Goal: Task Accomplishment & Management: Complete application form

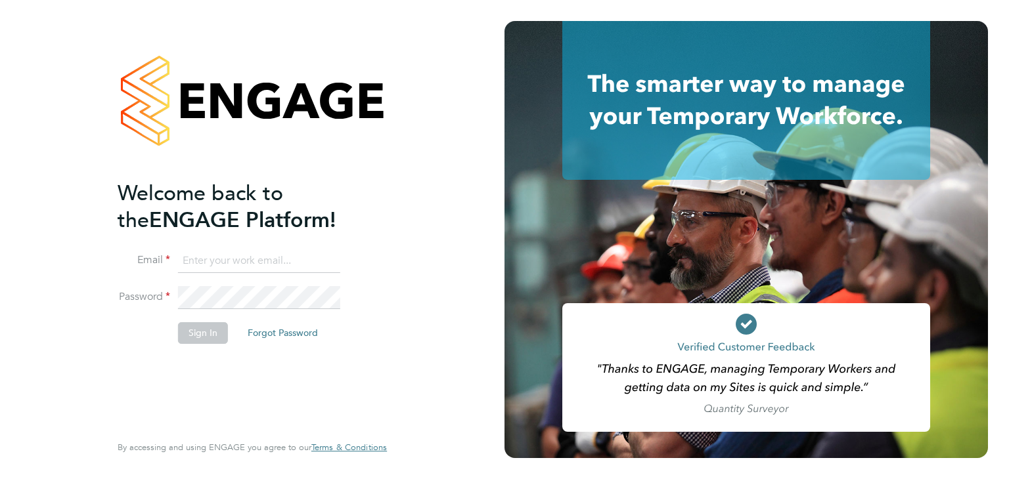
type input "jovan.cosentino@randstad.co.uk"
click at [185, 333] on button "Sign In" at bounding box center [203, 332] width 50 height 21
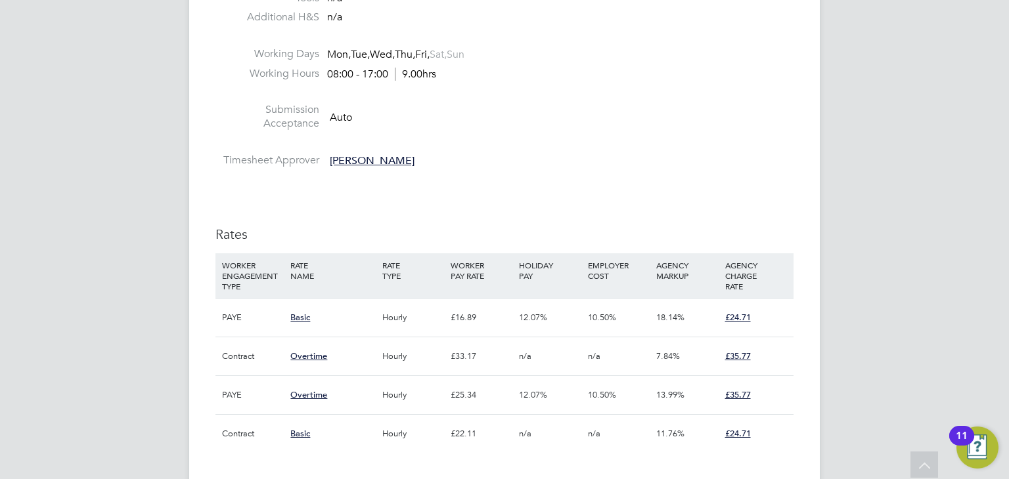
scroll to position [640, 0]
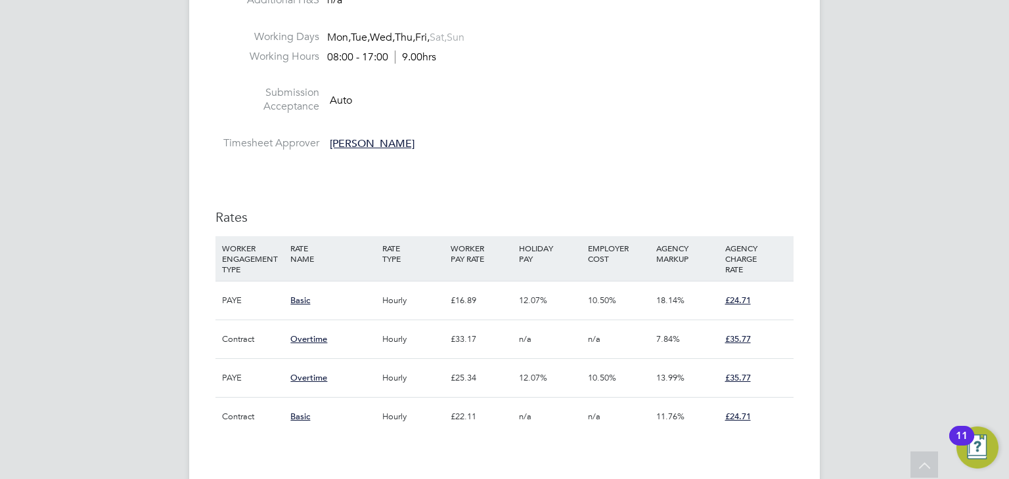
click at [616, 120] on li at bounding box center [504, 128] width 578 height 17
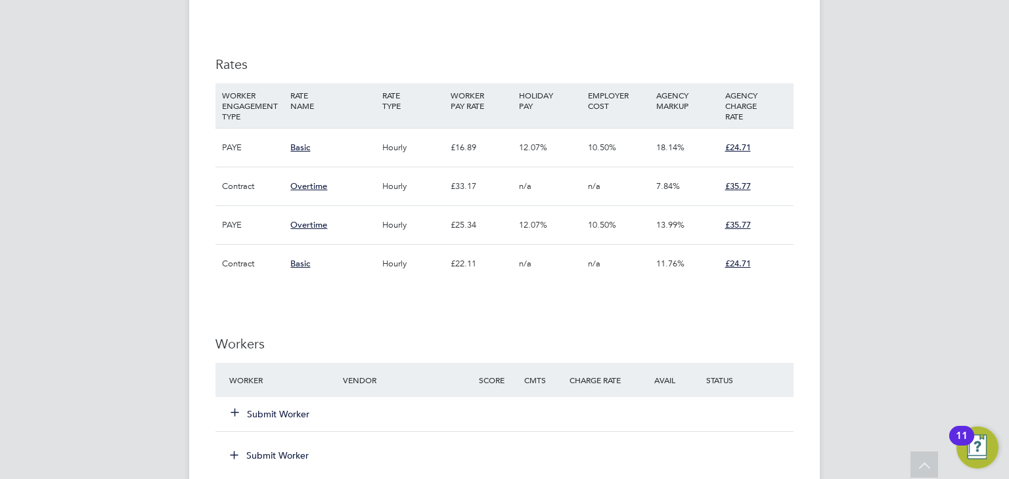
scroll to position [793, 0]
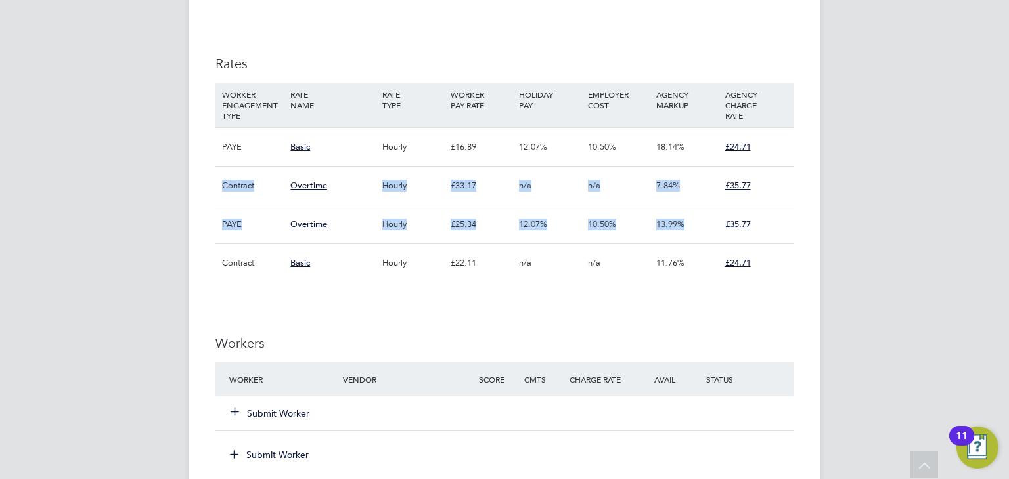
drag, startPoint x: 718, startPoint y: 145, endPoint x: 787, endPoint y: 222, distance: 103.2
click at [787, 222] on div "WORKER ENGAGEMENT TYPE RATE NAME RATE TYPE WORKER PAY RATE HOLIDAY PAY EMPLOYER…" at bounding box center [504, 183] width 578 height 200
drag, startPoint x: 785, startPoint y: 222, endPoint x: 768, endPoint y: 224, distance: 17.2
click at [784, 223] on div "£35.77" at bounding box center [756, 225] width 68 height 38
click at [717, 159] on div "18.14%" at bounding box center [687, 147] width 68 height 38
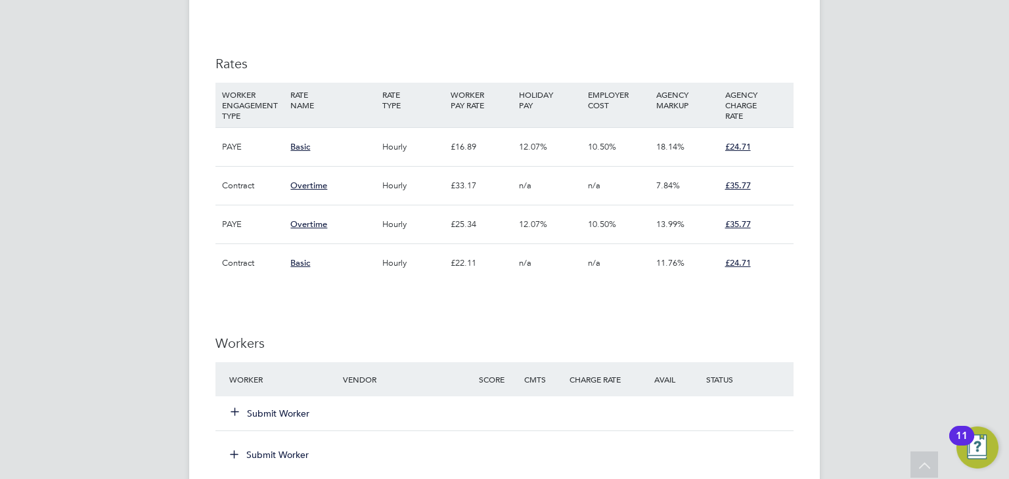
drag, startPoint x: 726, startPoint y: 144, endPoint x: 714, endPoint y: 153, distance: 15.5
click at [793, 155] on div "PAYE Basic Hourly £16.89 12.07% 10.50% 18.14% £24.71" at bounding box center [504, 146] width 578 height 39
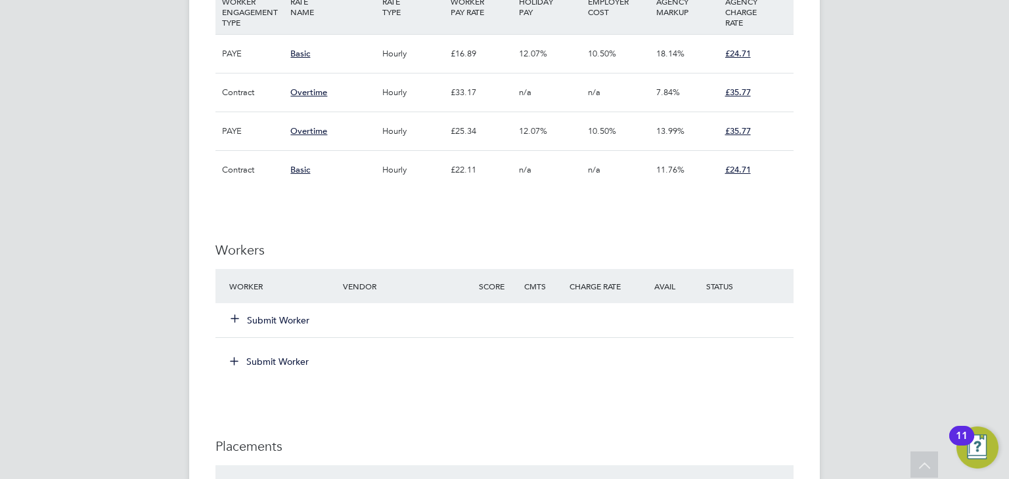
scroll to position [887, 0]
click at [800, 227] on div "Vacancy Details Follow Manage Vendors (4) 1 x CPCS Forklift 2025 - V181171 Conf…" at bounding box center [504, 21] width 630 height 1743
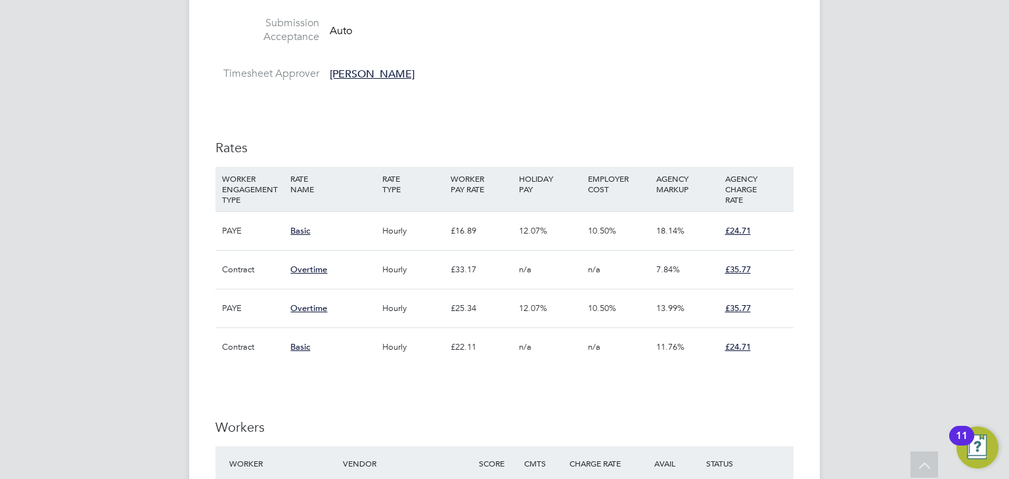
scroll to position [709, 0]
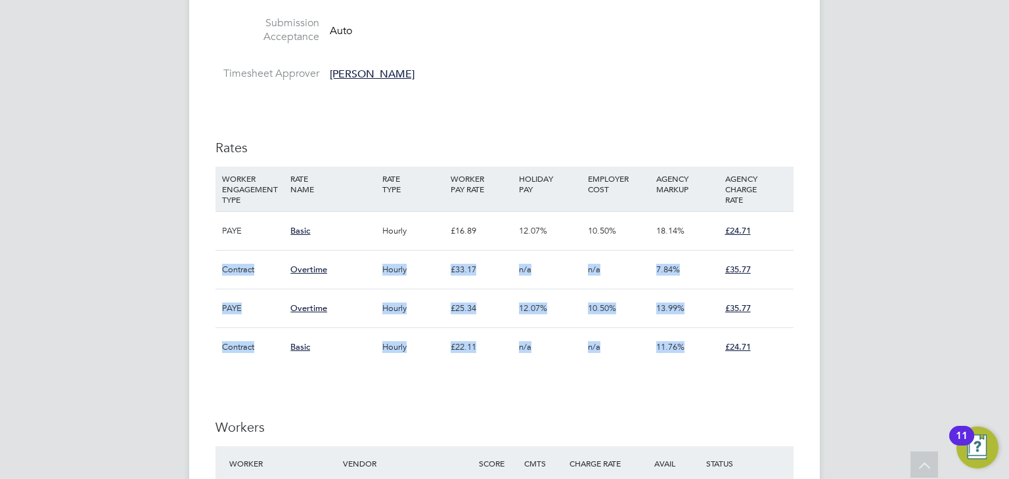
drag, startPoint x: 732, startPoint y: 355, endPoint x: 745, endPoint y: 232, distance: 123.5
click at [745, 232] on div "WORKER ENGAGEMENT TYPE RATE NAME RATE TYPE WORKER PAY RATE HOLIDAY PAY EMPLOYER…" at bounding box center [504, 267] width 578 height 200
click at [787, 299] on div "£35.77" at bounding box center [756, 309] width 68 height 38
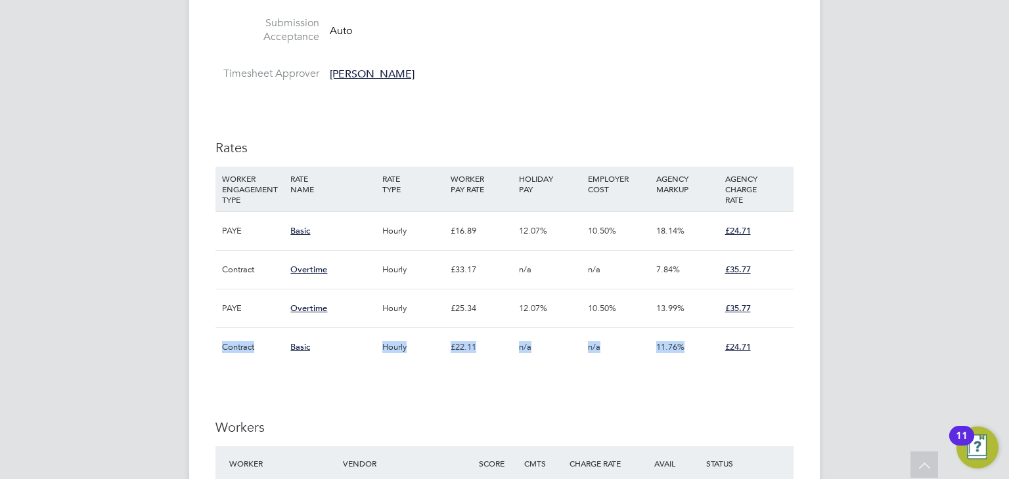
drag, startPoint x: 719, startPoint y: 358, endPoint x: 764, endPoint y: 323, distance: 56.6
click at [764, 323] on div "WORKER ENGAGEMENT TYPE RATE NAME RATE TYPE WORKER PAY RATE HOLIDAY PAY EMPLOYER…" at bounding box center [504, 267] width 578 height 200
click at [760, 358] on div "£24.71" at bounding box center [756, 347] width 68 height 38
drag, startPoint x: 274, startPoint y: 344, endPoint x: 341, endPoint y: 353, distance: 67.6
click at [341, 353] on div "Contract Basic Hourly £22.11 n/a n/a 11.76% £24.71" at bounding box center [504, 347] width 578 height 39
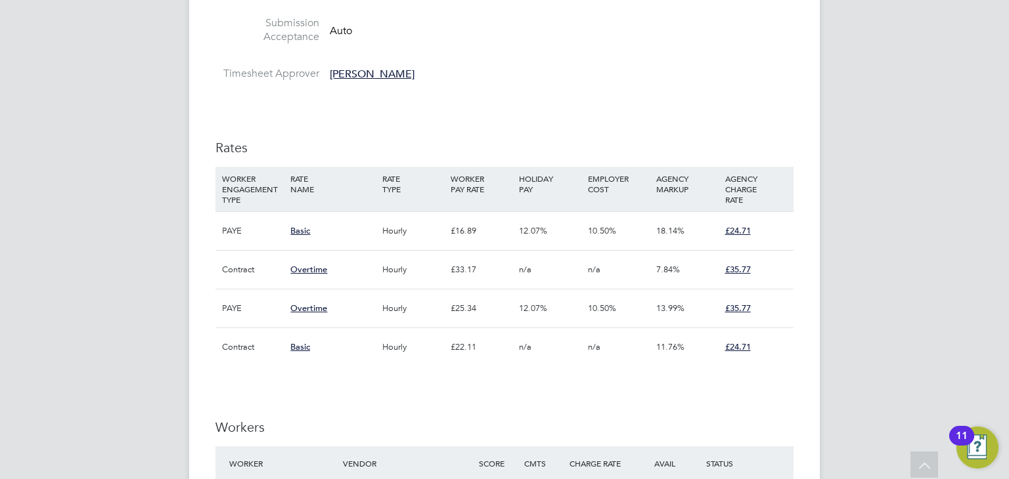
click at [326, 331] on div "Basic" at bounding box center [332, 347] width 91 height 38
drag, startPoint x: 331, startPoint y: 311, endPoint x: 378, endPoint y: 362, distance: 69.7
click at [285, 331] on div "WORKER ENGAGEMENT TYPE RATE NAME RATE TYPE WORKER PAY RATE HOLIDAY PAY EMPLOYER…" at bounding box center [504, 267] width 578 height 200
click at [770, 392] on div "IR35 Determination IR35 Status Disabled for this client. This feature can be en…" at bounding box center [504, 307] width 578 height 1476
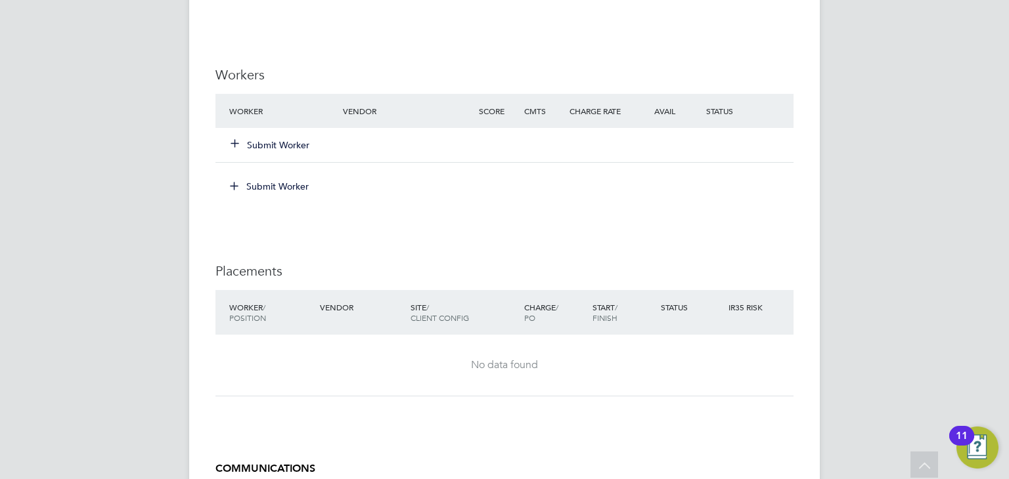
scroll to position [1037, 0]
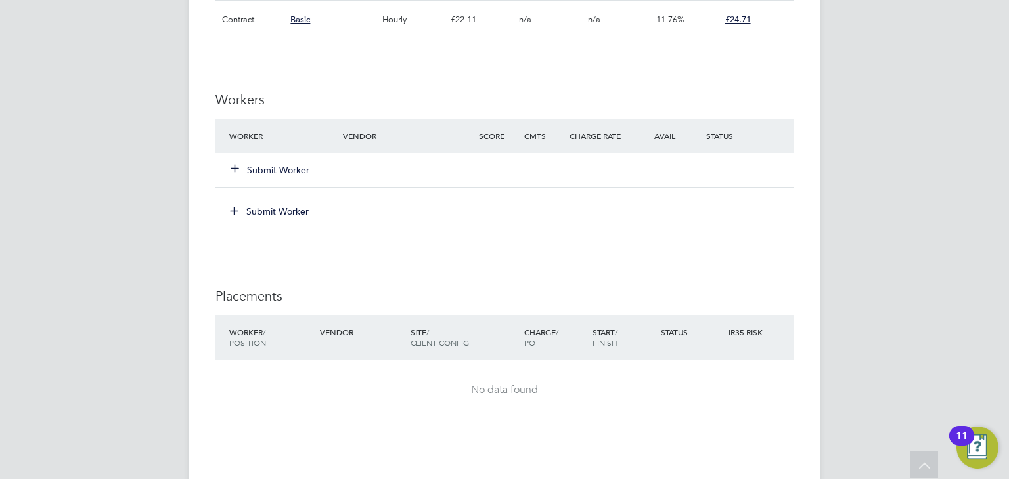
click at [292, 167] on button "Submit Worker" at bounding box center [270, 170] width 79 height 13
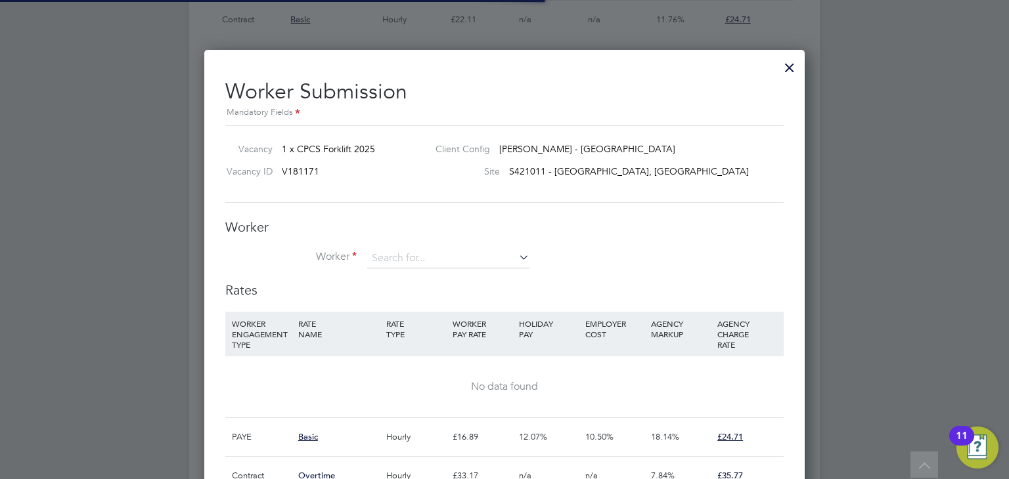
scroll to position [6, 6]
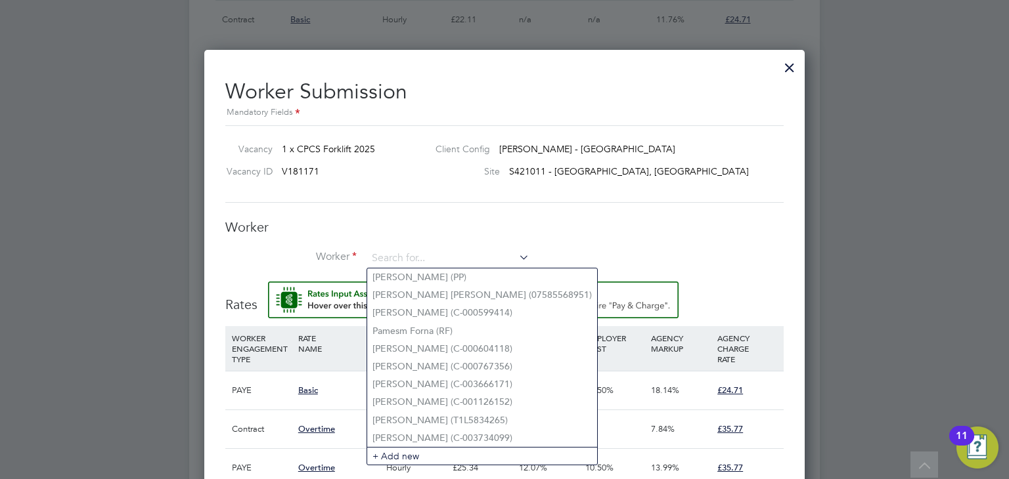
click at [654, 234] on h3 "Worker" at bounding box center [504, 227] width 558 height 17
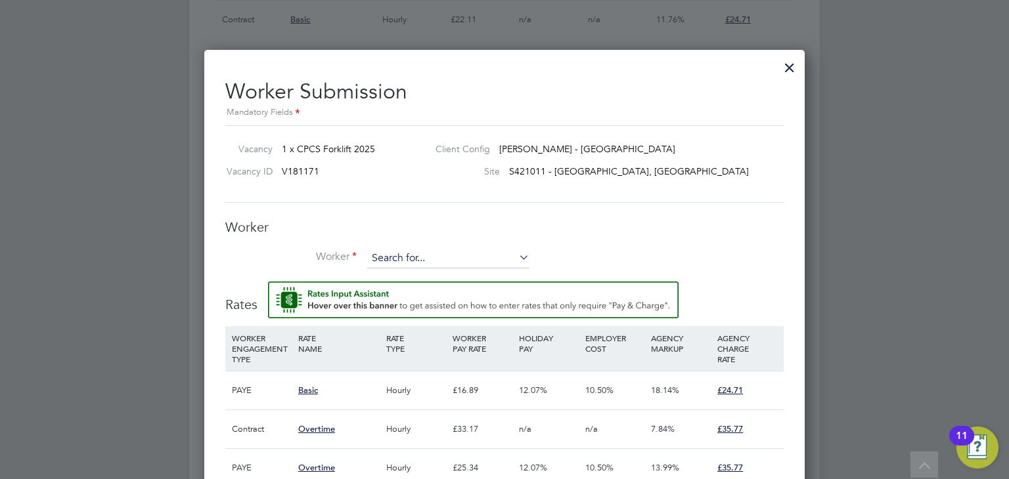
click at [404, 255] on input at bounding box center [448, 259] width 162 height 20
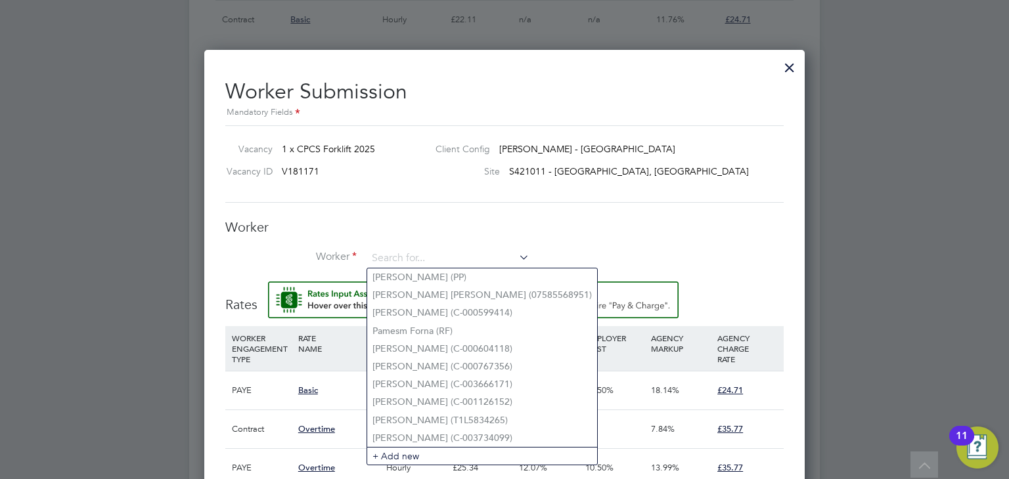
click at [588, 225] on h3 "Worker" at bounding box center [504, 227] width 558 height 17
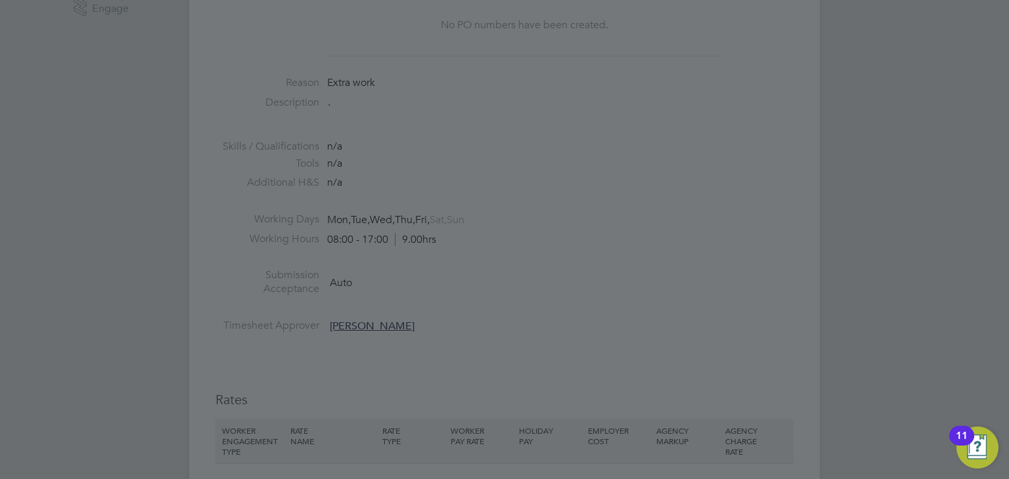
scroll to position [276, 0]
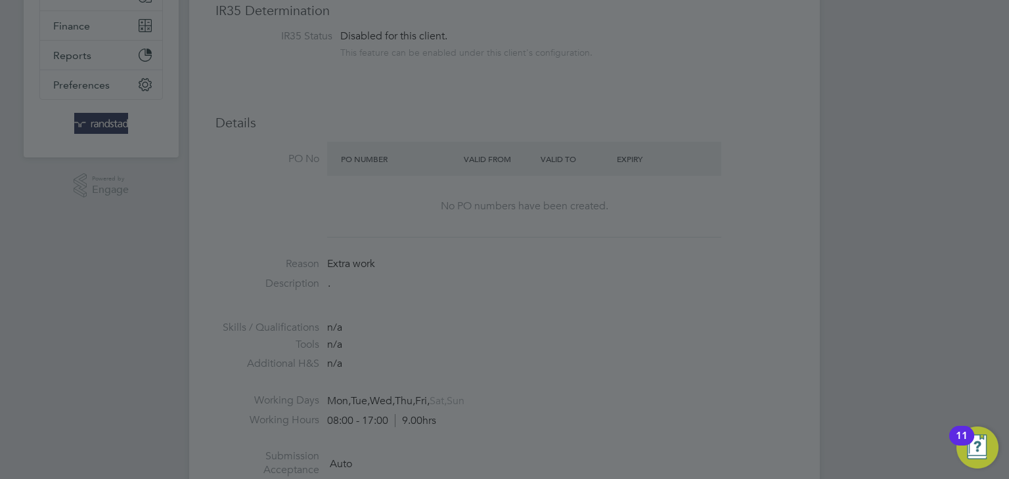
click at [758, 239] on div at bounding box center [504, 239] width 1009 height 479
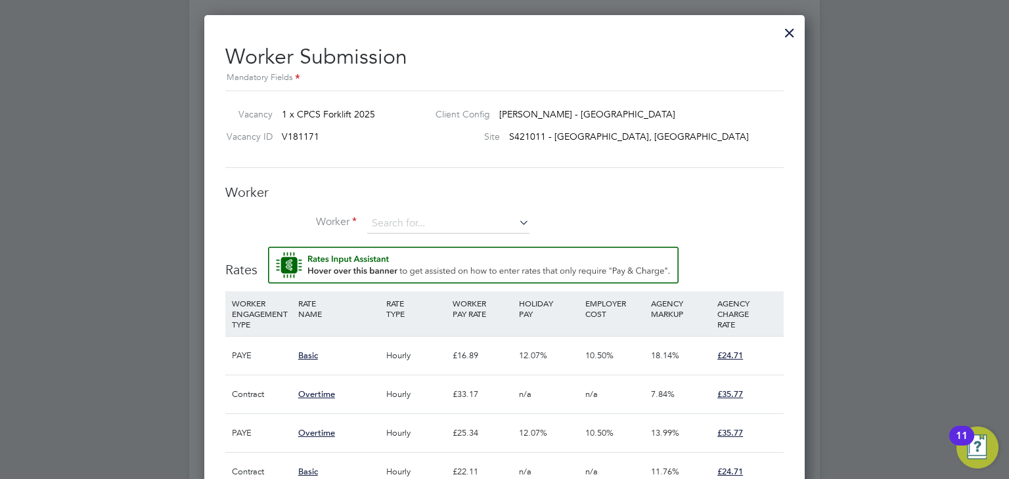
click at [797, 32] on div at bounding box center [789, 30] width 24 height 24
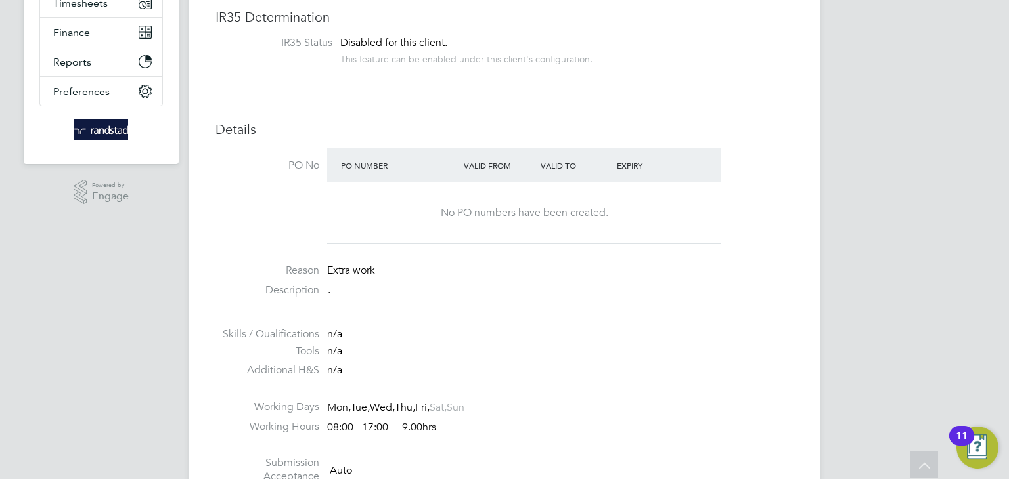
scroll to position [93, 0]
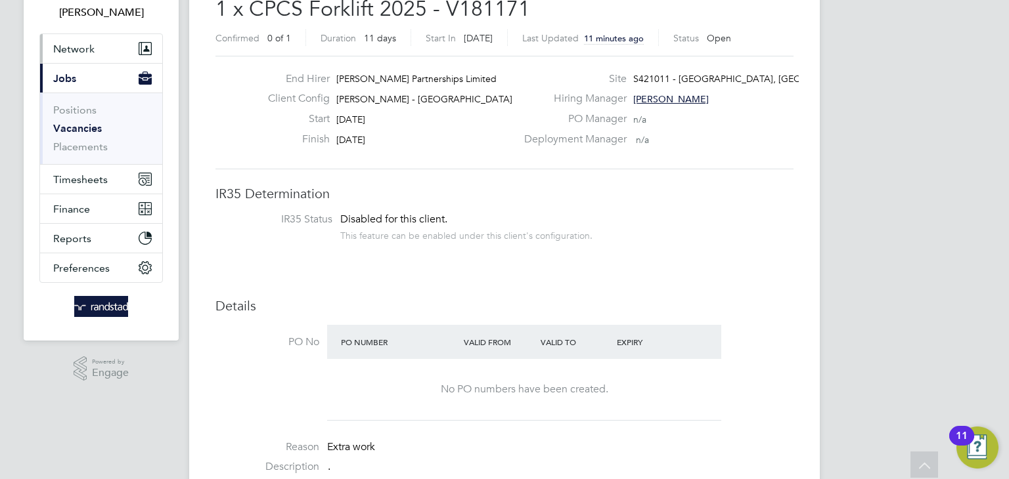
click at [98, 49] on button "Network" at bounding box center [101, 48] width 122 height 29
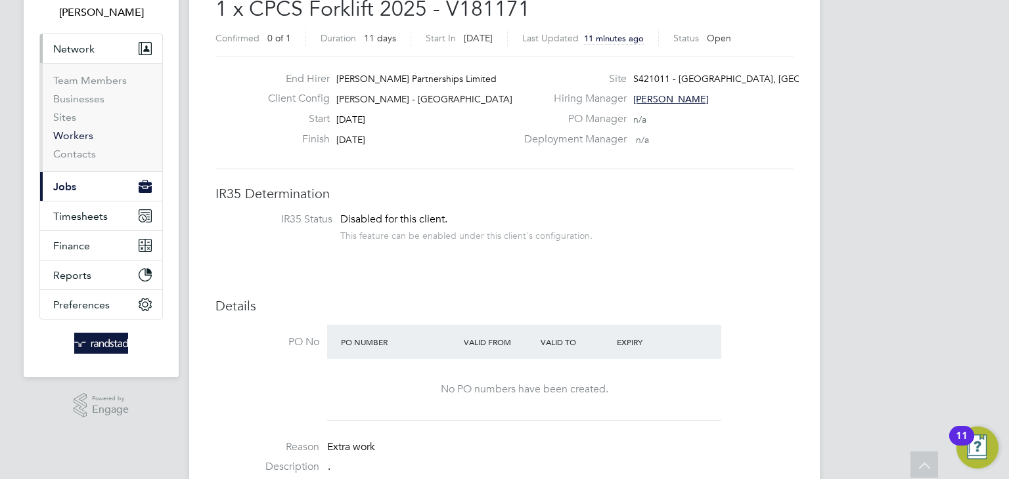
click at [81, 133] on link "Workers" at bounding box center [73, 135] width 40 height 12
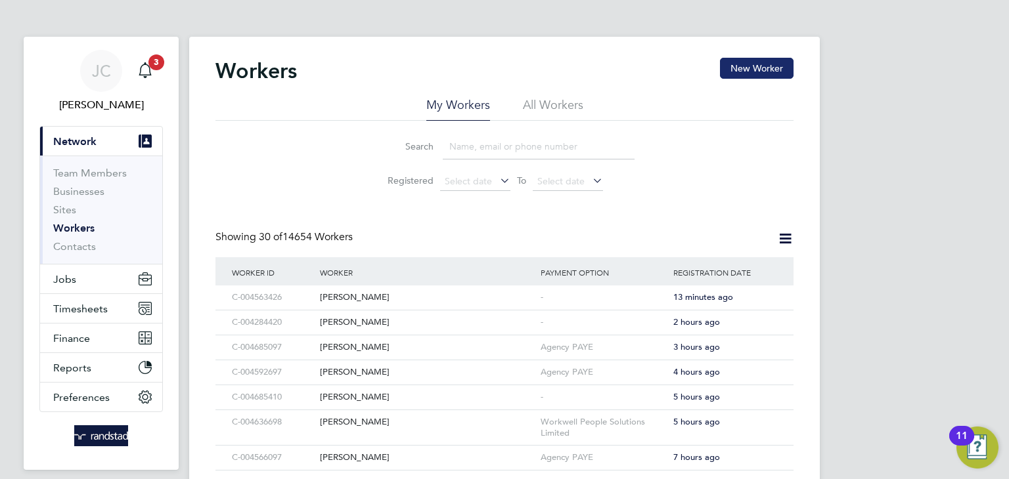
click at [741, 68] on button "New Worker" at bounding box center [757, 68] width 74 height 21
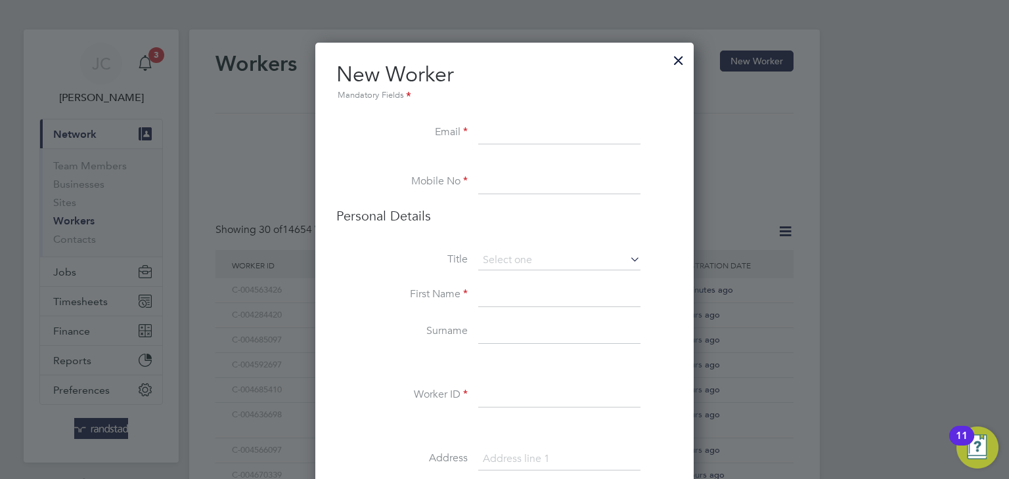
scroll to position [57, 0]
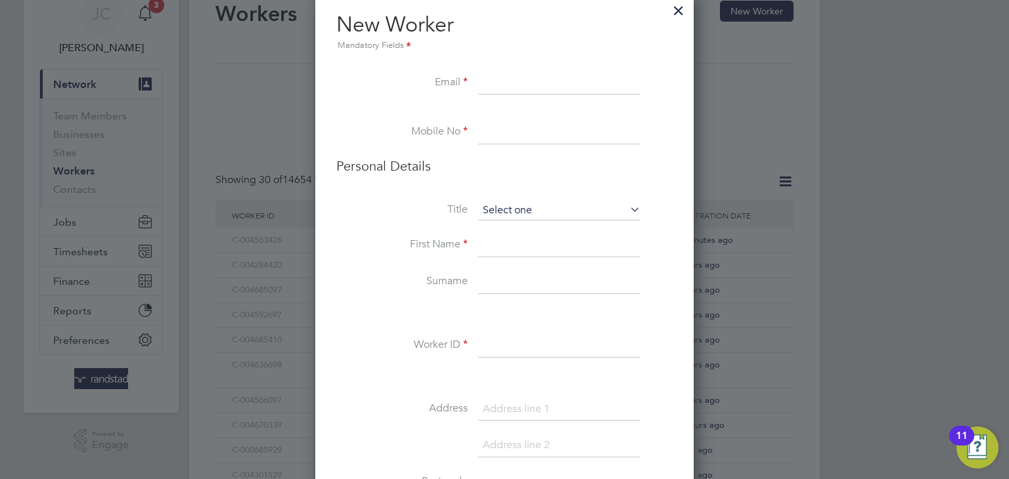
click at [537, 204] on input at bounding box center [559, 211] width 162 height 20
click at [536, 225] on li "Mr" at bounding box center [559, 228] width 163 height 17
type input "Mr"
click at [540, 248] on input at bounding box center [559, 246] width 162 height 24
type input "Antal"
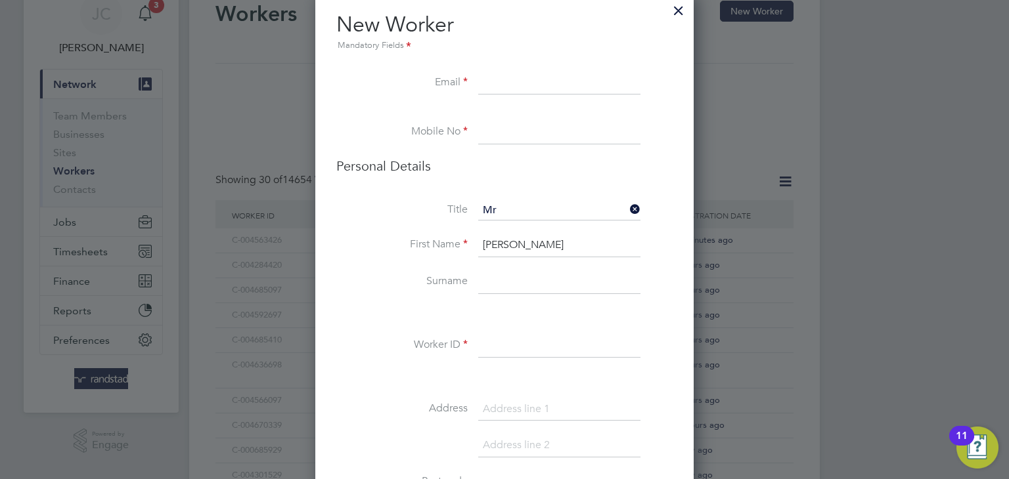
click at [528, 284] on input at bounding box center [559, 283] width 162 height 24
type input "Farkas"
click at [645, 324] on div "Title Mr First Name Antal Surname Farkas Worker ID Address Post code Date of Bi…" at bounding box center [504, 439] width 336 height 477
click at [545, 357] on li "Worker ID" at bounding box center [504, 352] width 336 height 37
click at [539, 345] on input at bounding box center [559, 346] width 162 height 24
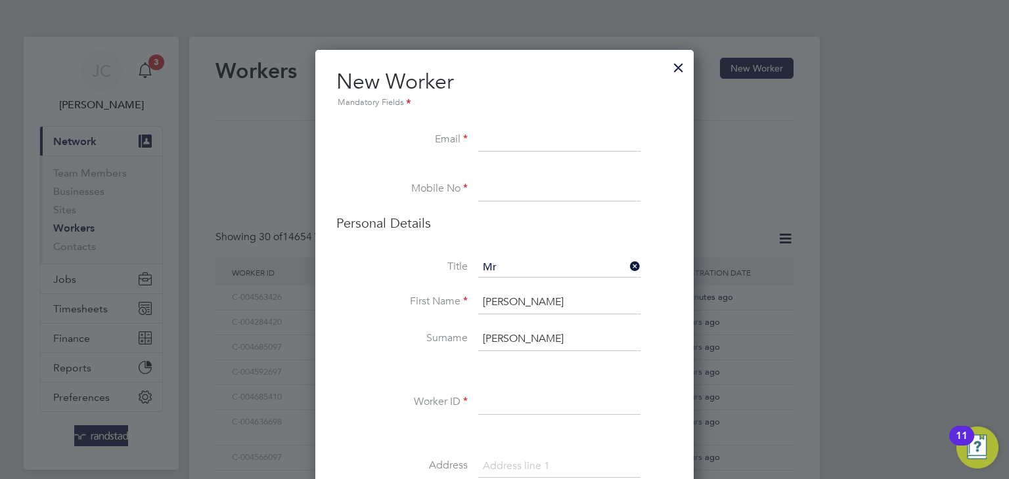
click at [541, 196] on input at bounding box center [559, 190] width 162 height 24
click at [508, 220] on h3 "Personal Details" at bounding box center [504, 223] width 336 height 17
click at [493, 401] on input at bounding box center [559, 403] width 162 height 24
paste input "C-003683711"
type input "C-003683711"
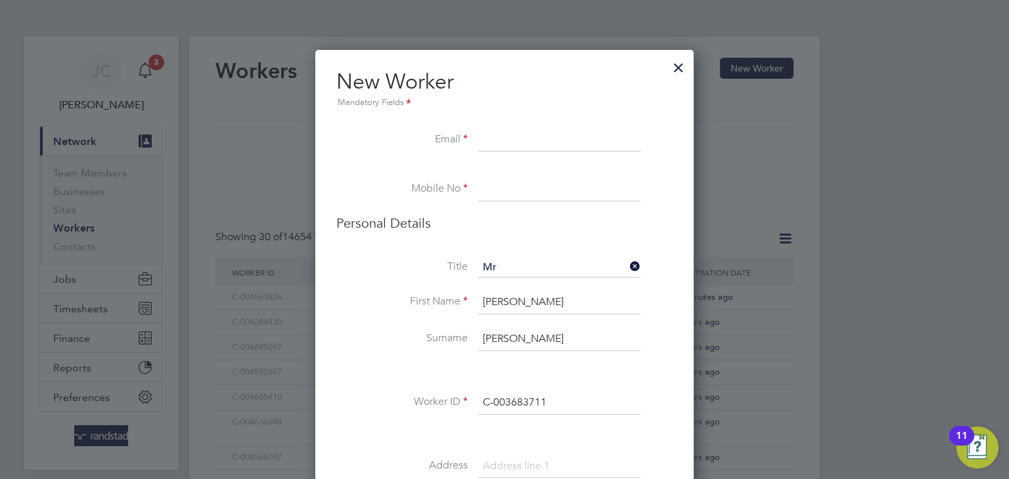
click at [546, 367] on li at bounding box center [504, 371] width 336 height 14
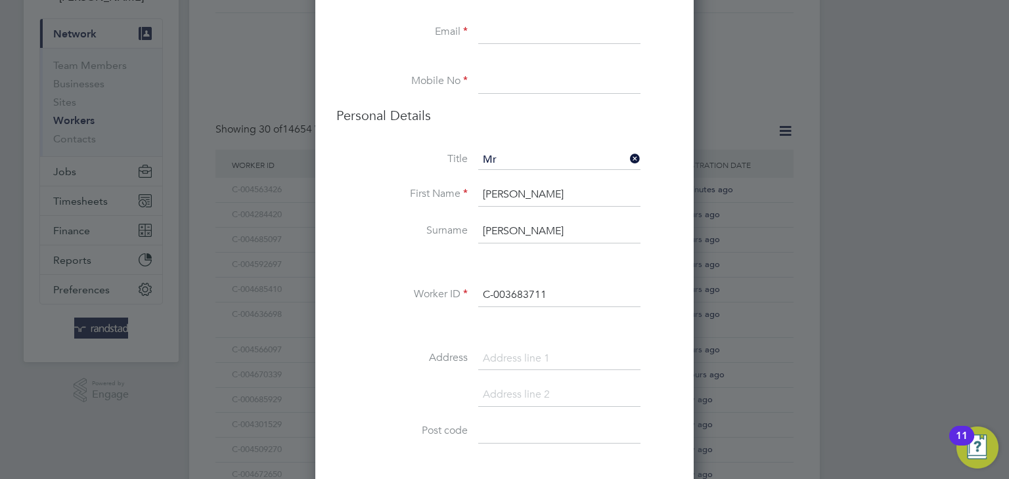
scroll to position [181, 0]
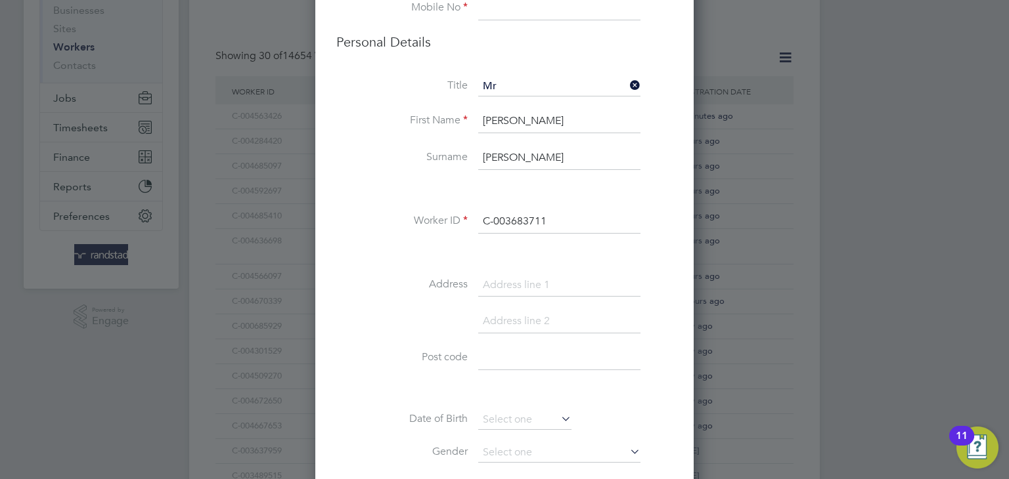
click at [525, 366] on input at bounding box center [559, 359] width 162 height 24
paste input "TA2 6FD"
type input "TA2 6FD"
click at [537, 286] on input at bounding box center [559, 286] width 162 height 24
click at [521, 286] on input at bounding box center [559, 286] width 162 height 24
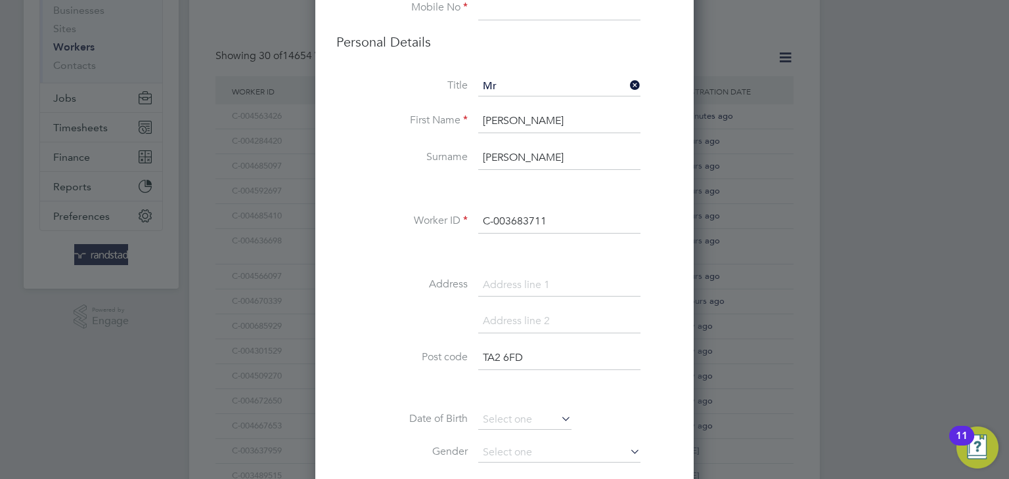
paste input "Port Stanley Close"
type input "Port Stanley Close"
click at [401, 307] on li "Address Port Stanley Close" at bounding box center [504, 292] width 336 height 37
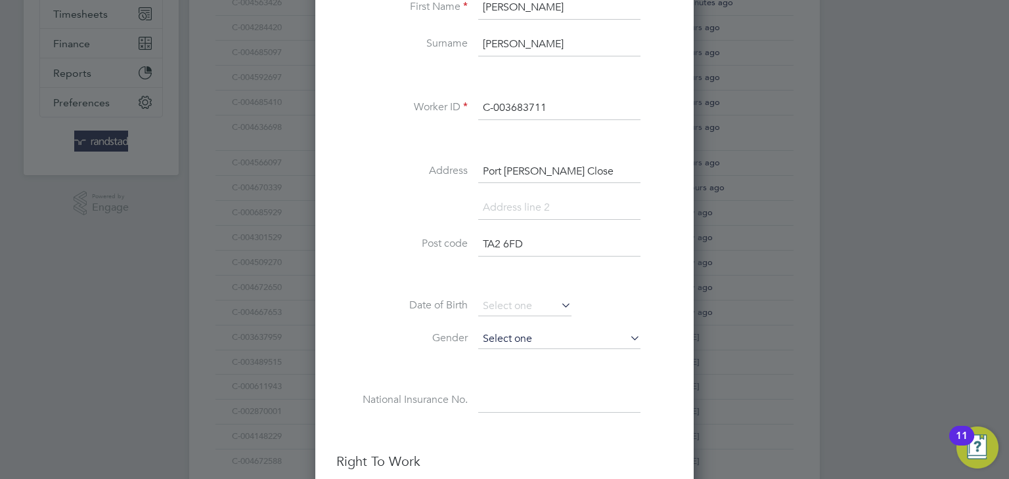
scroll to position [338, 0]
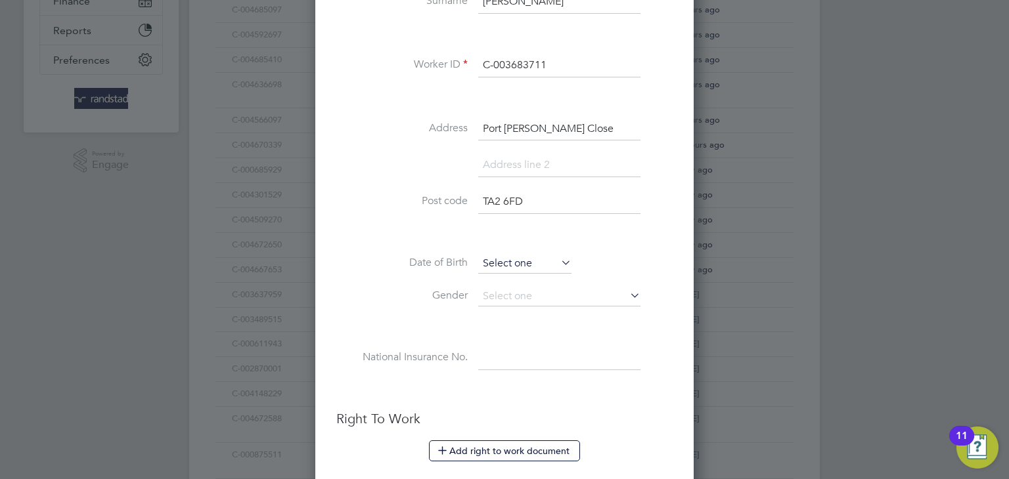
click at [541, 257] on input at bounding box center [524, 264] width 93 height 20
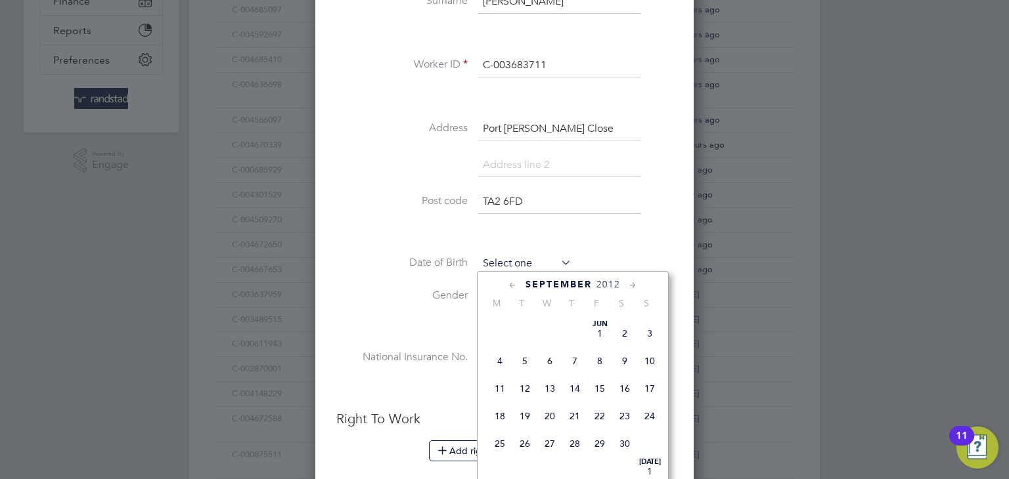
scroll to position [496, 0]
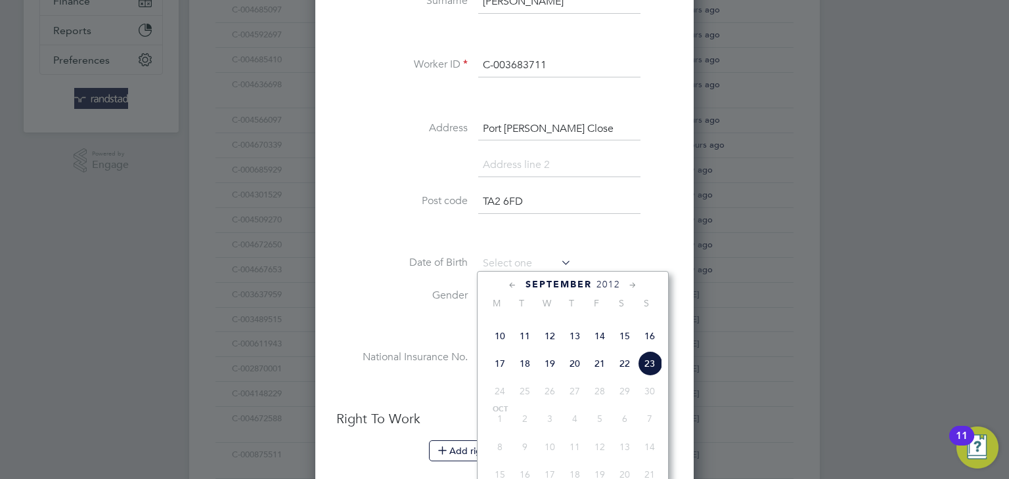
click at [579, 280] on span "September" at bounding box center [558, 284] width 66 height 11
click at [613, 284] on span "2025" at bounding box center [608, 284] width 24 height 11
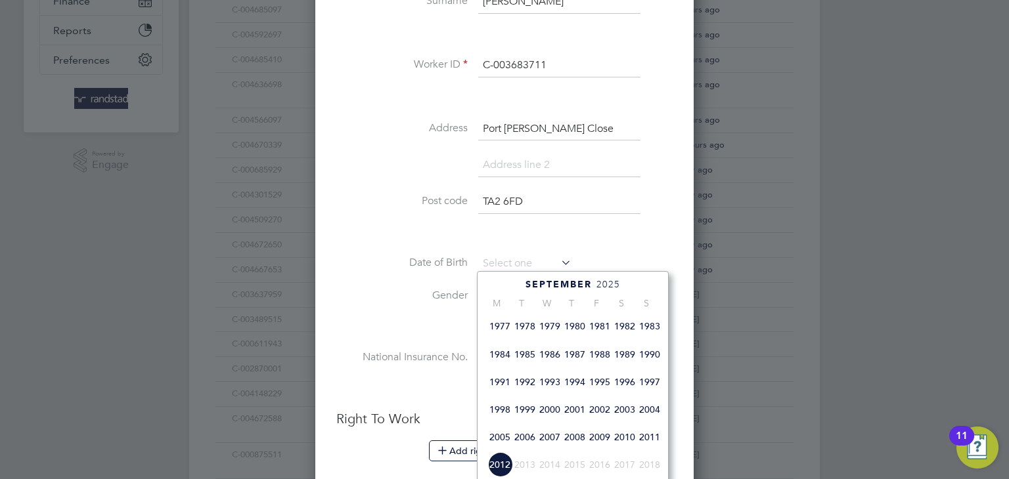
scroll to position [275, 0]
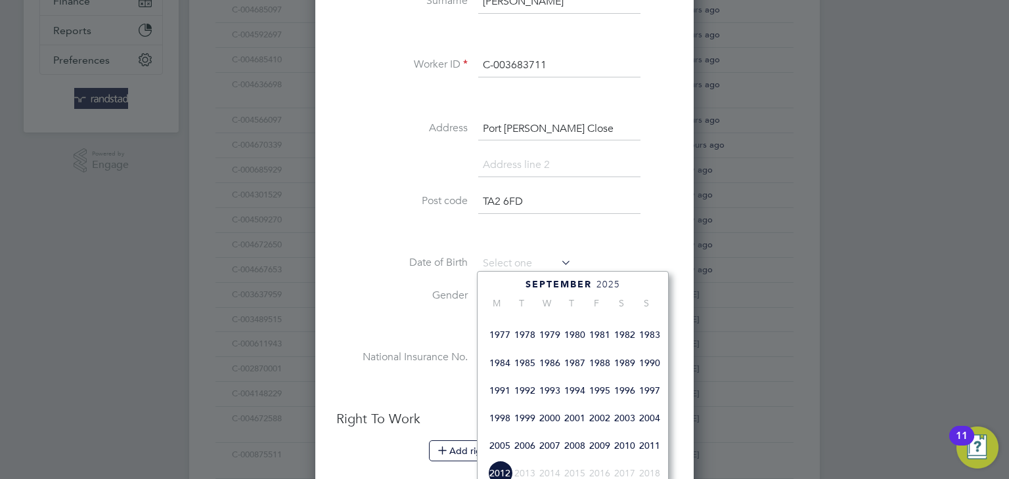
click at [601, 346] on span "1981" at bounding box center [599, 334] width 25 height 25
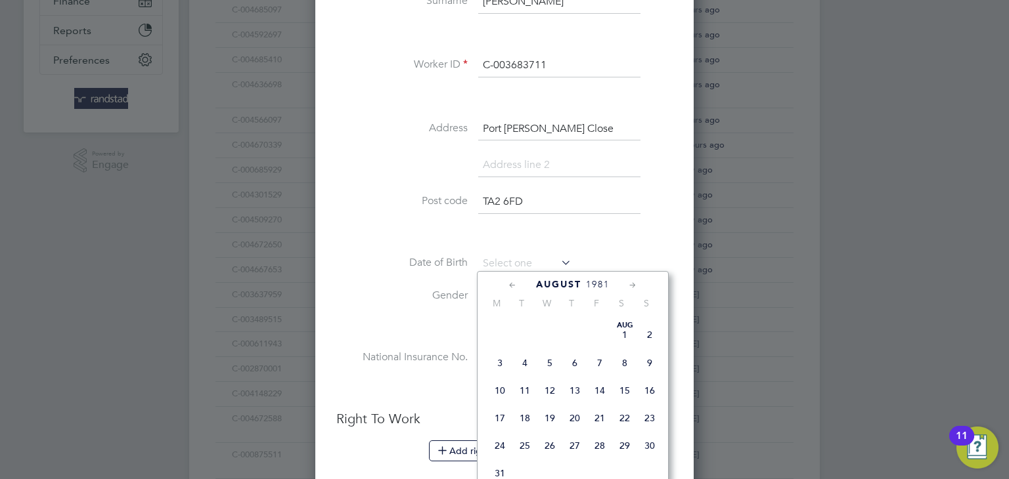
click at [510, 285] on icon at bounding box center [512, 285] width 12 height 14
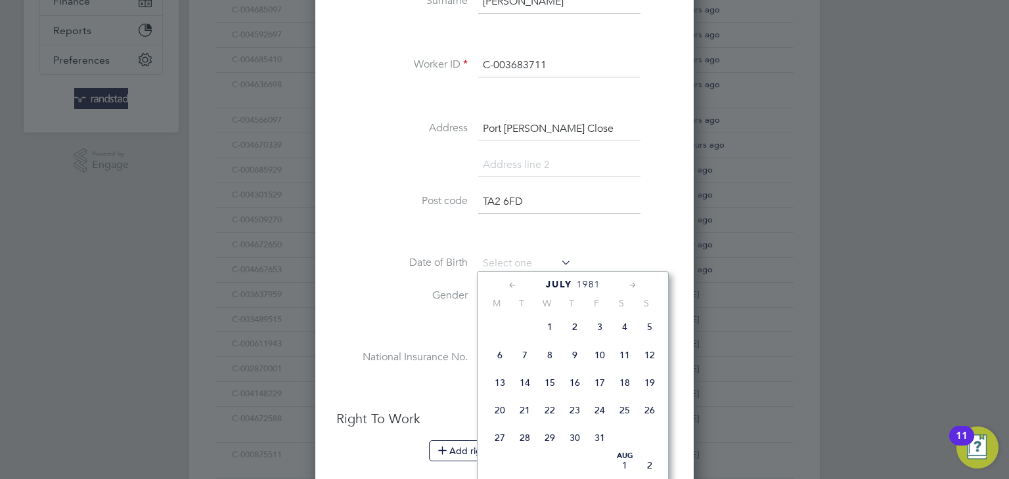
click at [510, 285] on icon at bounding box center [512, 285] width 12 height 14
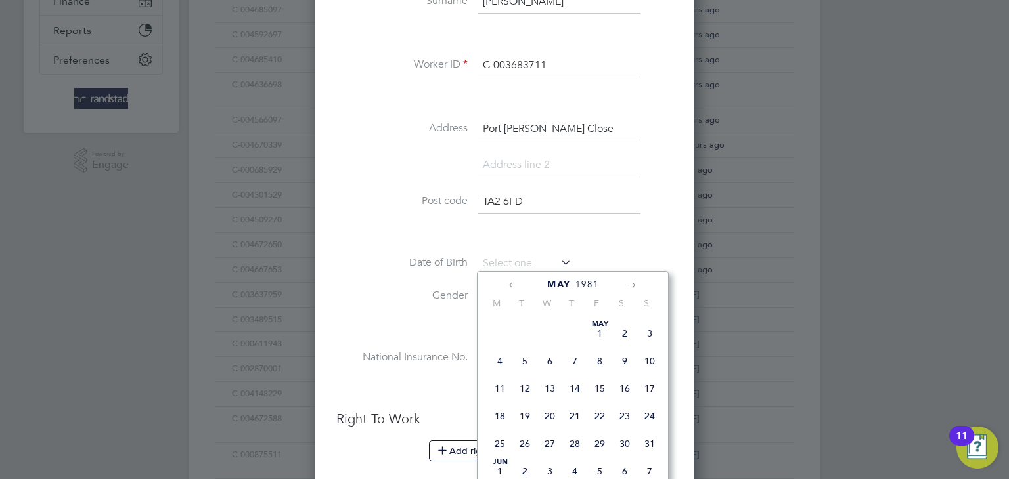
click at [510, 285] on icon at bounding box center [512, 285] width 12 height 14
click at [634, 284] on icon at bounding box center [632, 285] width 12 height 14
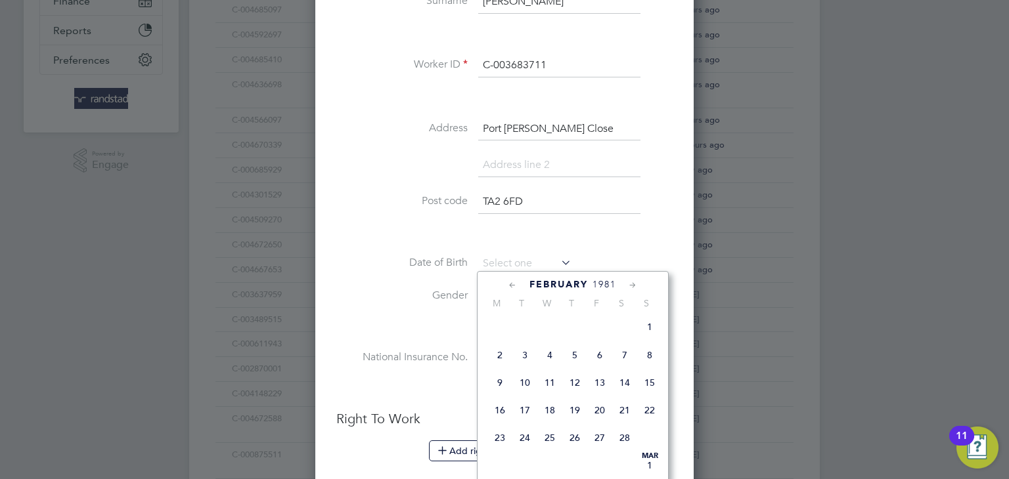
click at [634, 284] on icon at bounding box center [632, 285] width 12 height 14
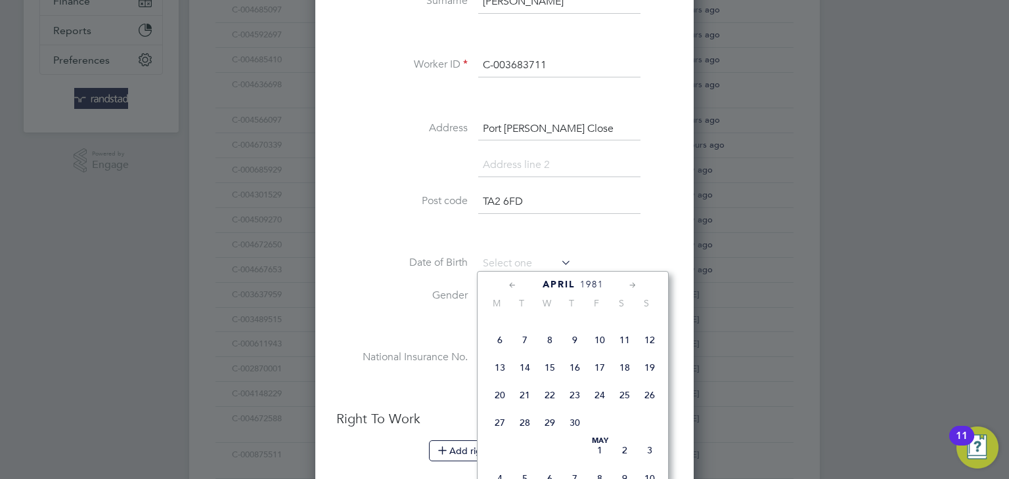
click at [510, 286] on icon at bounding box center [512, 285] width 12 height 14
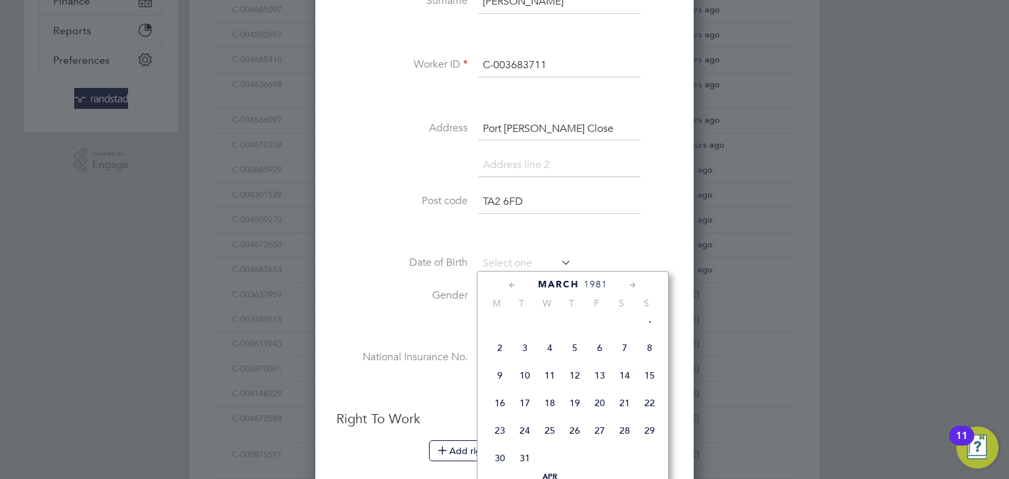
click at [514, 286] on icon at bounding box center [512, 285] width 12 height 14
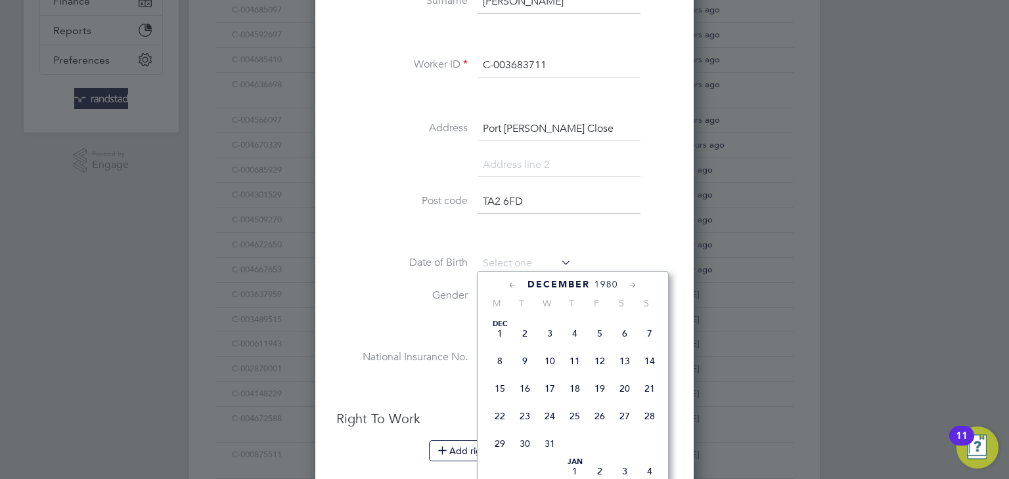
click at [514, 286] on icon at bounding box center [512, 285] width 12 height 14
click at [637, 286] on icon at bounding box center [632, 285] width 12 height 14
click at [636, 287] on icon at bounding box center [632, 285] width 12 height 14
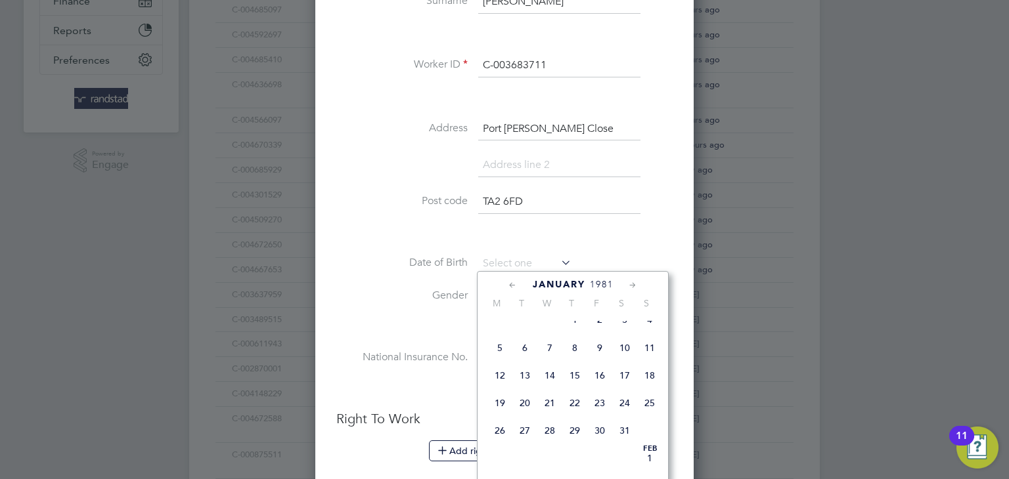
click at [637, 286] on icon at bounding box center [632, 285] width 12 height 14
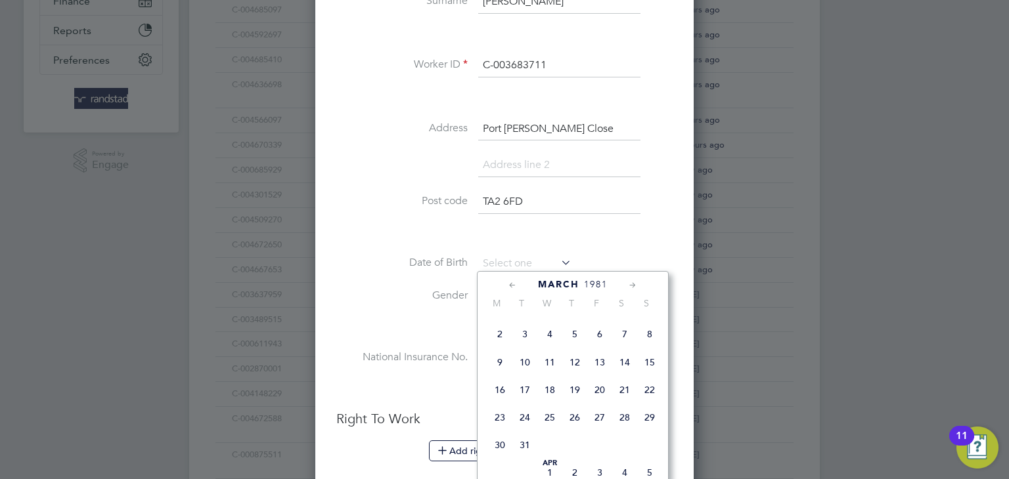
click at [637, 286] on icon at bounding box center [632, 285] width 12 height 14
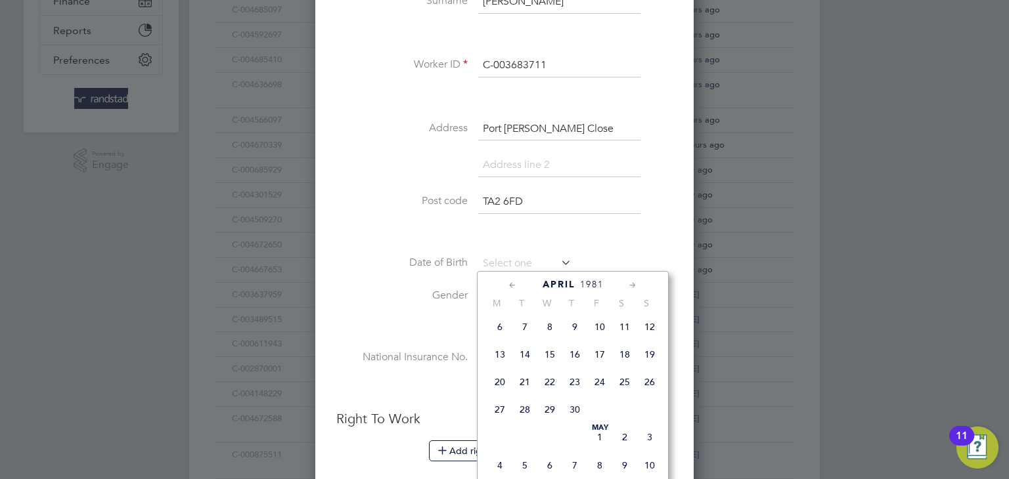
click at [637, 286] on icon at bounding box center [632, 285] width 12 height 14
click at [601, 361] on span "15" at bounding box center [599, 348] width 25 height 25
type input "15 May 1981"
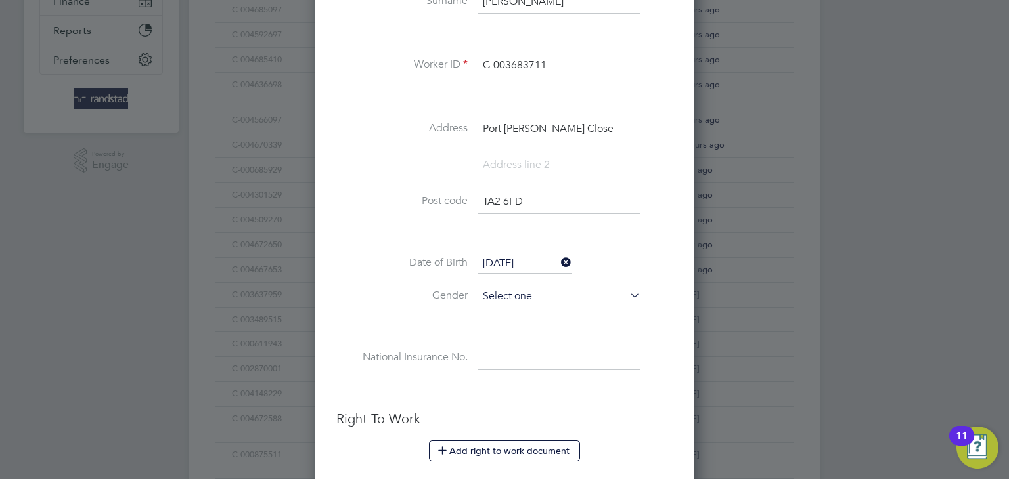
click at [602, 295] on input at bounding box center [559, 297] width 162 height 20
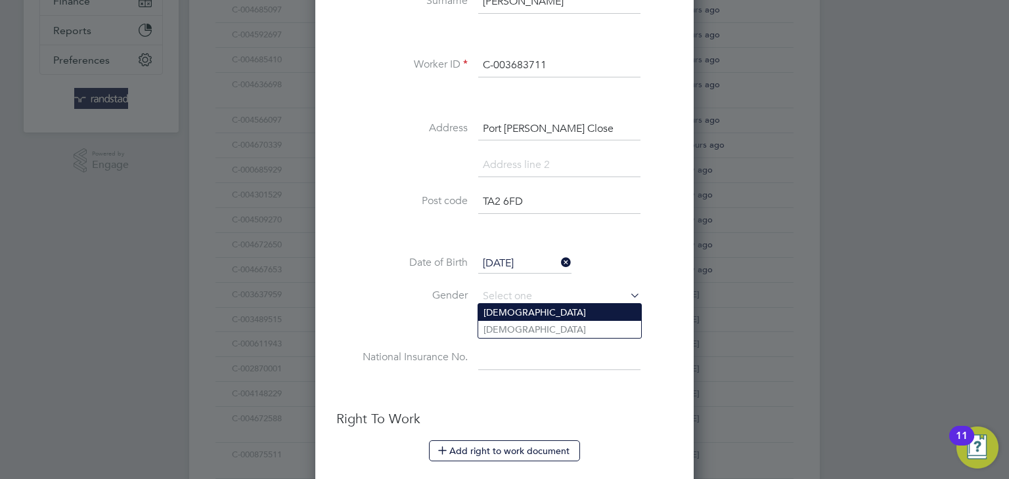
click at [545, 314] on li "Male" at bounding box center [559, 312] width 163 height 17
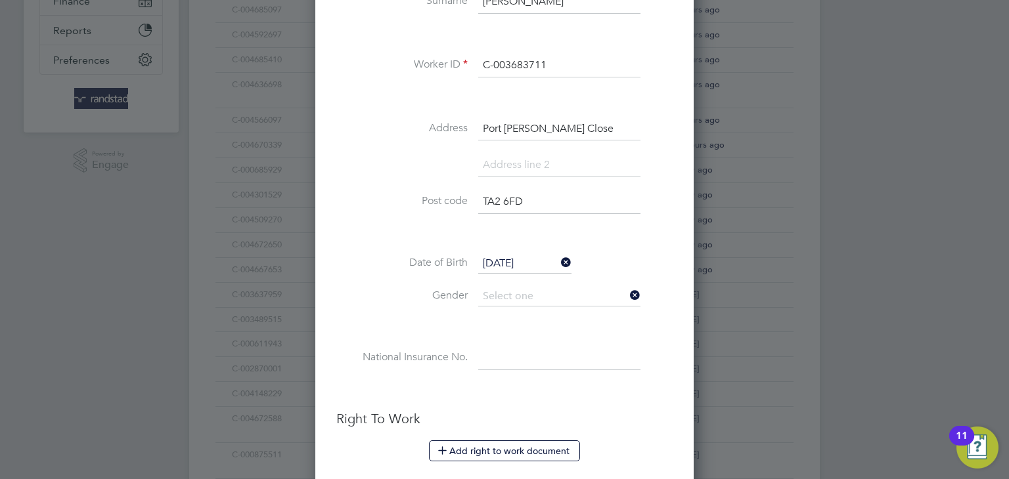
type input "Male"
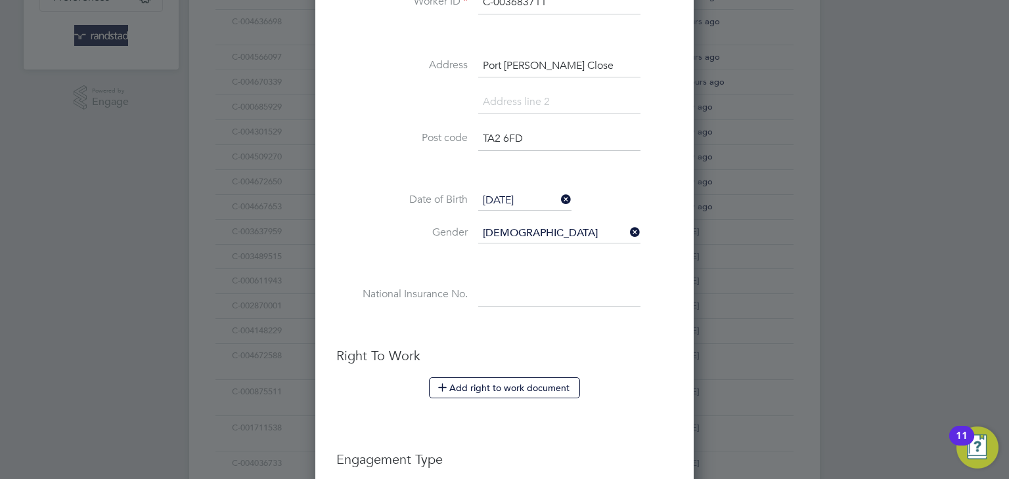
scroll to position [415, 0]
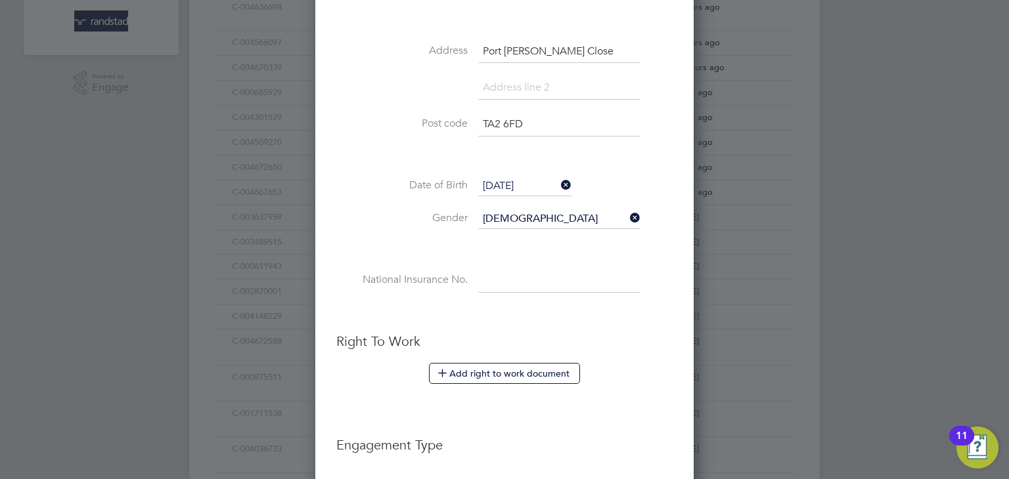
click at [544, 282] on input at bounding box center [559, 281] width 162 height 24
click at [607, 333] on h3 "Right To Work" at bounding box center [504, 341] width 336 height 17
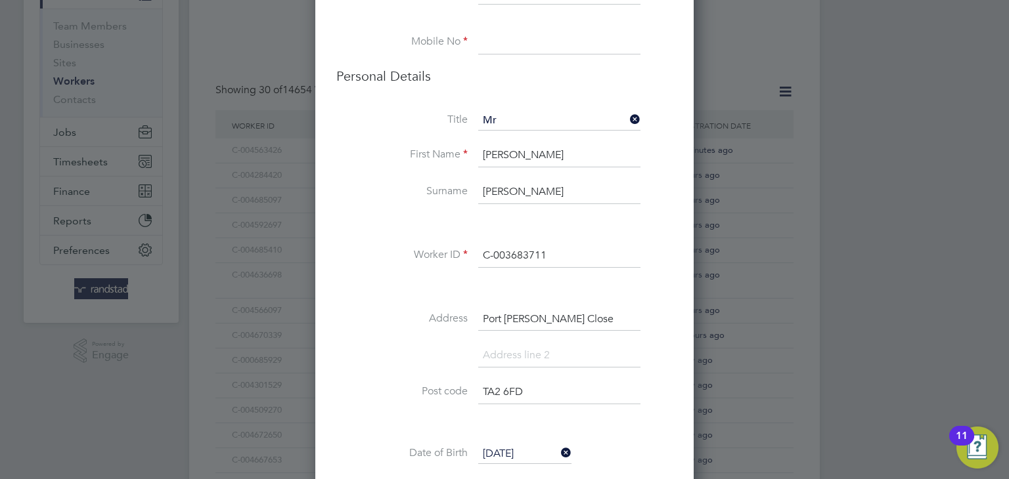
scroll to position [50, 0]
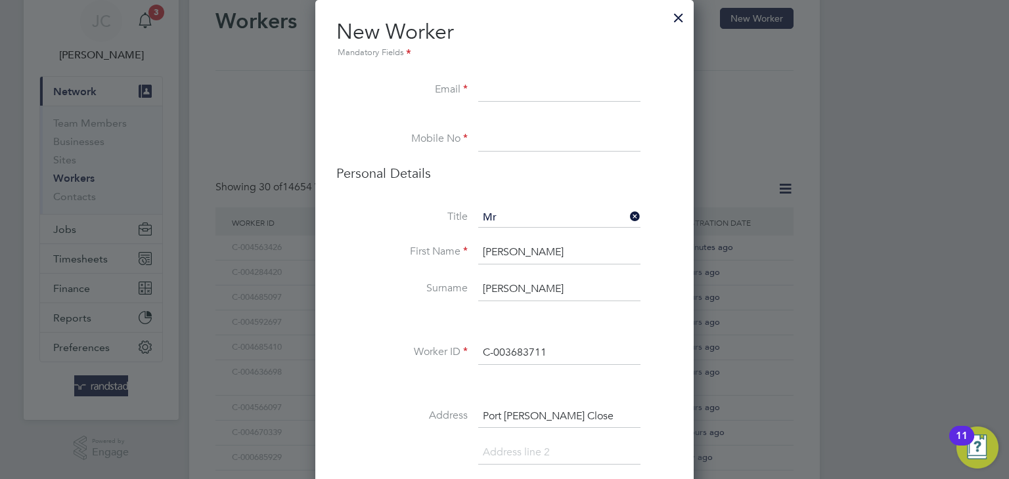
click at [523, 136] on input at bounding box center [559, 140] width 162 height 24
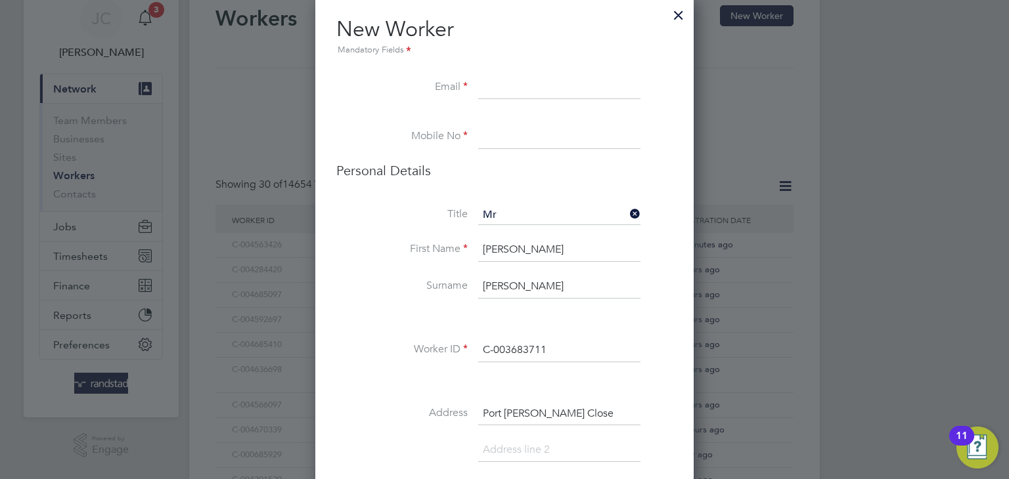
scroll to position [53, 0]
click at [506, 150] on li "Mobile No" at bounding box center [504, 143] width 336 height 37
click at [504, 140] on input at bounding box center [559, 137] width 162 height 24
paste input "07862391709"
type input "07862391709"
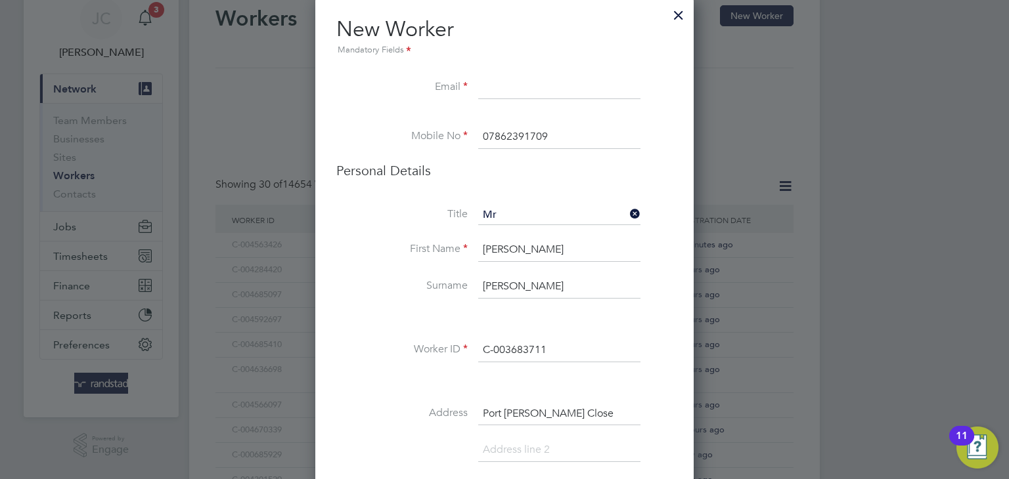
click at [519, 92] on input at bounding box center [559, 88] width 162 height 24
click at [494, 81] on input at bounding box center [559, 88] width 162 height 24
paste input "[EMAIL_ADDRESS][DOMAIN_NAME]"
type input "[EMAIL_ADDRESS][DOMAIN_NAME]"
click at [555, 188] on li "Personal Details" at bounding box center [504, 183] width 336 height 43
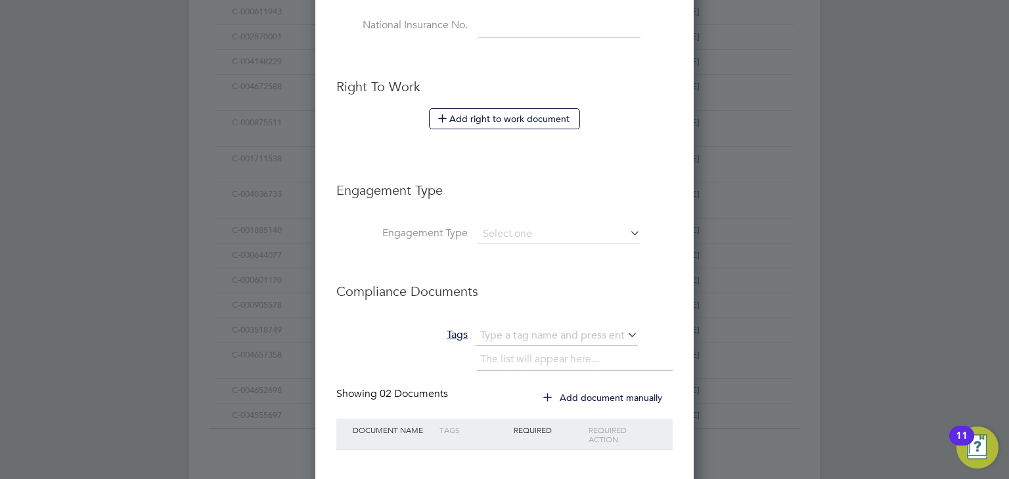
scroll to position [671, 0]
click at [504, 118] on button "Add right to work document" at bounding box center [504, 117] width 151 height 21
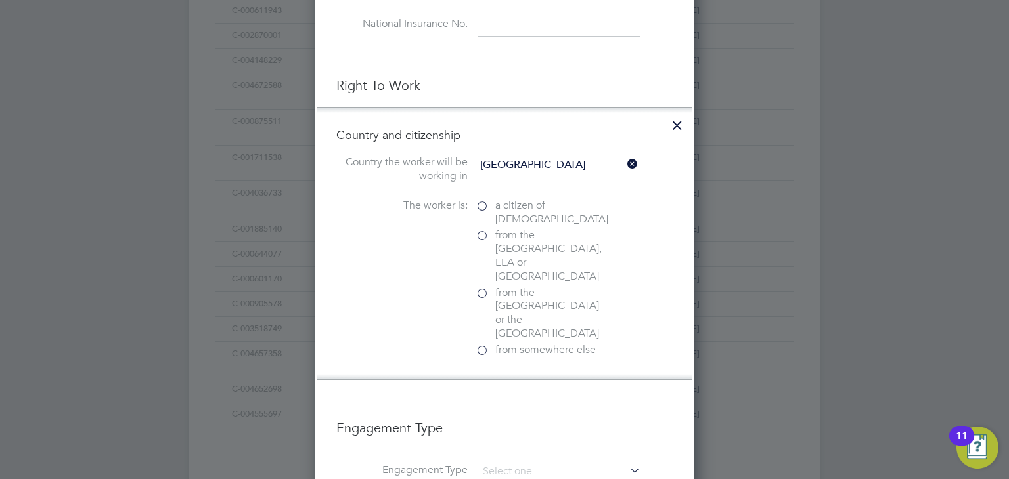
scroll to position [1365, 379]
click at [481, 200] on label "a citizen of United Kingdom" at bounding box center [540, 213] width 131 height 28
click at [0, 0] on input "a citizen of United Kingdom" at bounding box center [0, 0] width 0 height 0
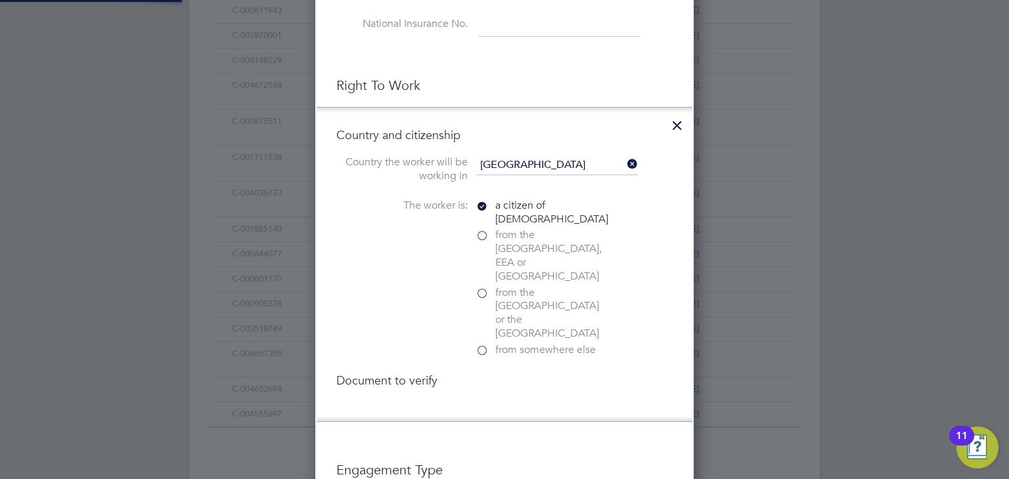
scroll to position [1437, 379]
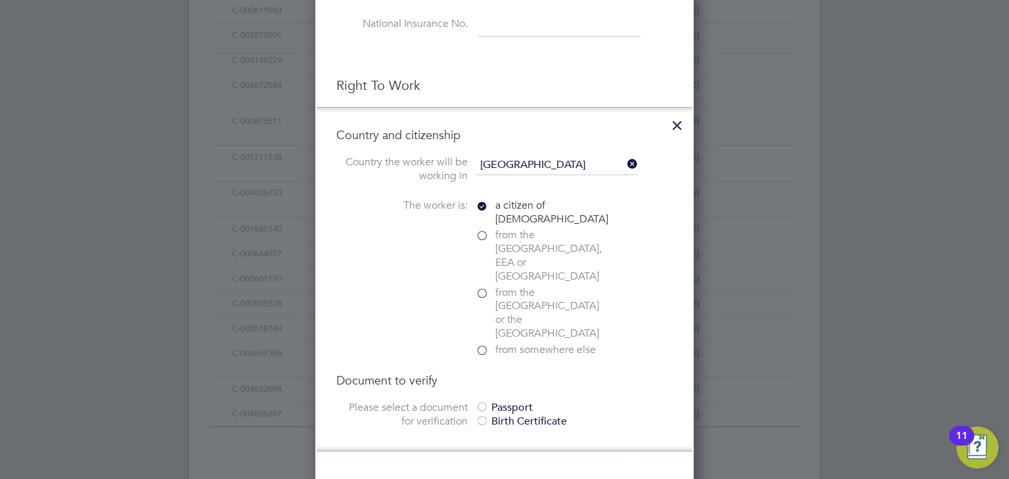
click at [482, 402] on div at bounding box center [481, 408] width 13 height 13
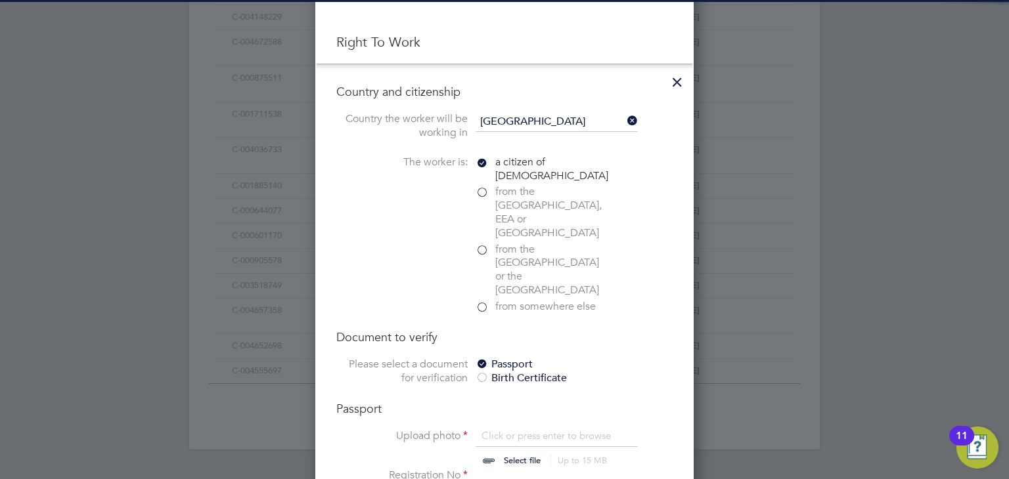
scroll to position [809, 0]
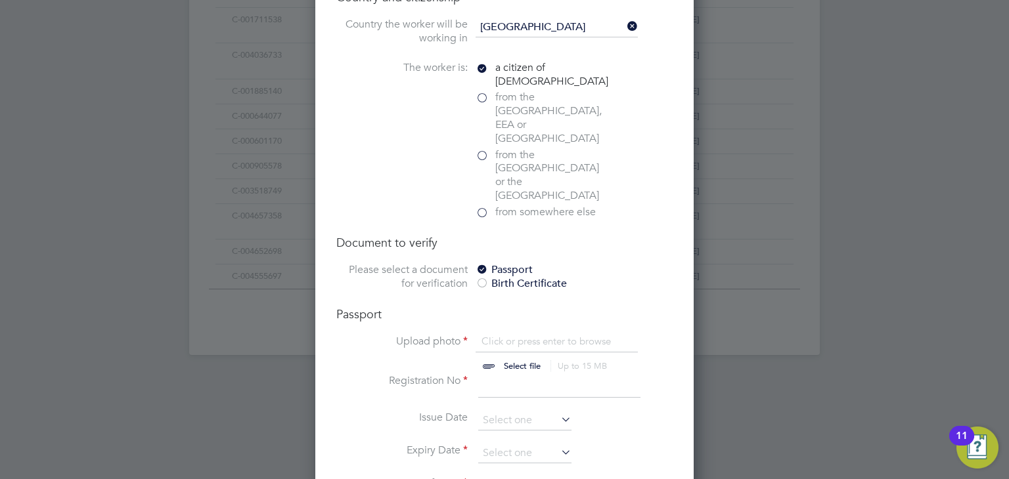
click at [517, 335] on input "file" at bounding box center [534, 354] width 206 height 39
type input "C:\fakepath\fe890a3c-202e-40b0-80d6-8a776d6ce080 (2).jpeg"
click at [529, 374] on input at bounding box center [559, 386] width 162 height 24
click at [536, 374] on input at bounding box center [559, 386] width 162 height 24
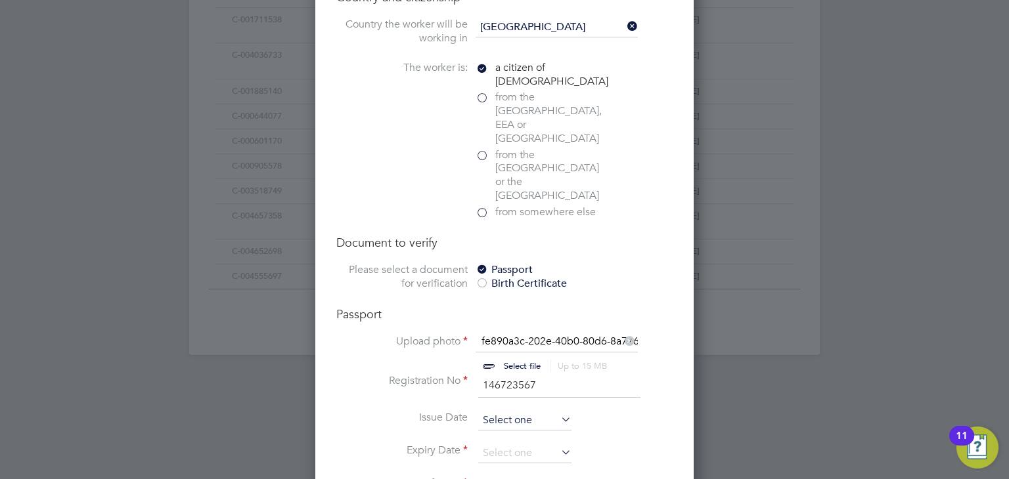
type input "146723567"
click at [537, 411] on input at bounding box center [524, 421] width 93 height 20
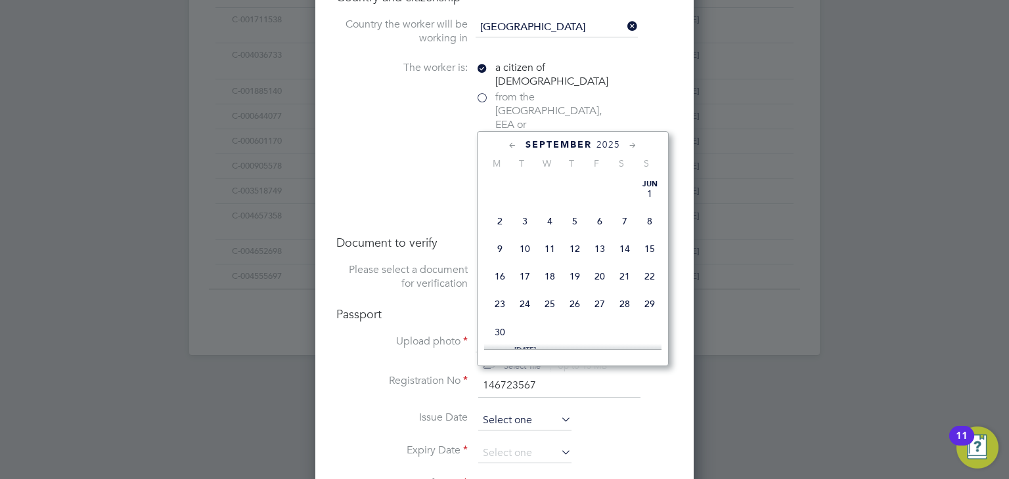
scroll to position [496, 0]
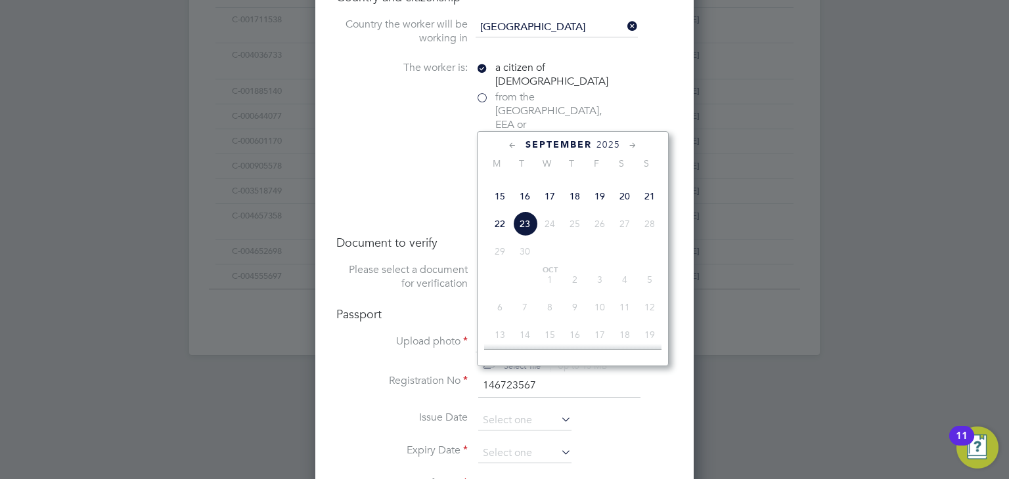
click at [511, 146] on icon at bounding box center [512, 146] width 12 height 14
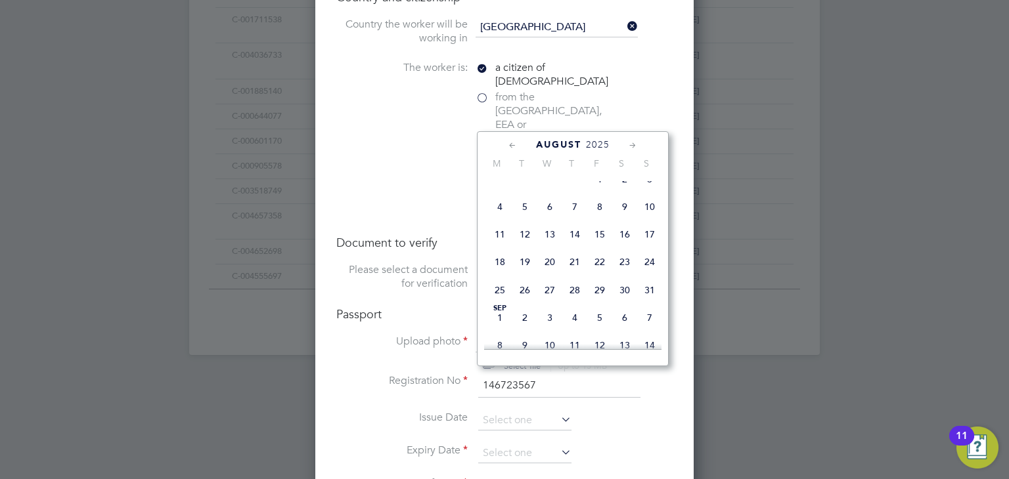
click at [510, 145] on icon at bounding box center [512, 146] width 12 height 14
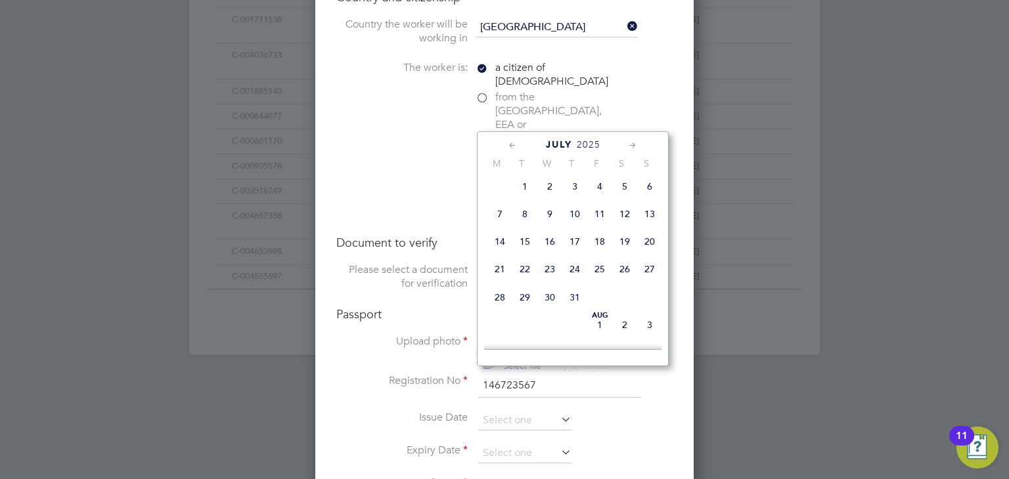
click at [510, 145] on icon at bounding box center [512, 146] width 12 height 14
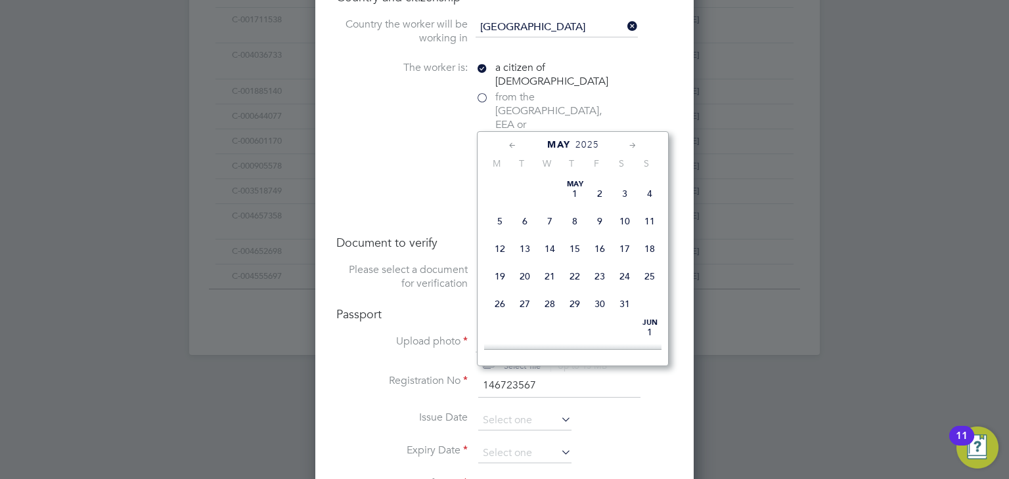
click at [510, 145] on icon at bounding box center [512, 146] width 12 height 14
click at [511, 144] on icon at bounding box center [512, 146] width 12 height 14
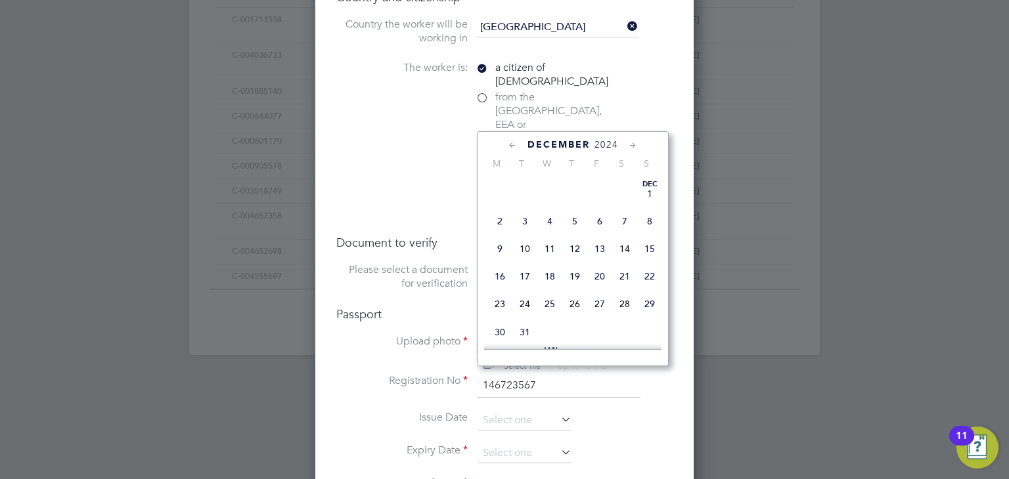
click at [511, 144] on icon at bounding box center [512, 146] width 12 height 14
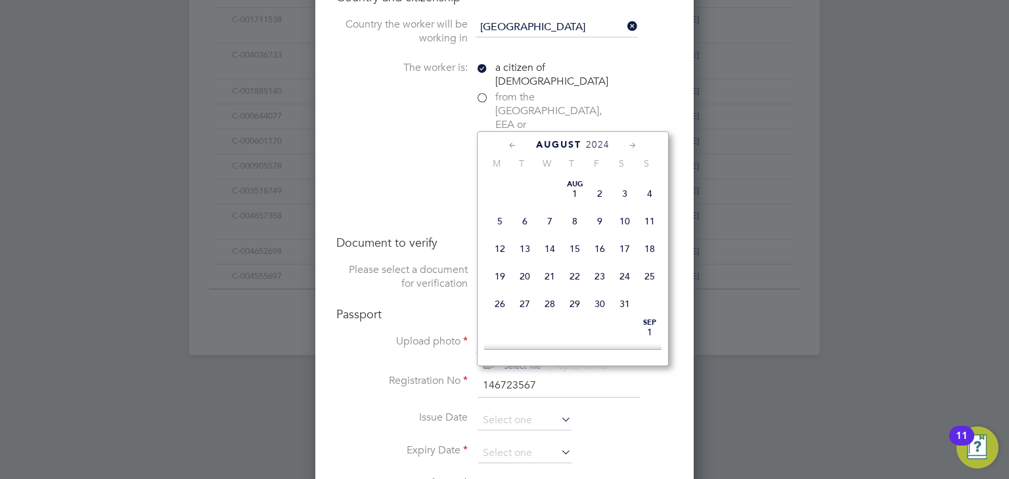
click at [511, 144] on icon at bounding box center [512, 146] width 12 height 14
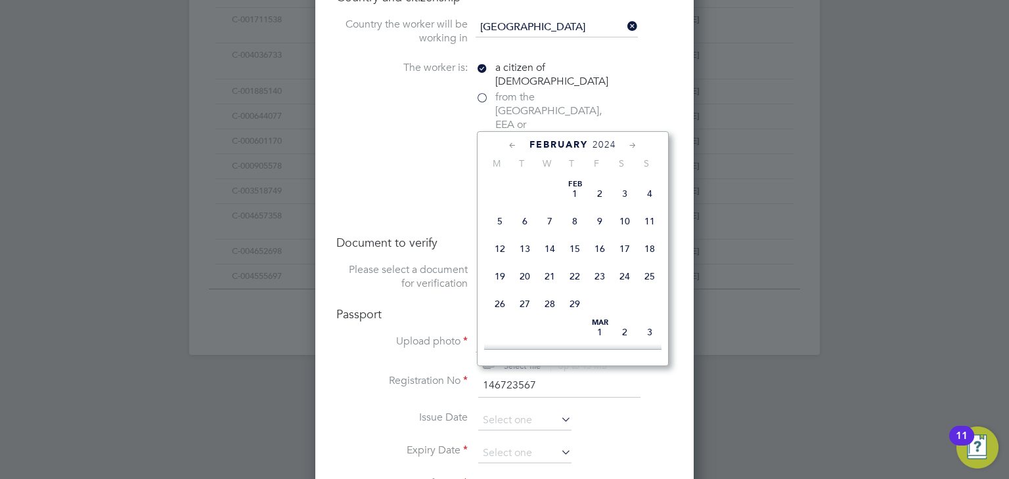
click at [633, 140] on icon at bounding box center [632, 146] width 12 height 14
click at [548, 221] on span "6" at bounding box center [549, 215] width 25 height 25
type input "06 Mar 2024"
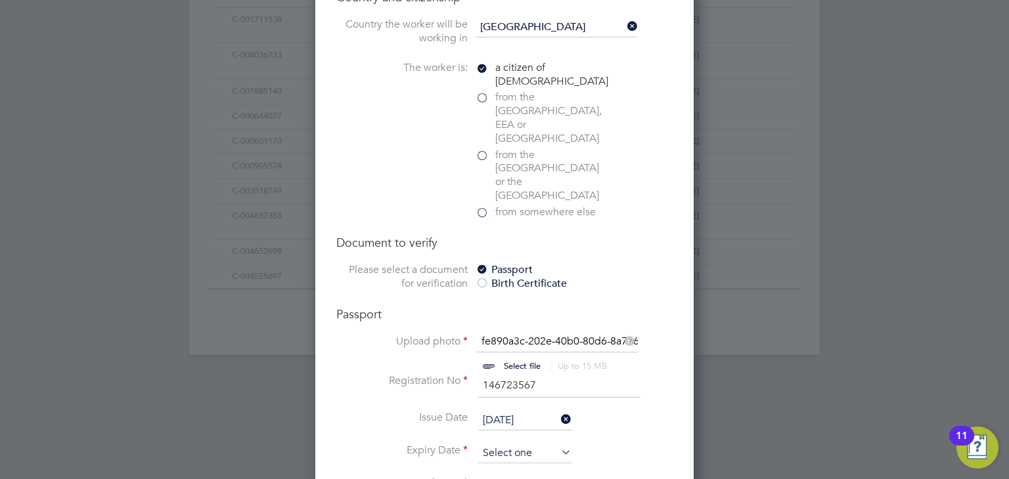
click at [533, 444] on input at bounding box center [524, 454] width 93 height 20
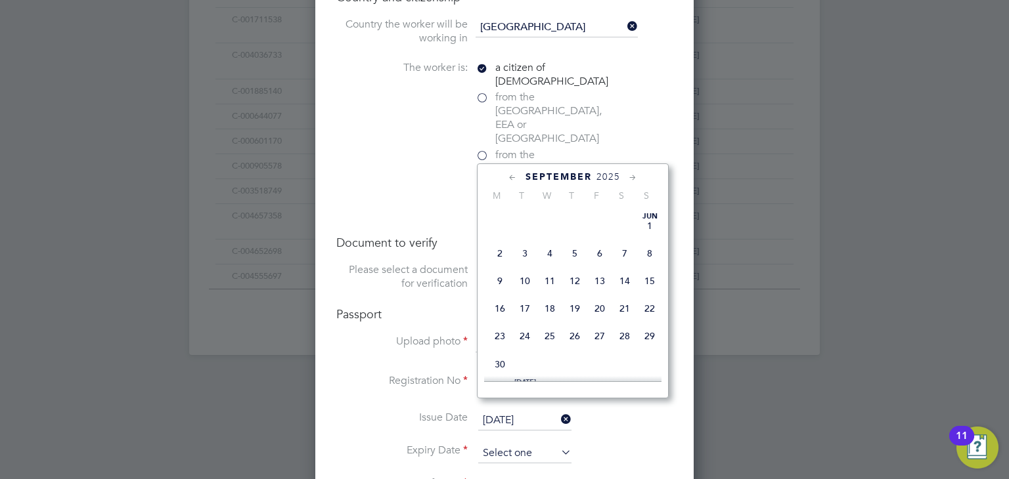
scroll to position [496, 0]
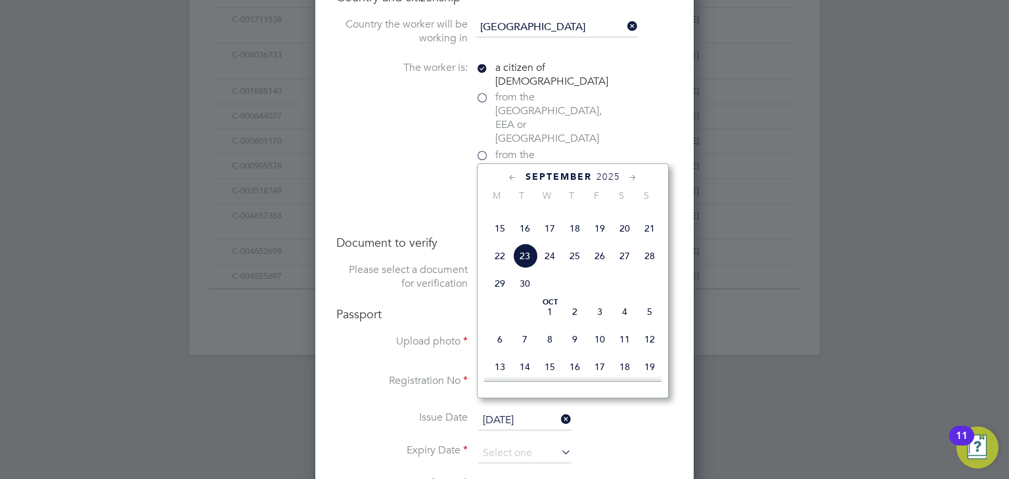
click at [624, 179] on div "September 2025" at bounding box center [572, 177] width 177 height 12
click at [631, 175] on icon at bounding box center [632, 178] width 12 height 14
click at [600, 171] on span "2025" at bounding box center [602, 176] width 24 height 11
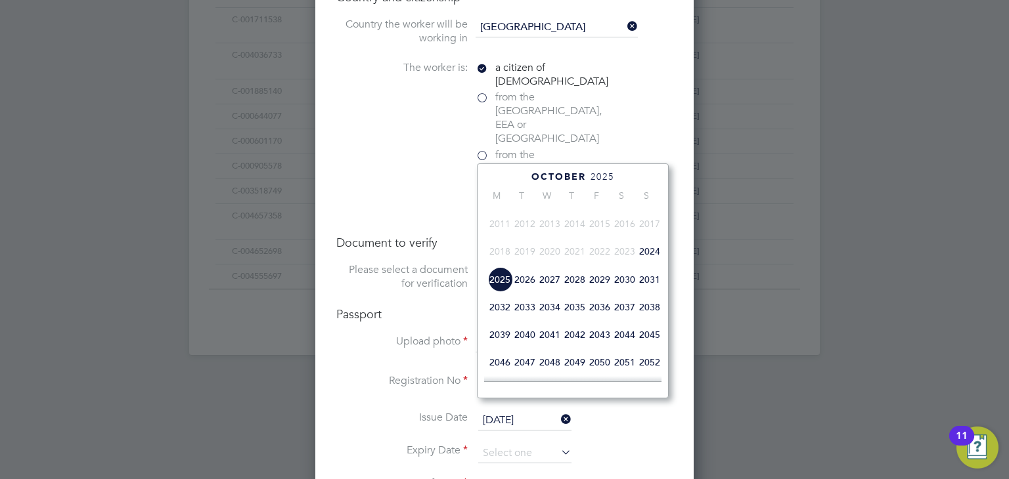
click at [548, 320] on span "2034" at bounding box center [549, 307] width 25 height 25
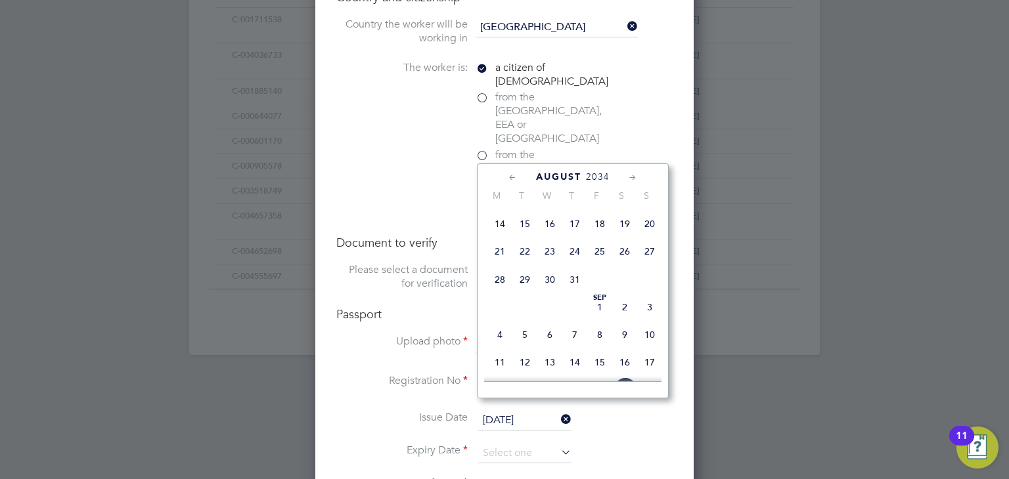
click at [514, 173] on icon at bounding box center [512, 178] width 12 height 14
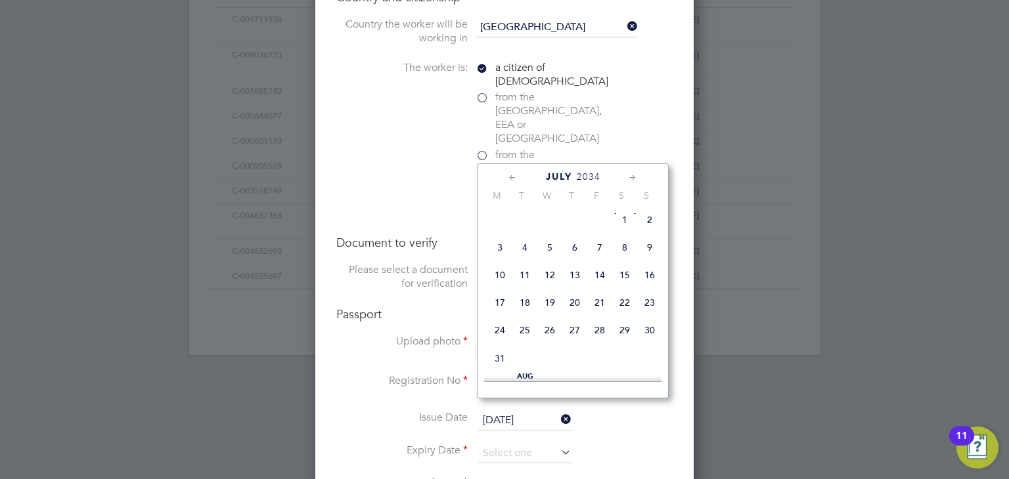
click at [514, 173] on icon at bounding box center [512, 178] width 12 height 14
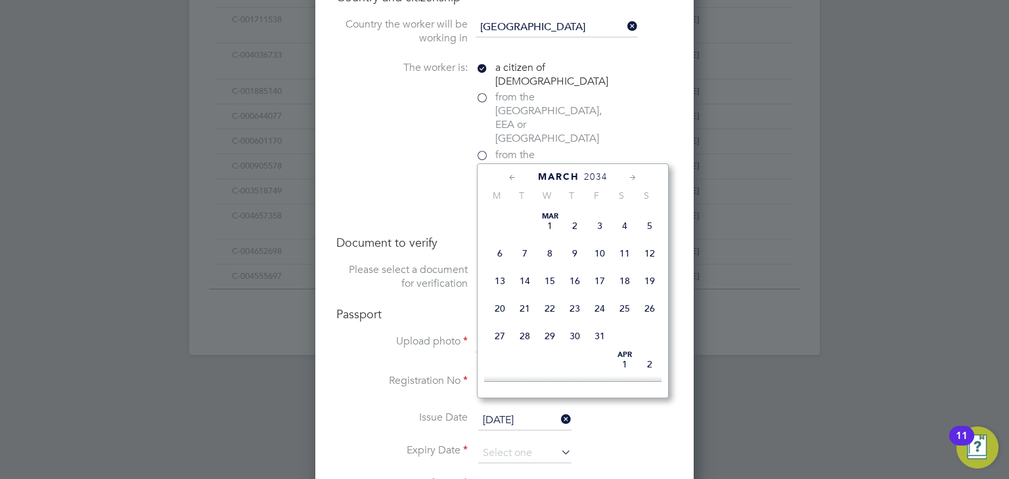
click at [499, 252] on span "6" at bounding box center [499, 253] width 25 height 25
type input "06 Mar 2034"
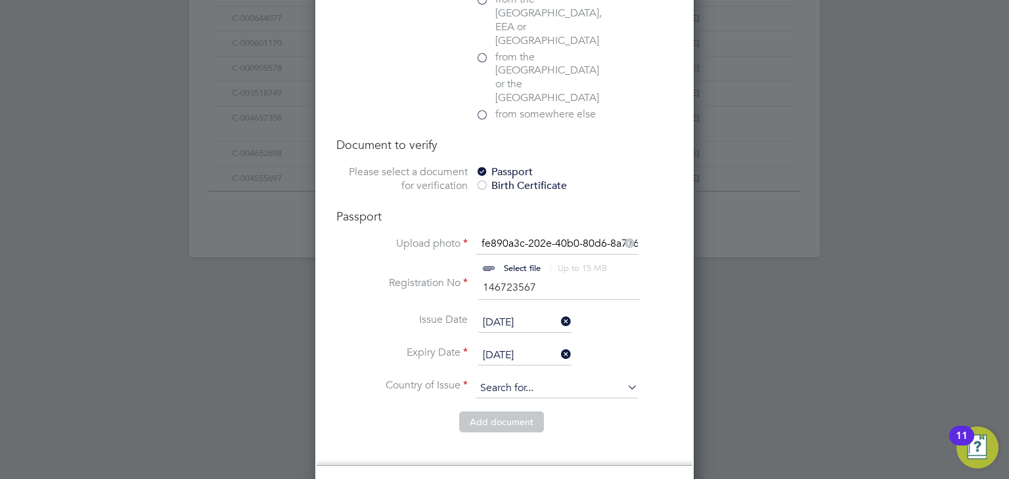
scroll to position [940, 0]
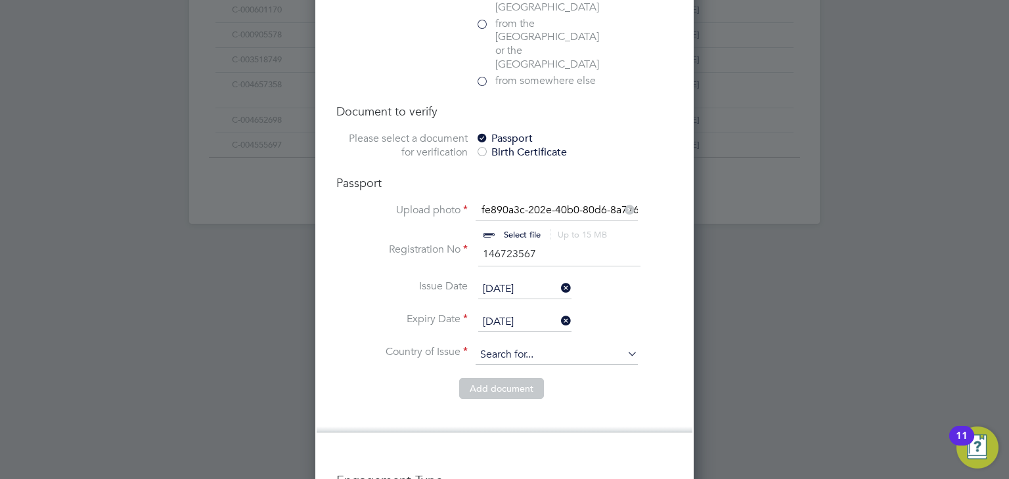
click at [589, 345] on input at bounding box center [556, 355] width 162 height 20
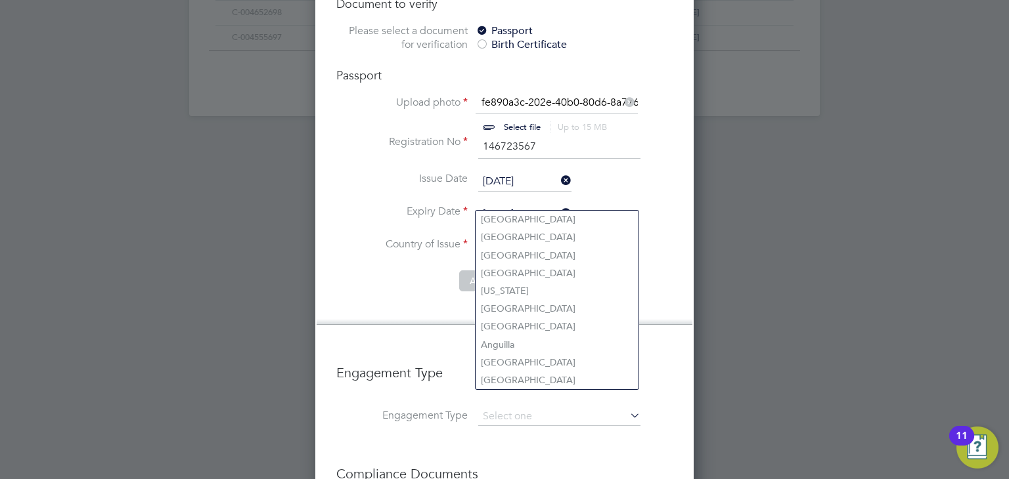
scroll to position [1046, 0]
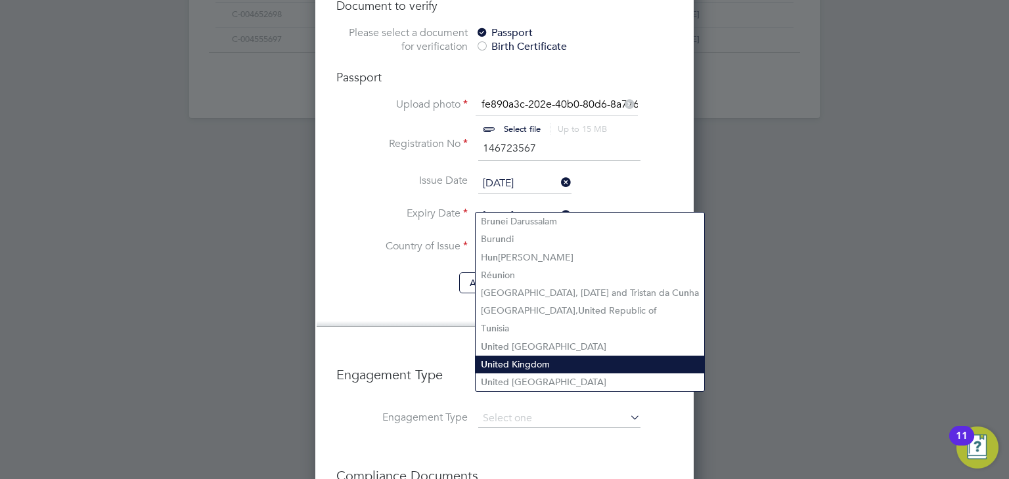
click at [537, 359] on li "Un ited Kingdom" at bounding box center [589, 365] width 229 height 18
type input "United Kingdom"
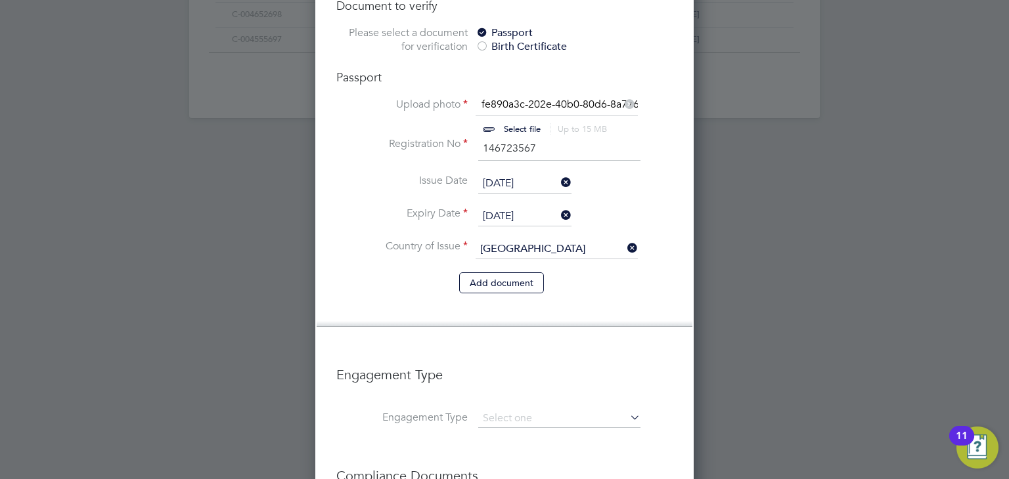
click at [639, 273] on li "Add document" at bounding box center [504, 290] width 336 height 34
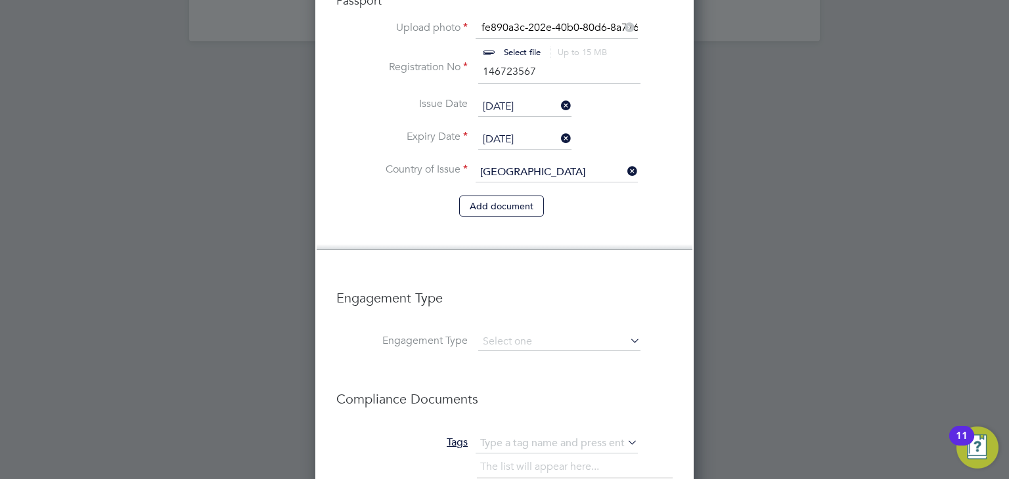
scroll to position [1217, 0]
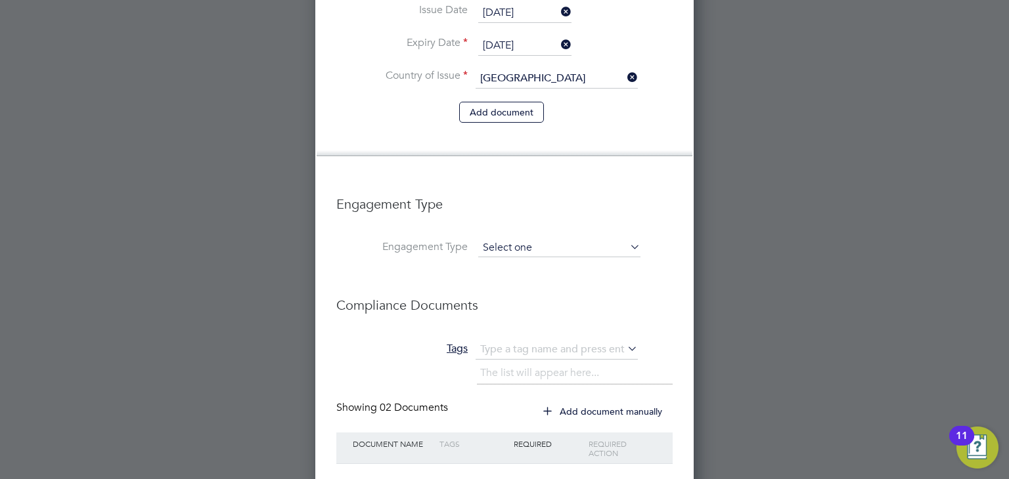
click at [565, 239] on input at bounding box center [559, 248] width 162 height 18
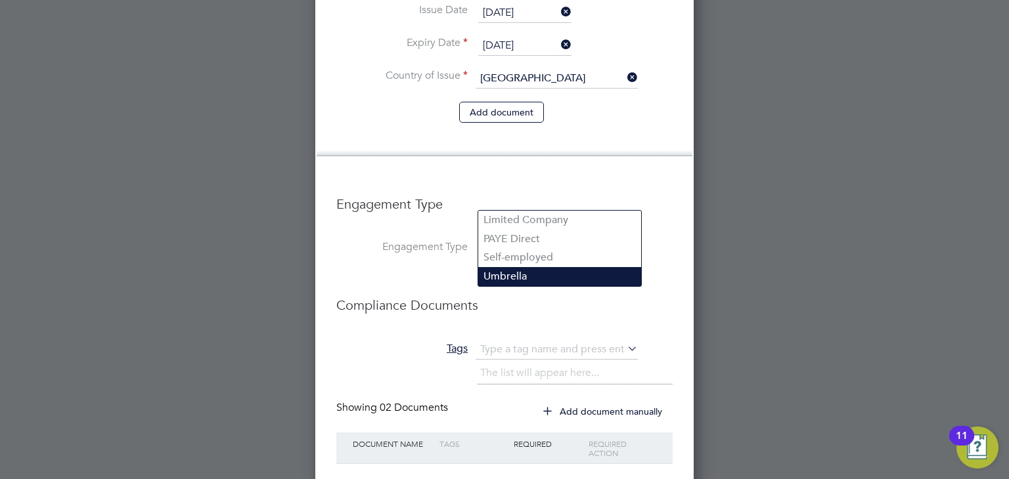
click at [528, 274] on li "Umbrella" at bounding box center [559, 276] width 163 height 19
type input "Umbrella"
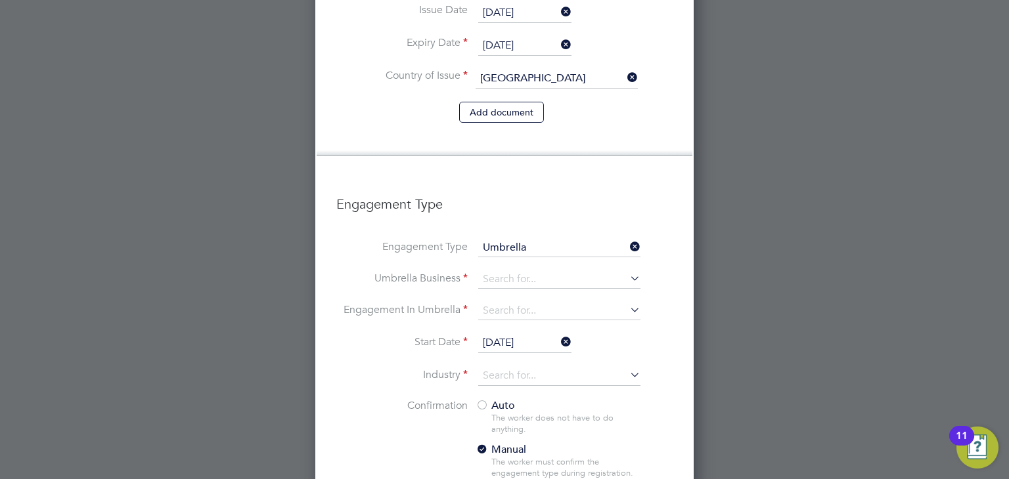
scroll to position [1926, 379]
click at [570, 271] on input at bounding box center [559, 280] width 162 height 18
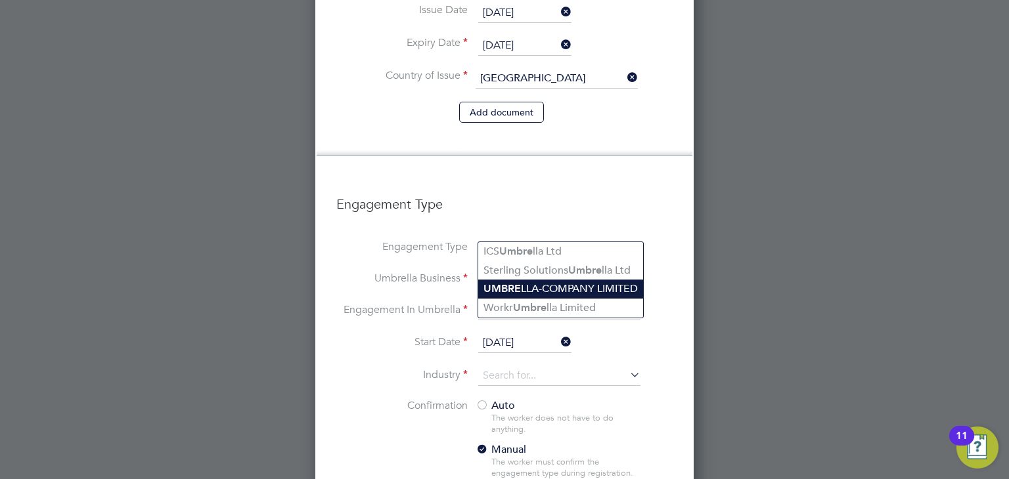
click at [540, 286] on li "UMBRE LLA-COMPANY LIMITED" at bounding box center [560, 289] width 165 height 19
type input "UMBRELLA-COMPANY LIMITED"
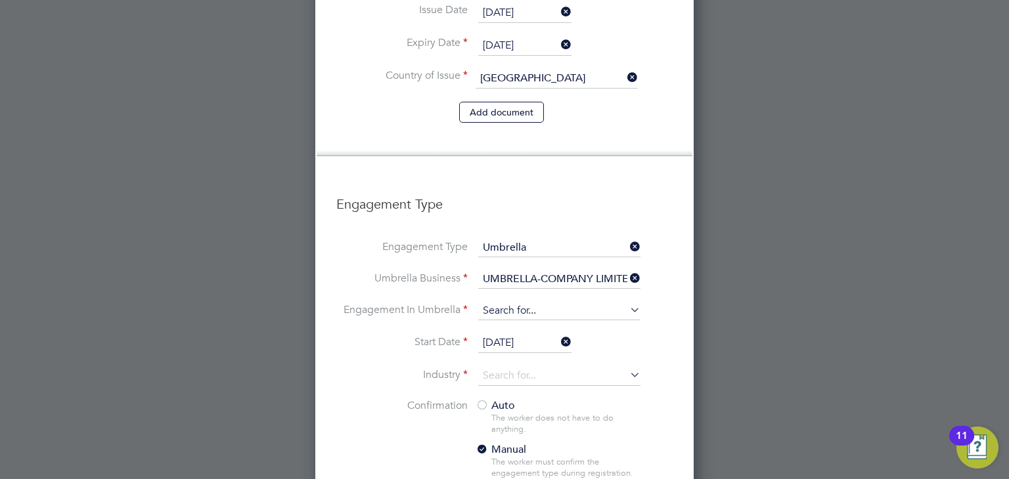
click at [574, 302] on input at bounding box center [559, 311] width 162 height 18
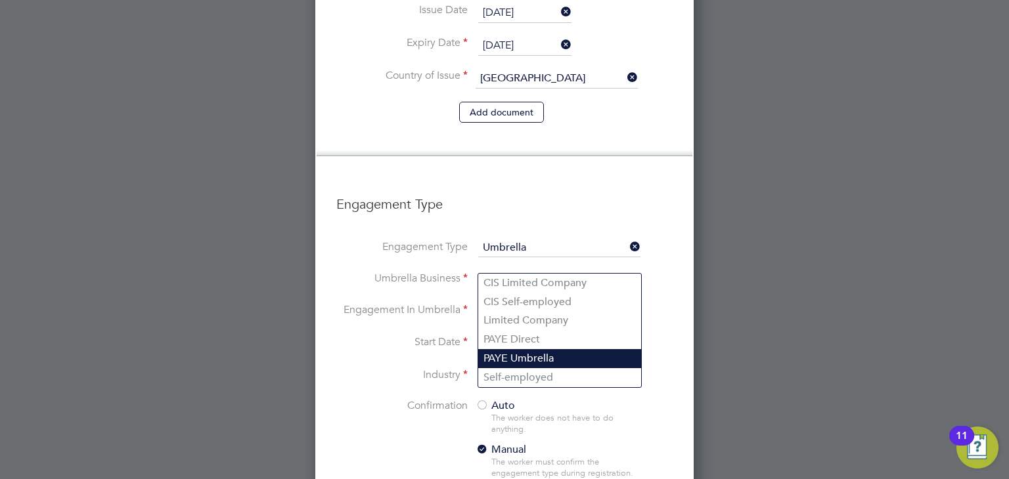
click at [542, 353] on li "PAYE Umbrella" at bounding box center [559, 358] width 163 height 19
type input "PAYE Umbrella"
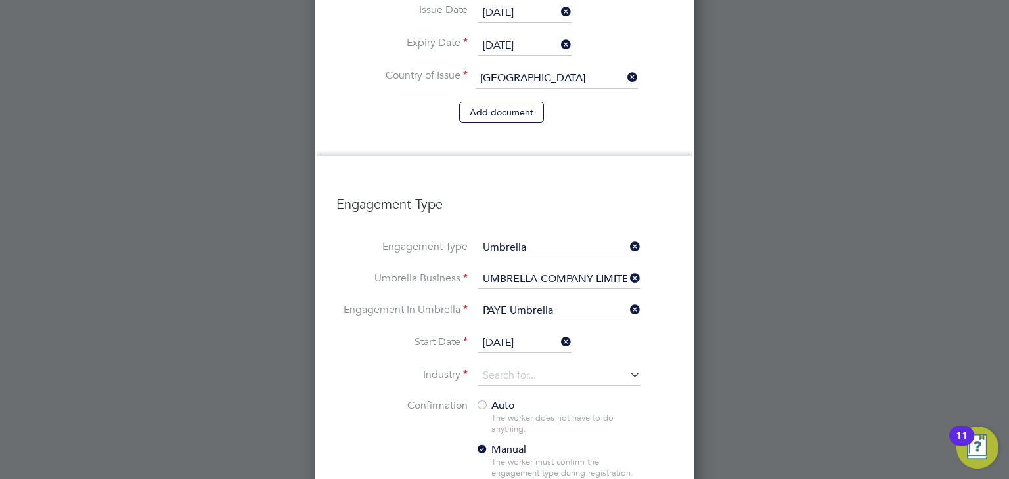
click at [527, 334] on input "[DATE]" at bounding box center [524, 344] width 93 height 20
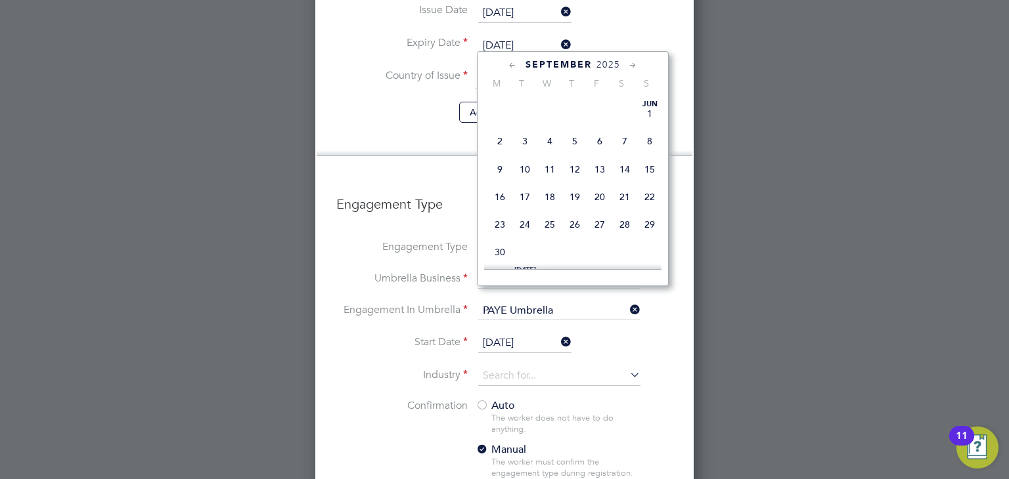
scroll to position [496, 0]
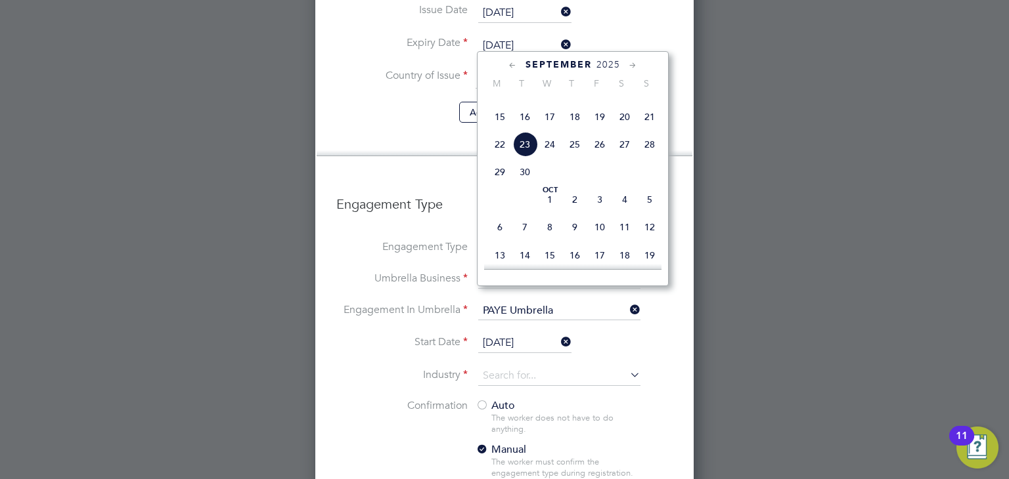
click at [523, 157] on span "23" at bounding box center [524, 144] width 25 height 25
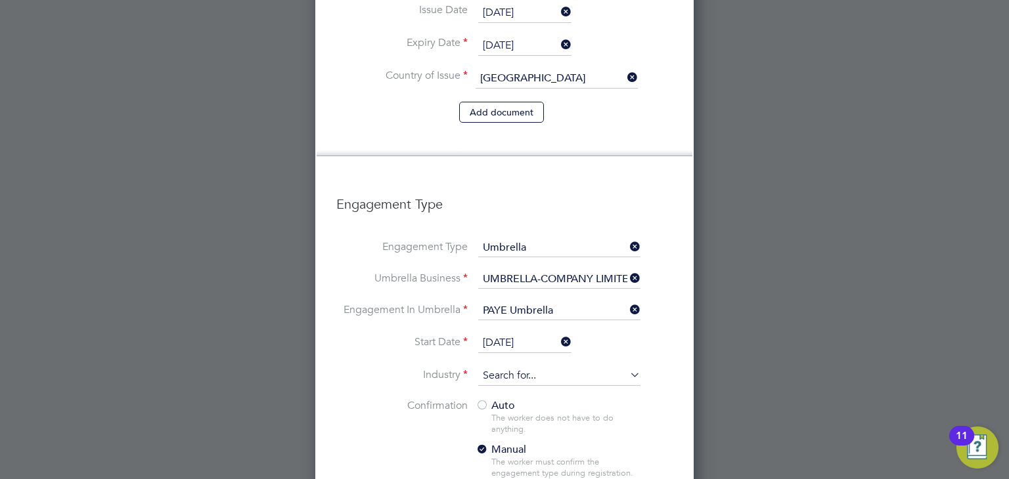
click at [581, 366] on input at bounding box center [559, 376] width 162 height 20
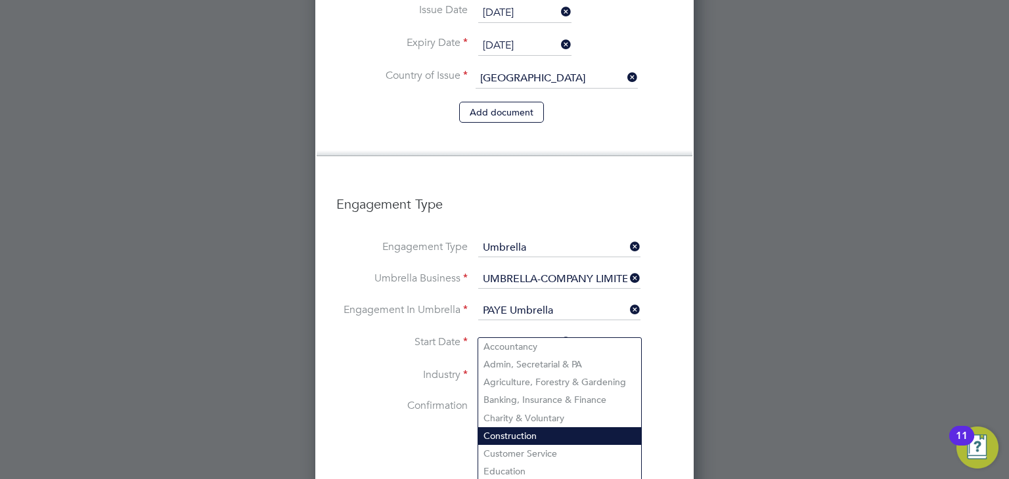
click at [554, 427] on li "Construction" at bounding box center [559, 436] width 163 height 18
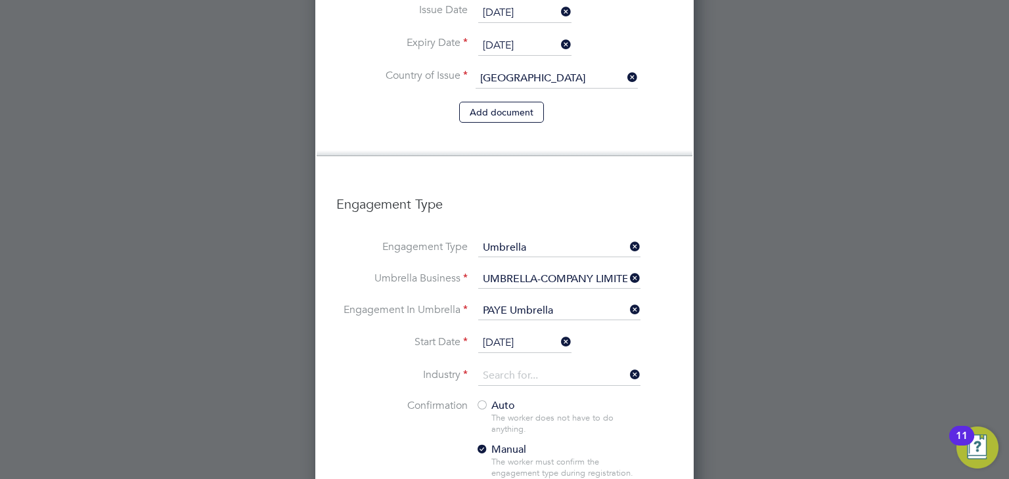
type input "Construction"
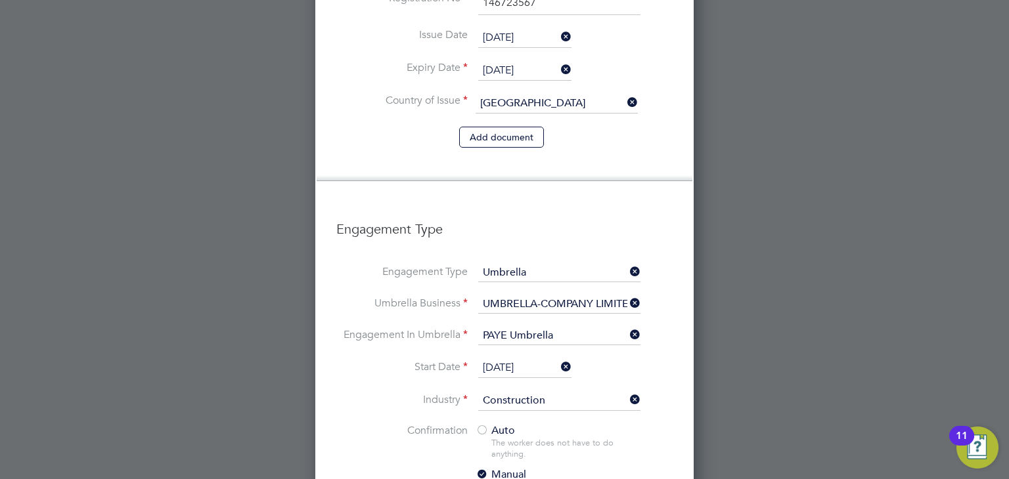
scroll to position [1412, 0]
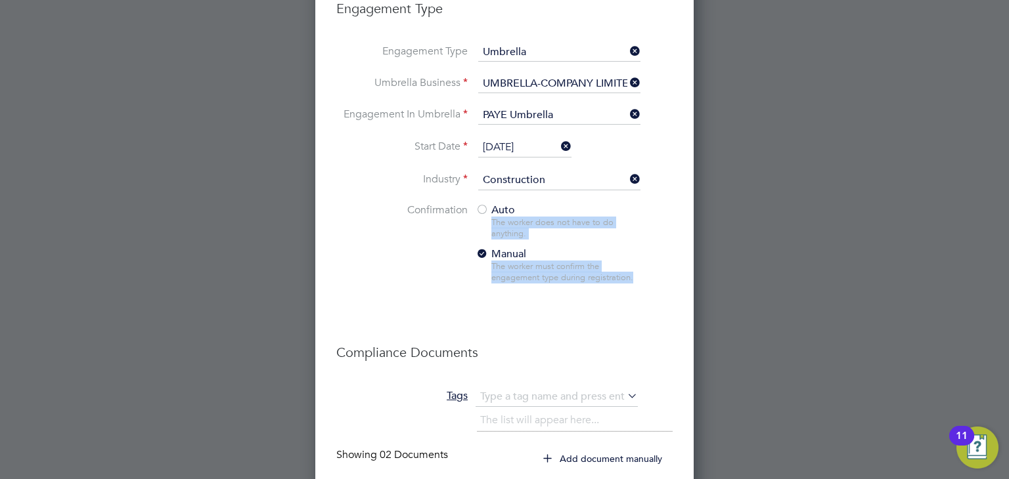
drag, startPoint x: 517, startPoint y: 173, endPoint x: 653, endPoint y: 180, distance: 135.4
click at [653, 204] on li "Confirmation Auto The worker does not have to do anything. Manual The worker mu…" at bounding box center [504, 254] width 336 height 101
click at [556, 204] on div "Auto The worker does not have to do anything. Manual The worker must confirm th…" at bounding box center [557, 248] width 164 height 88
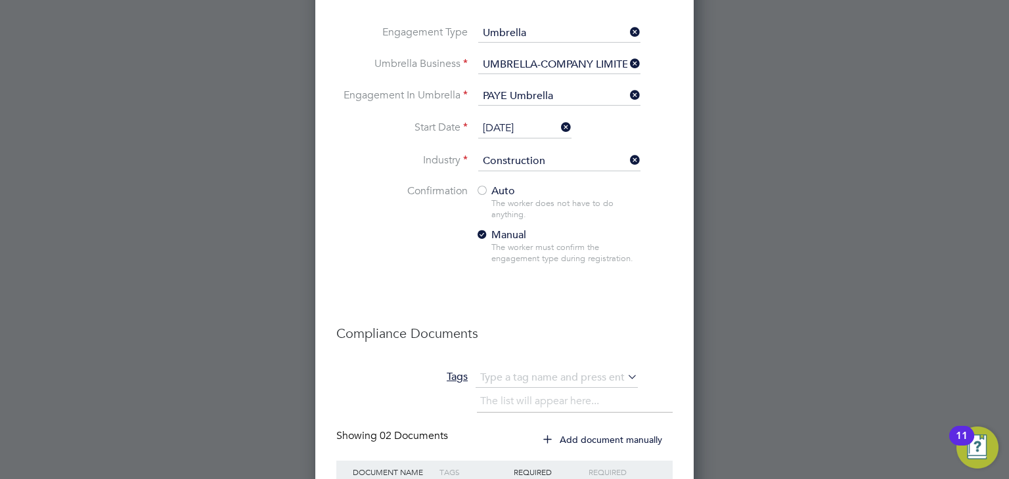
scroll to position [1397, 0]
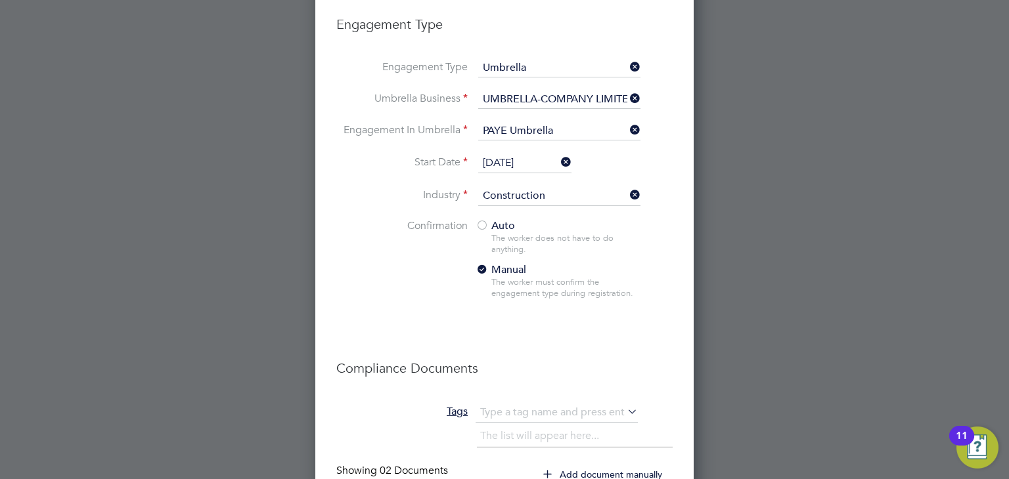
click at [486, 220] on div at bounding box center [481, 226] width 13 height 13
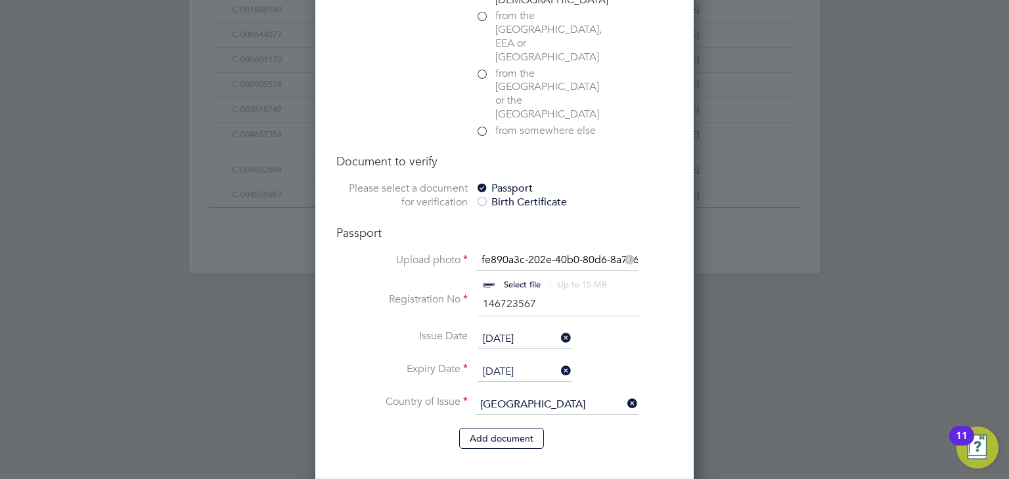
scroll to position [900, 0]
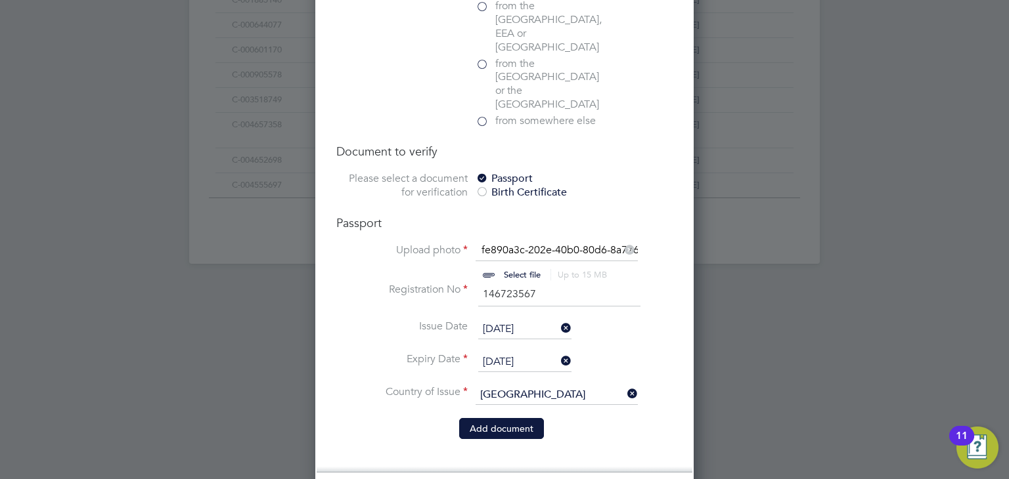
click at [515, 418] on button "Add document" at bounding box center [501, 428] width 85 height 21
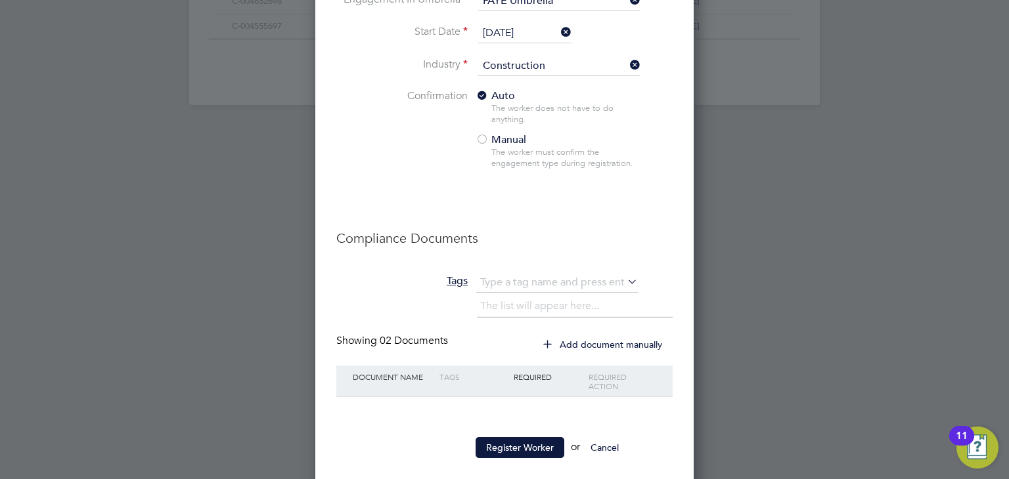
scroll to position [1072, 0]
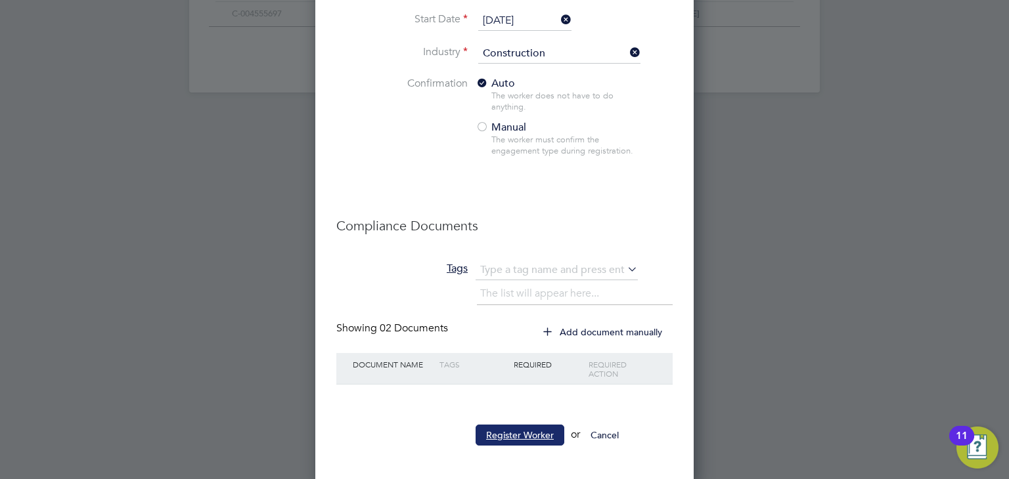
click at [521, 429] on button "Register Worker" at bounding box center [519, 435] width 89 height 21
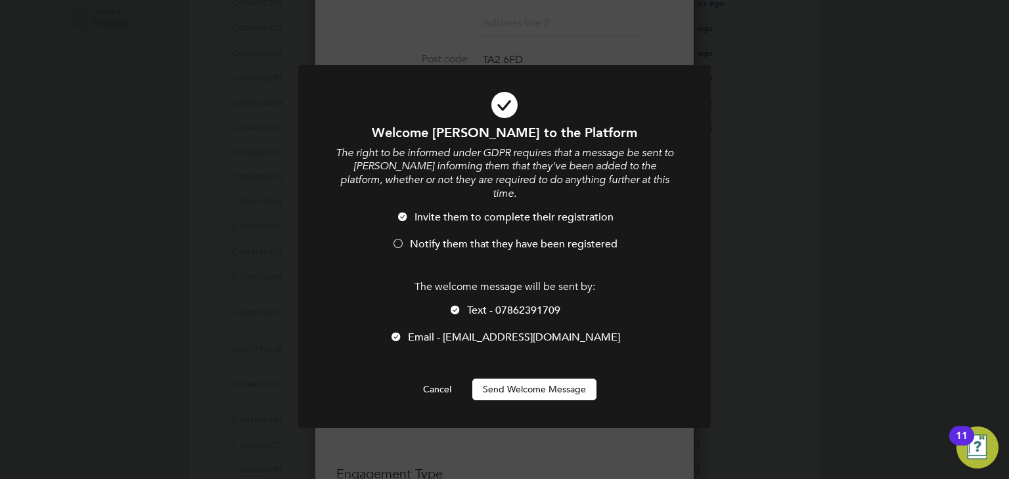
click at [527, 379] on button "Send Welcome Message" at bounding box center [534, 389] width 124 height 21
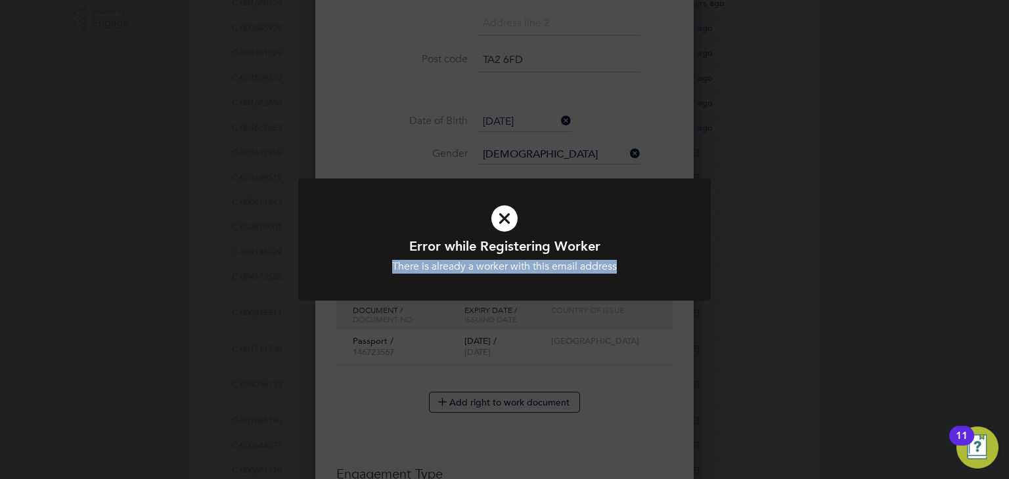
drag, startPoint x: 393, startPoint y: 272, endPoint x: 619, endPoint y: 267, distance: 225.9
click at [619, 267] on div "There is already a worker with this email address" at bounding box center [504, 267] width 341 height 14
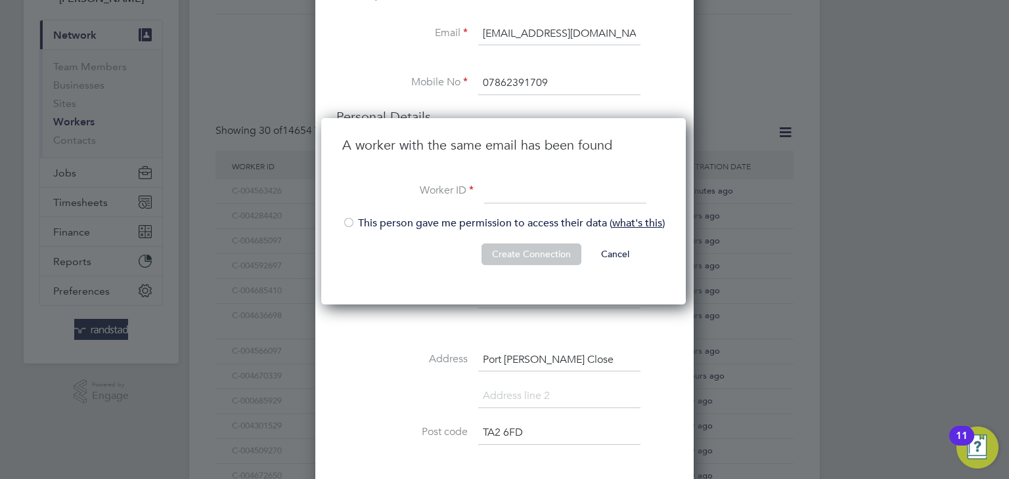
scroll to position [94, 0]
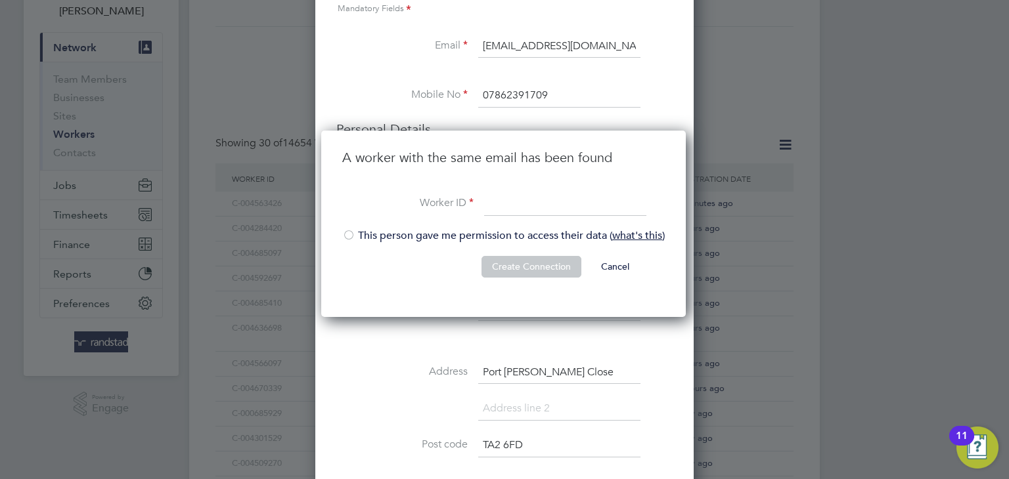
click at [349, 246] on li "This person gave me permission to access their data ( what's this )" at bounding box center [503, 242] width 322 height 27
click at [353, 230] on div at bounding box center [348, 236] width 13 height 13
click at [358, 234] on li "This person gave me permission to access their data ( what's this )" at bounding box center [503, 242] width 322 height 27
click at [359, 229] on li "This person gave me permission to access their data ( what's this )" at bounding box center [503, 242] width 322 height 27
click at [358, 233] on li "This person gave me permission to access their data ( what's this )" at bounding box center [503, 242] width 322 height 27
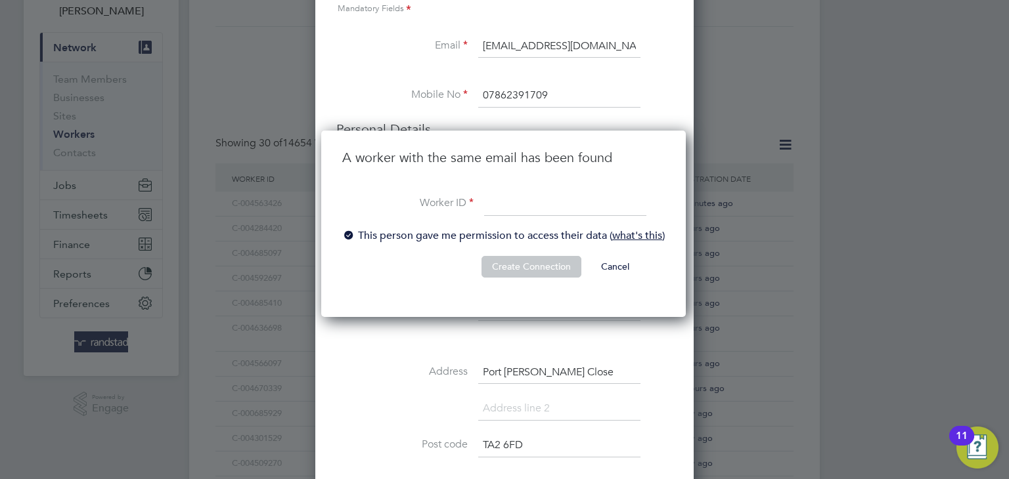
click at [516, 211] on input at bounding box center [565, 204] width 162 height 24
click at [521, 208] on input at bounding box center [565, 204] width 162 height 24
paste input "C-003683711"
type input "C-003683711"
click at [520, 269] on button "Create Connection" at bounding box center [531, 266] width 100 height 21
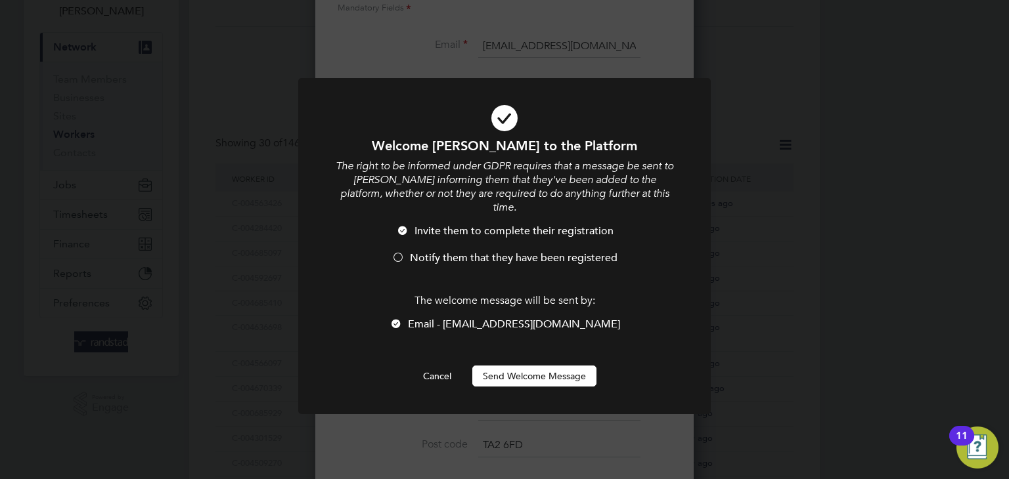
scroll to position [0, 0]
click at [529, 366] on button "Send Welcome Message" at bounding box center [534, 376] width 124 height 21
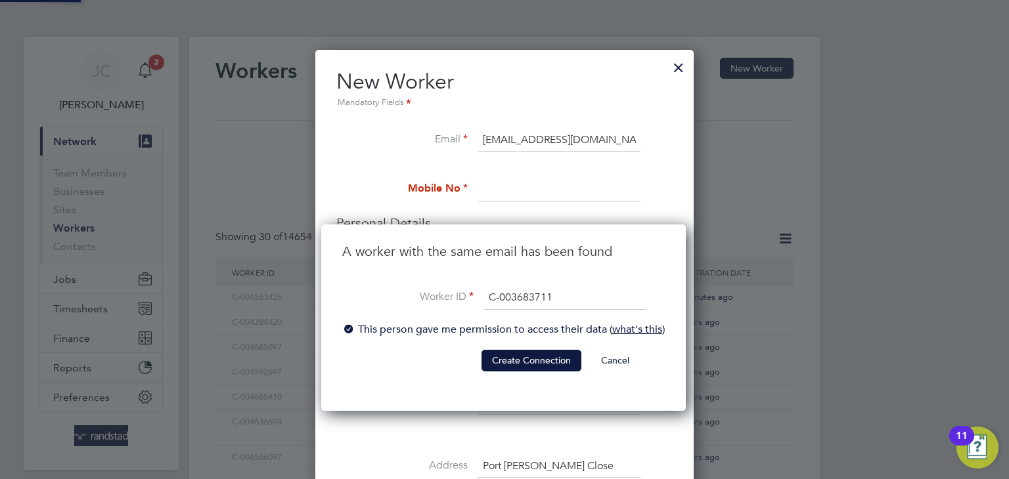
scroll to position [94, 0]
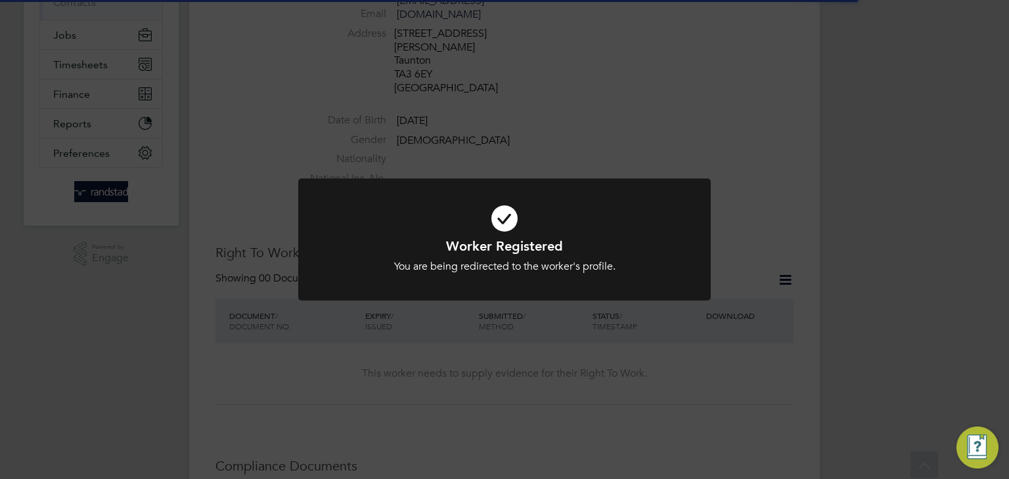
scroll to position [281, 0]
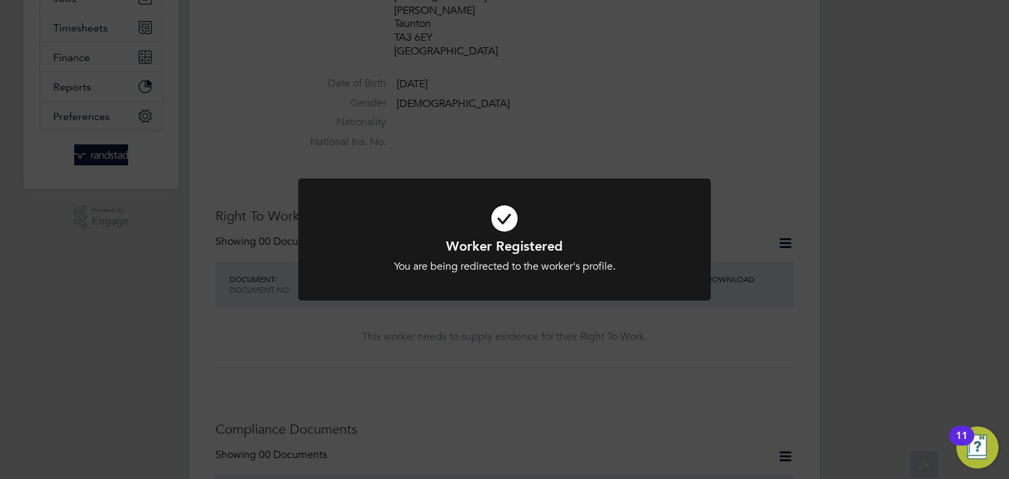
click at [548, 127] on div "Worker Registered You are being redirected to the worker's profile. Cancel Okay" at bounding box center [504, 239] width 1009 height 479
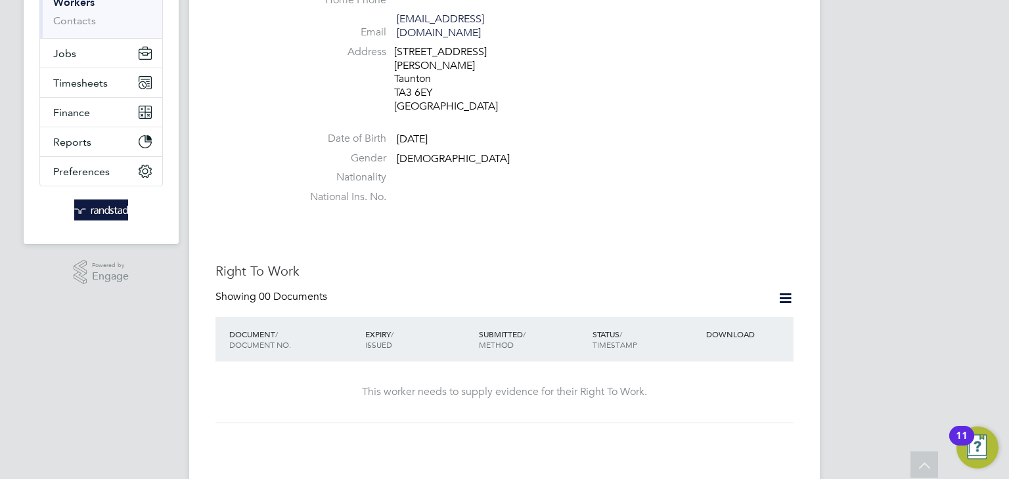
scroll to position [0, 0]
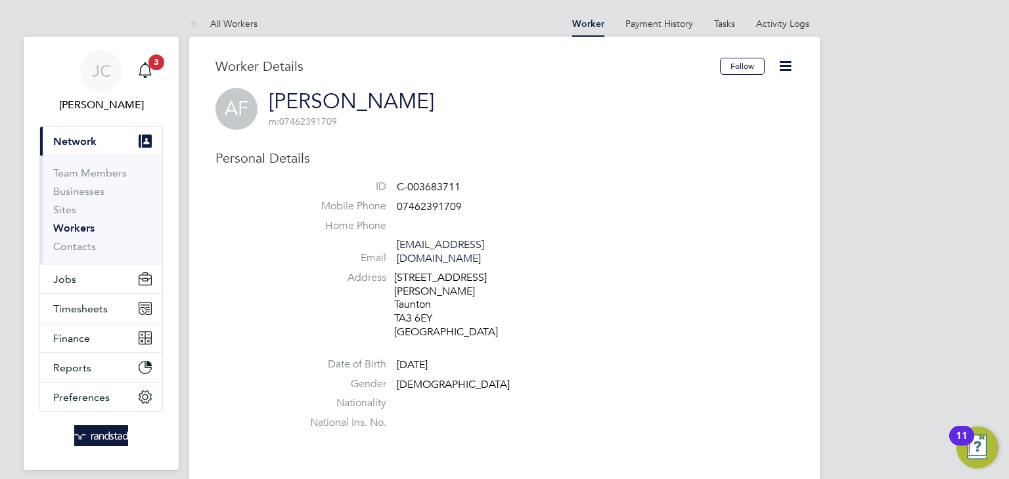
drag, startPoint x: 397, startPoint y: 353, endPoint x: 504, endPoint y: 353, distance: 106.4
click at [504, 358] on li "Date of Birth 15 May 2015" at bounding box center [543, 368] width 499 height 20
click at [95, 280] on button "Jobs" at bounding box center [101, 279] width 122 height 29
click at [491, 378] on li "Gender Male" at bounding box center [543, 388] width 499 height 20
click at [96, 280] on button "Jobs" at bounding box center [101, 279] width 122 height 29
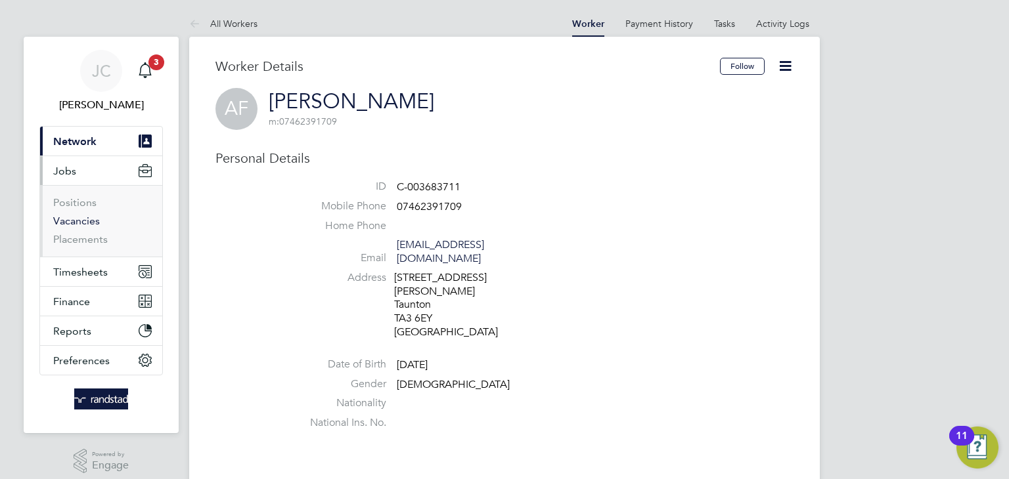
click at [85, 217] on link "Vacancies" at bounding box center [76, 221] width 47 height 12
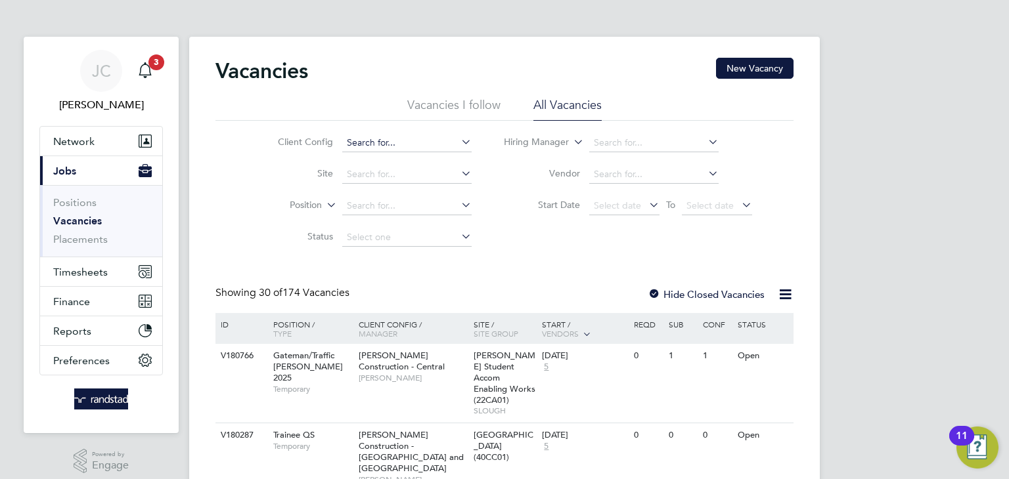
click at [410, 145] on input at bounding box center [406, 143] width 129 height 18
type input "(COMPLETED) 1000005 – Internal Audit & Risk"
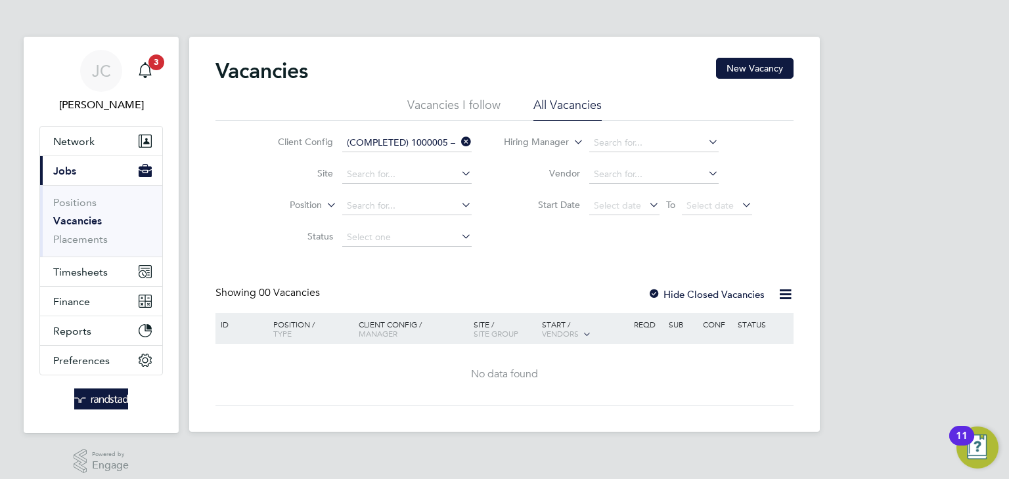
click at [458, 141] on icon at bounding box center [458, 142] width 0 height 18
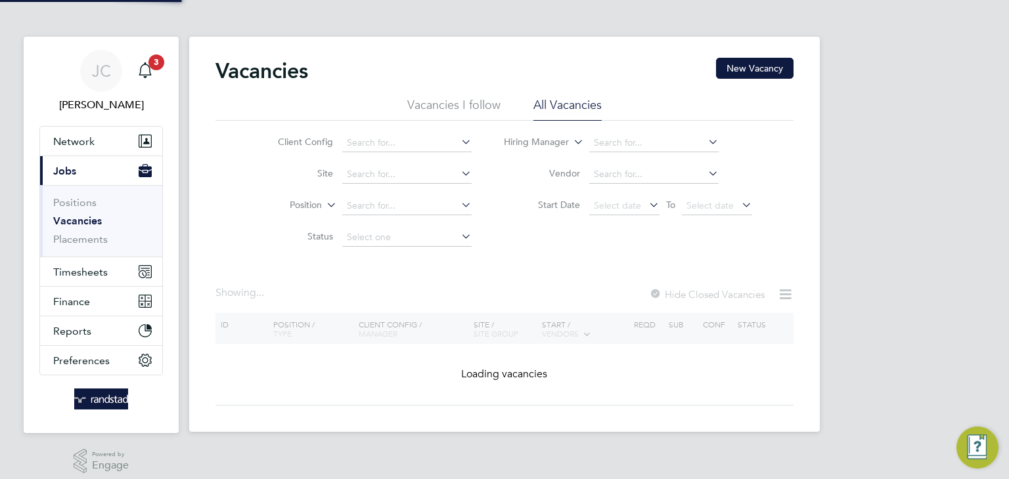
click at [458, 172] on icon at bounding box center [458, 173] width 0 height 18
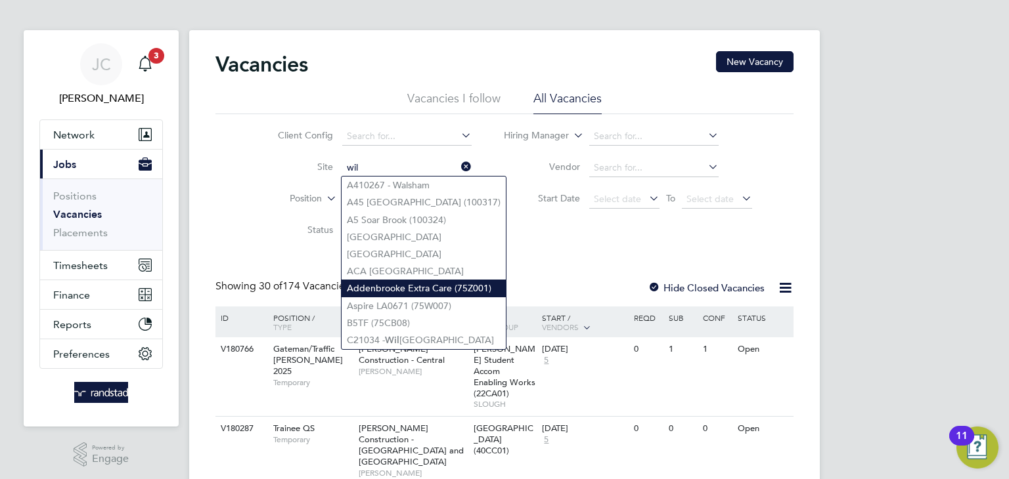
scroll to position [38, 0]
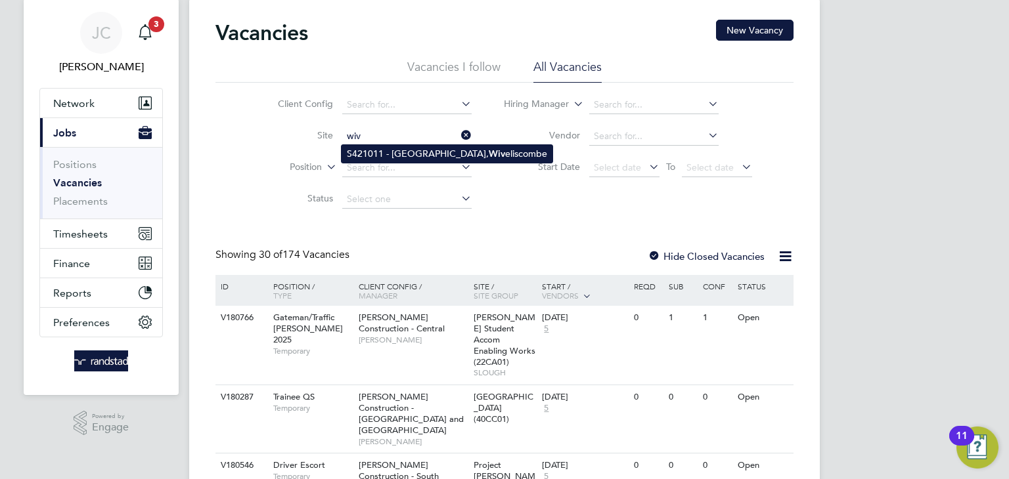
click at [407, 152] on li "S421011 - Heathstock Rise, Wiv eliscombe" at bounding box center [446, 154] width 211 height 18
type input "S421011 - [GEOGRAPHIC_DATA], [GEOGRAPHIC_DATA]"
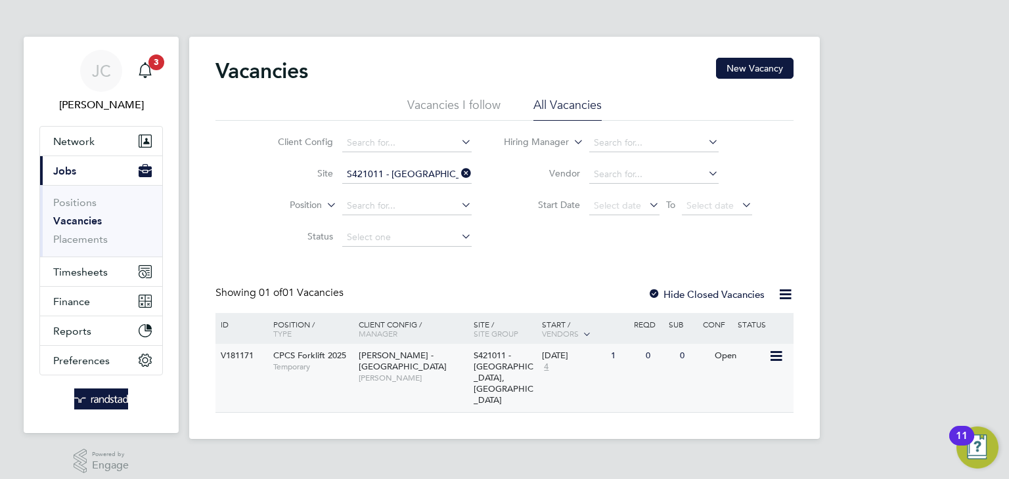
click at [411, 373] on span "[PERSON_NAME]" at bounding box center [413, 378] width 108 height 11
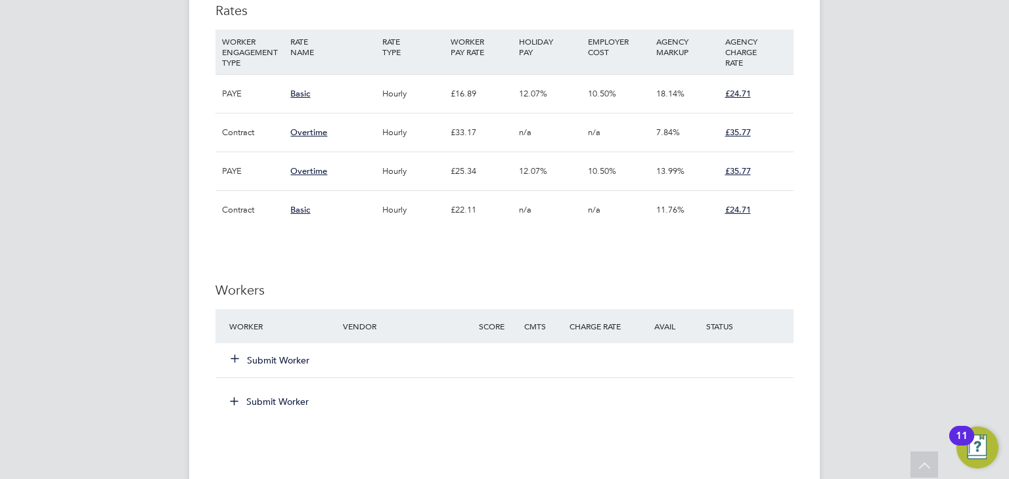
scroll to position [950, 0]
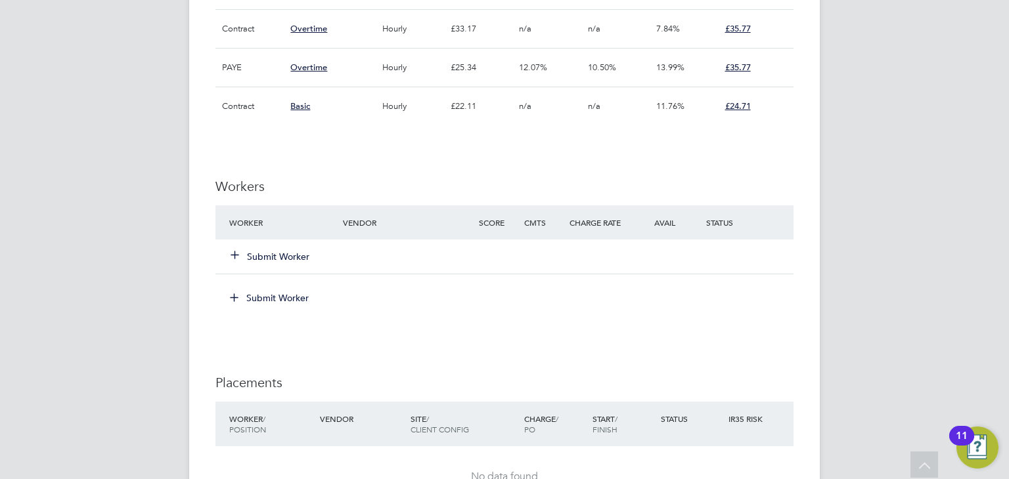
click at [285, 254] on button "Submit Worker" at bounding box center [270, 256] width 79 height 13
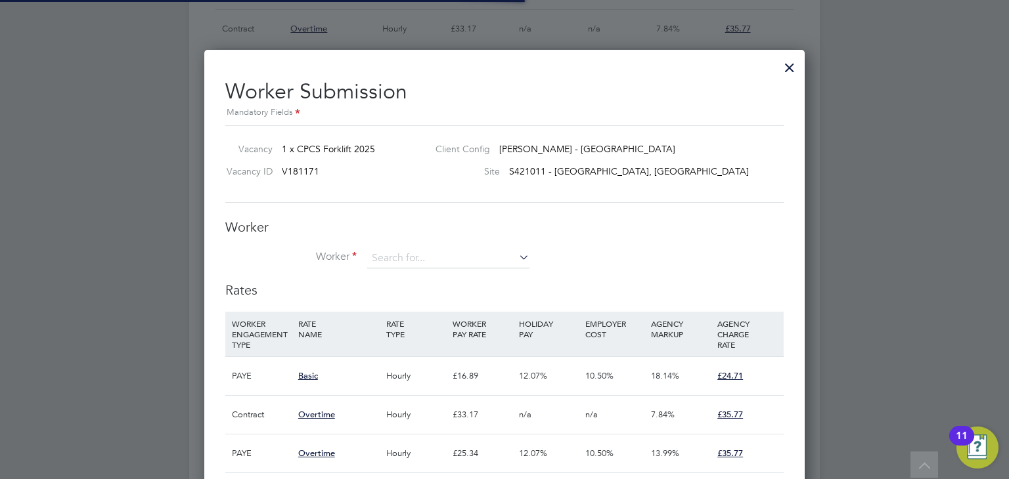
scroll to position [39, 89]
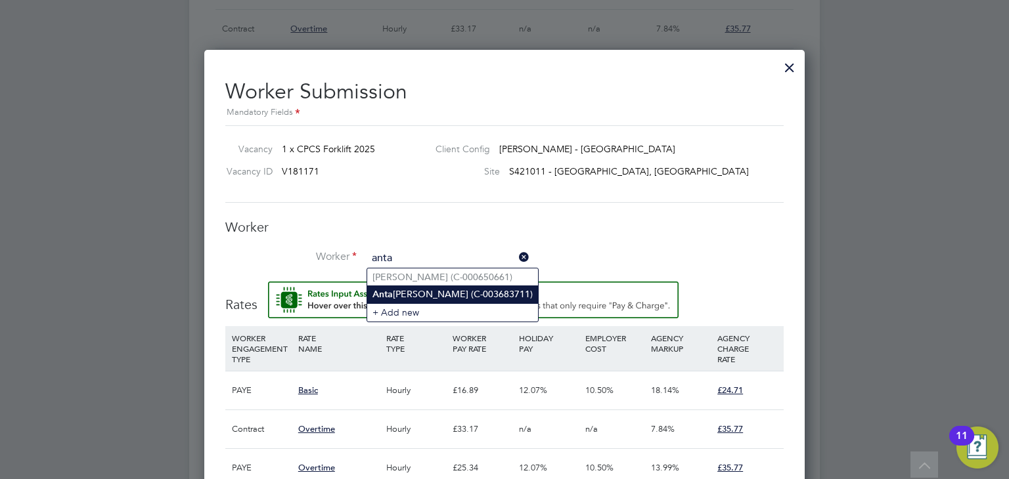
click at [456, 294] on li "Anta l Farkas (C-003683711)" at bounding box center [452, 295] width 171 height 18
type input "Antal Farkas (C-003683711)"
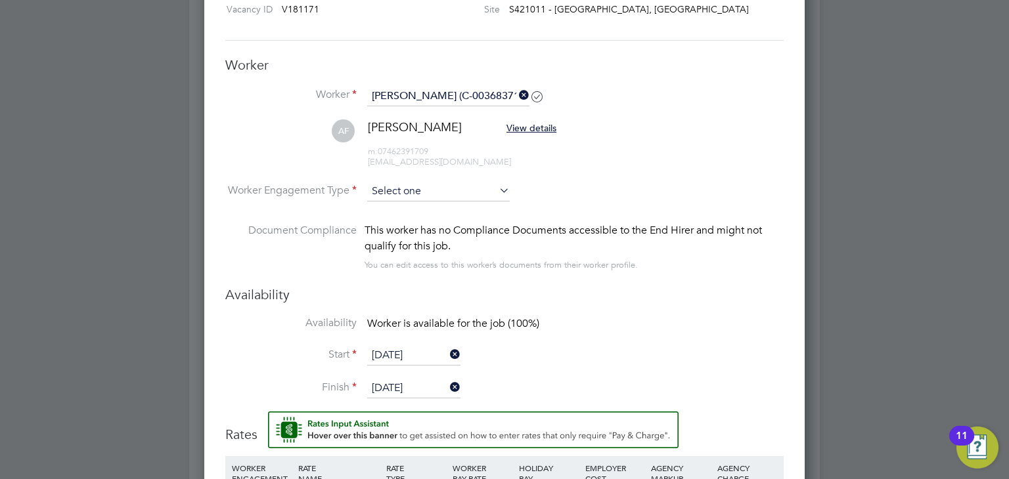
click at [494, 190] on input at bounding box center [438, 192] width 142 height 20
click at [435, 224] on li "PAYE" at bounding box center [438, 226] width 143 height 17
type input "PAYE"
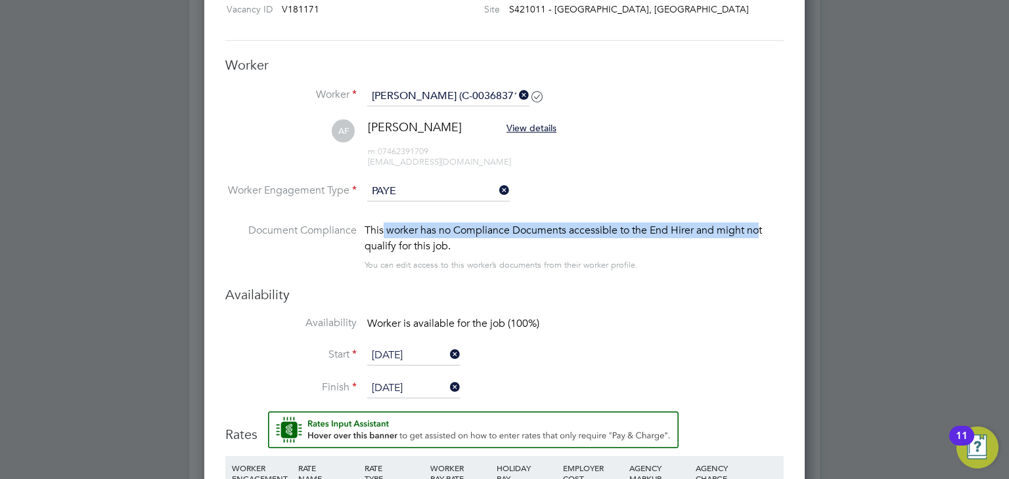
drag, startPoint x: 385, startPoint y: 228, endPoint x: 757, endPoint y: 227, distance: 371.7
click at [757, 227] on div "This worker has no Compliance Documents accessible to the End Hirer and might n…" at bounding box center [573, 239] width 419 height 32
click at [496, 188] on icon at bounding box center [496, 190] width 0 height 18
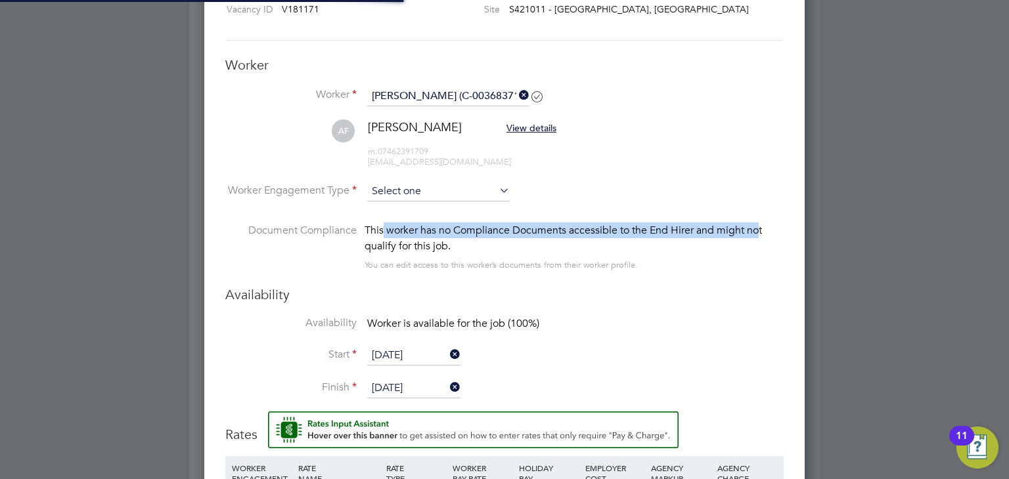
click at [479, 191] on input at bounding box center [438, 192] width 142 height 20
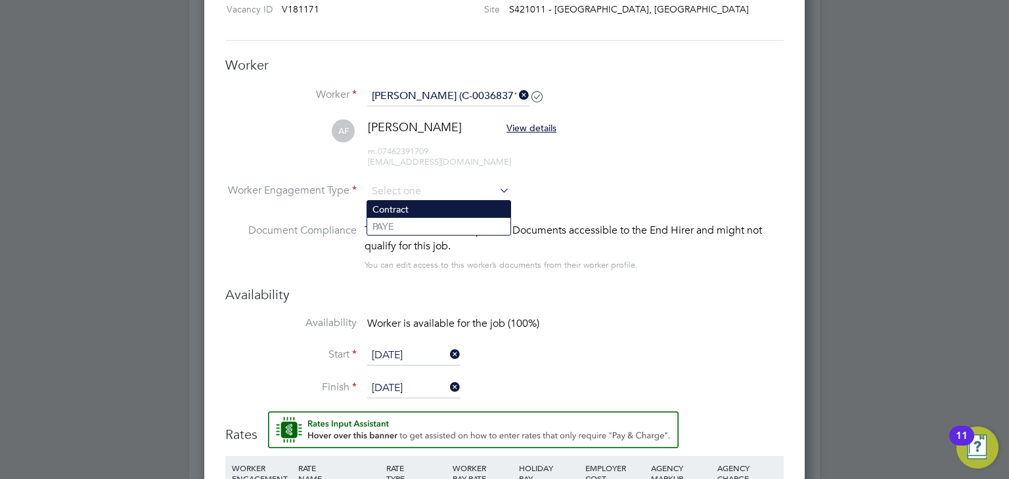
click at [456, 209] on li "Contract" at bounding box center [438, 209] width 143 height 17
type input "Contract"
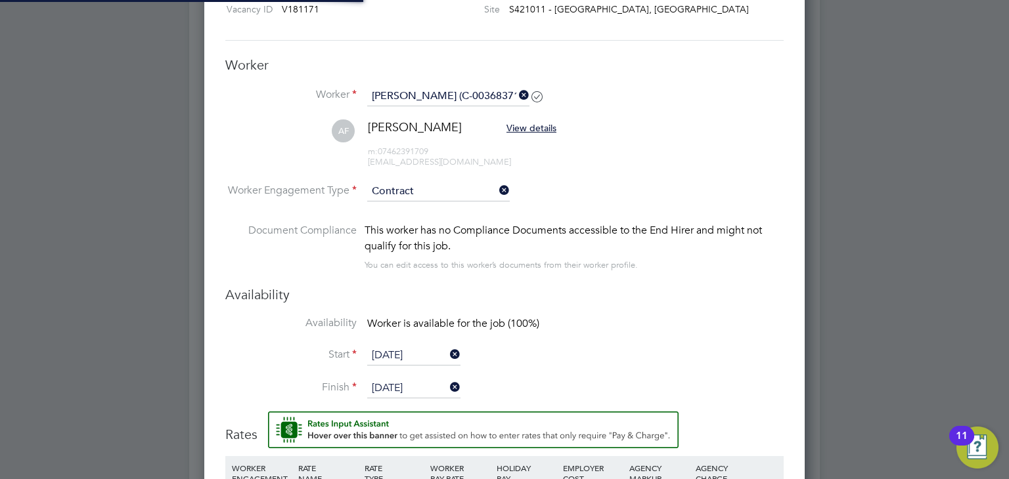
click at [627, 196] on li "Worker Engagement Type Contract" at bounding box center [504, 202] width 558 height 41
drag, startPoint x: 406, startPoint y: 234, endPoint x: 757, endPoint y: 240, distance: 350.7
click at [757, 240] on div "This worker has no Compliance Documents accessible to the End Hirer and might n…" at bounding box center [573, 239] width 419 height 32
click at [565, 239] on div "This worker has no Compliance Documents accessible to the End Hirer and might n…" at bounding box center [573, 239] width 419 height 32
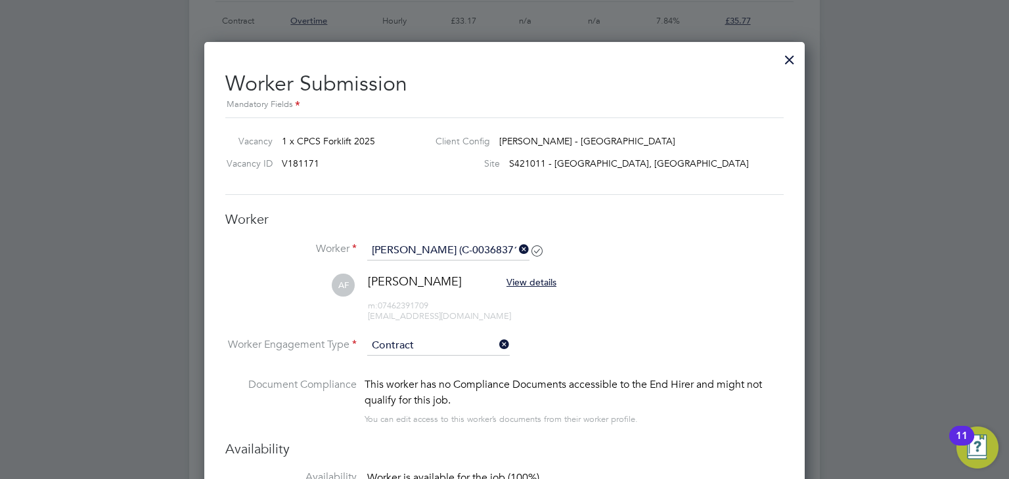
click at [506, 280] on span "View details" at bounding box center [531, 282] width 50 height 12
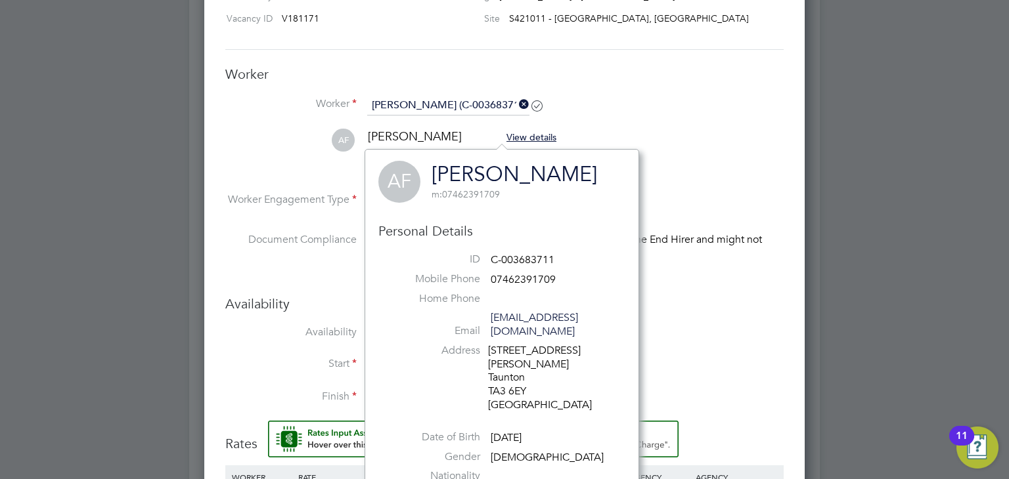
click at [733, 159] on li "AF Antal Farkas View details m: 07462391709 antalfarkas17@gmail.com" at bounding box center [504, 160] width 558 height 62
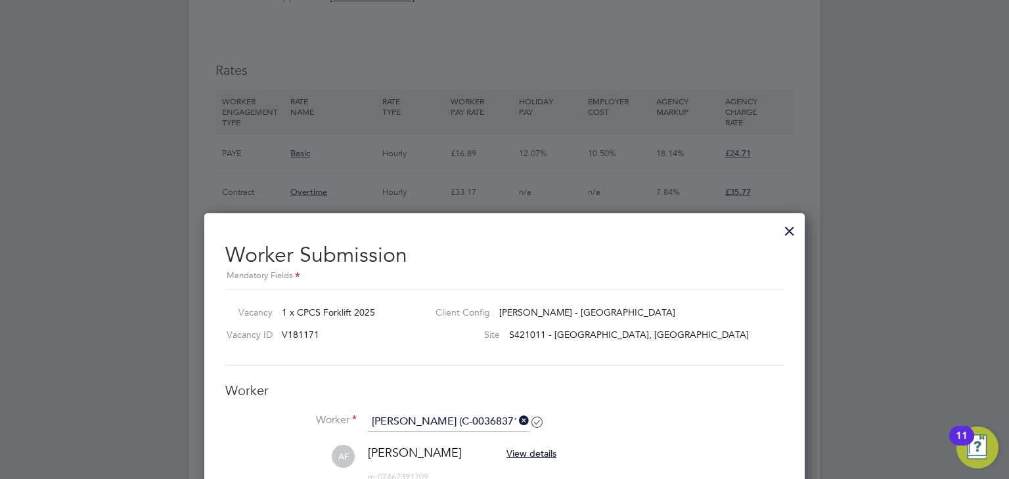
click at [788, 229] on div at bounding box center [789, 228] width 24 height 24
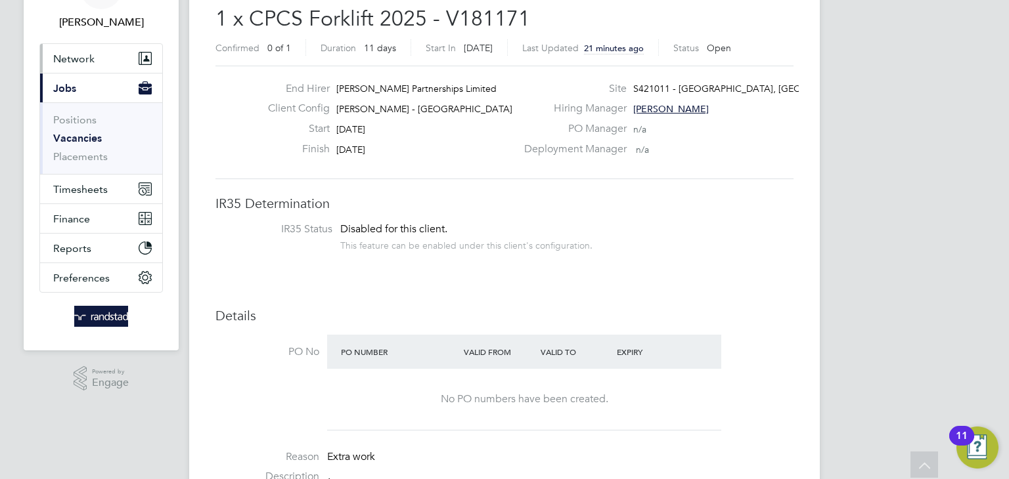
click at [98, 47] on button "Network" at bounding box center [101, 58] width 122 height 29
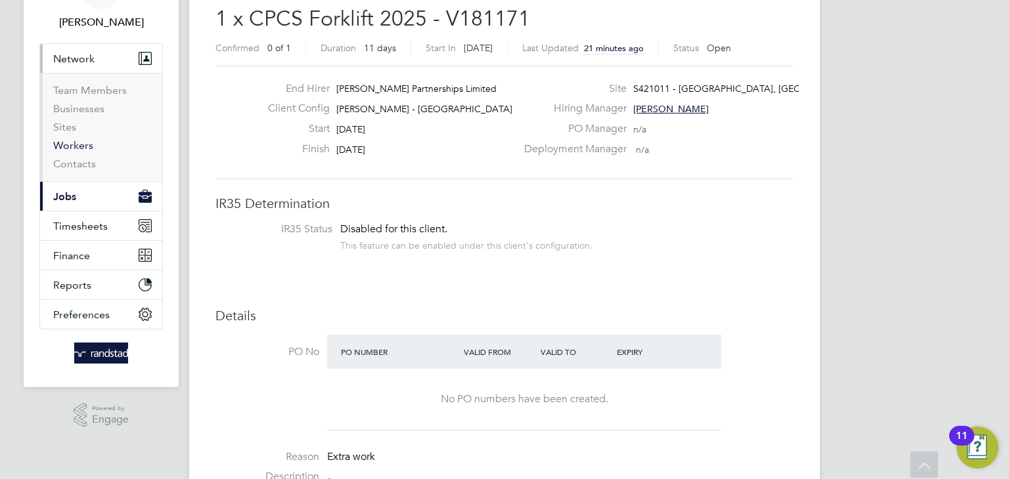
click at [75, 147] on link "Workers" at bounding box center [73, 145] width 40 height 12
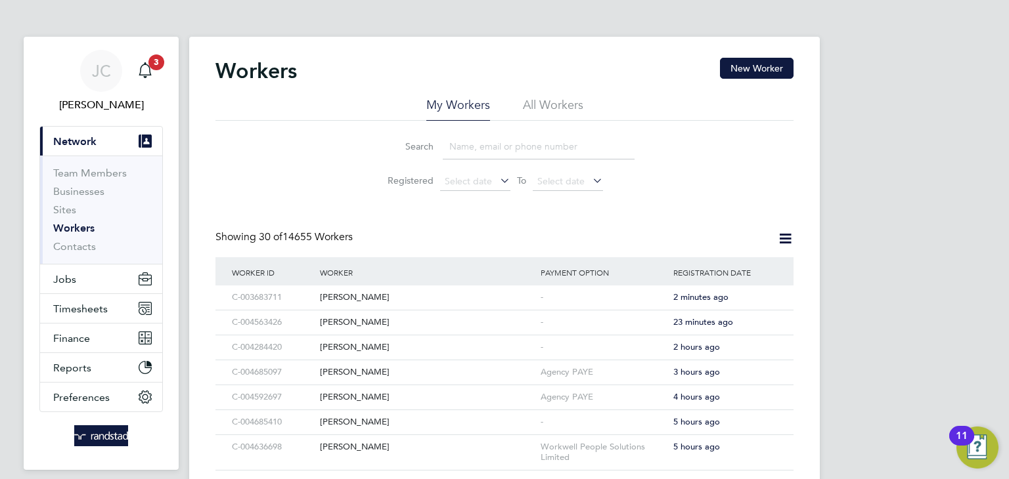
click at [489, 152] on input at bounding box center [539, 147] width 192 height 26
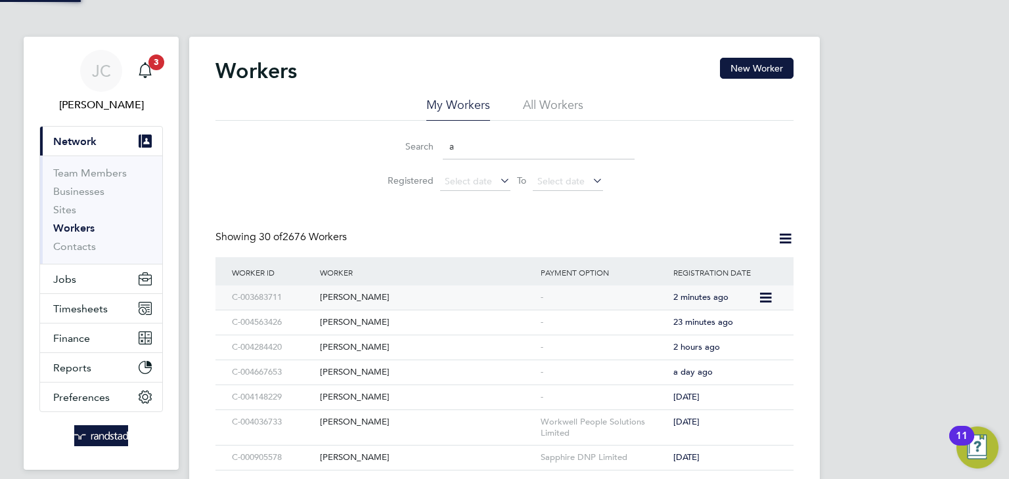
type input "a"
click at [347, 294] on div "[PERSON_NAME]" at bounding box center [427, 298] width 221 height 24
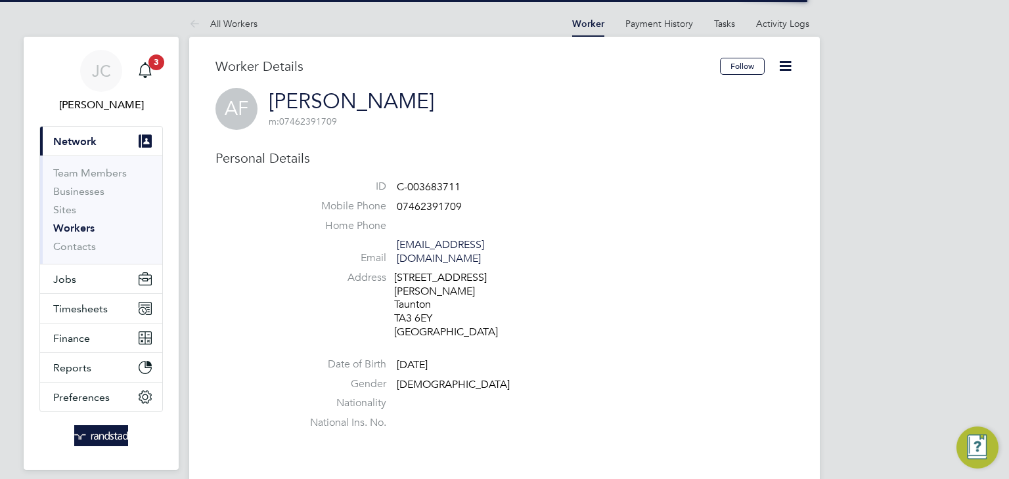
scroll to position [208, 0]
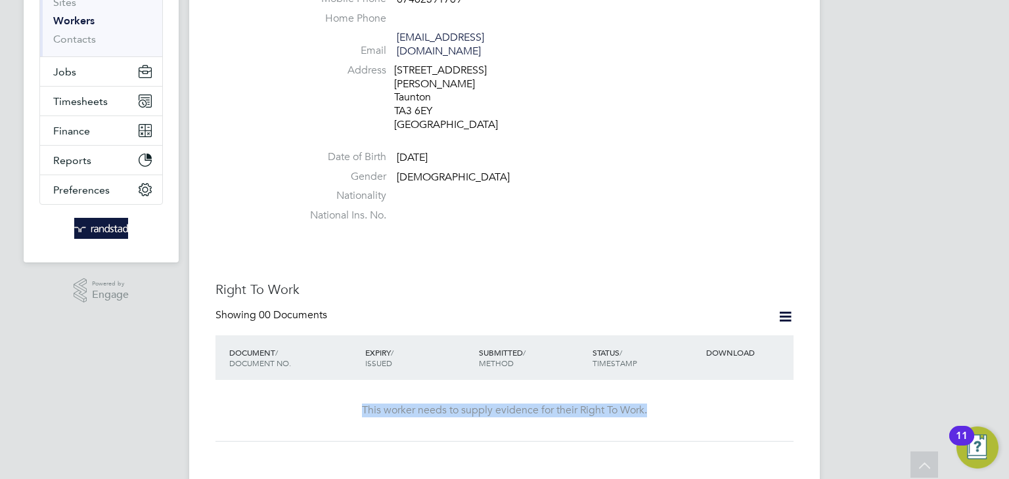
drag, startPoint x: 354, startPoint y: 399, endPoint x: 680, endPoint y: 399, distance: 326.4
click at [680, 404] on div "This worker needs to supply evidence for their Right To Work." at bounding box center [505, 411] width 552 height 14
click at [778, 309] on icon at bounding box center [785, 317] width 16 height 16
click at [701, 332] on li "Add Right To Work Document" at bounding box center [712, 335] width 158 height 18
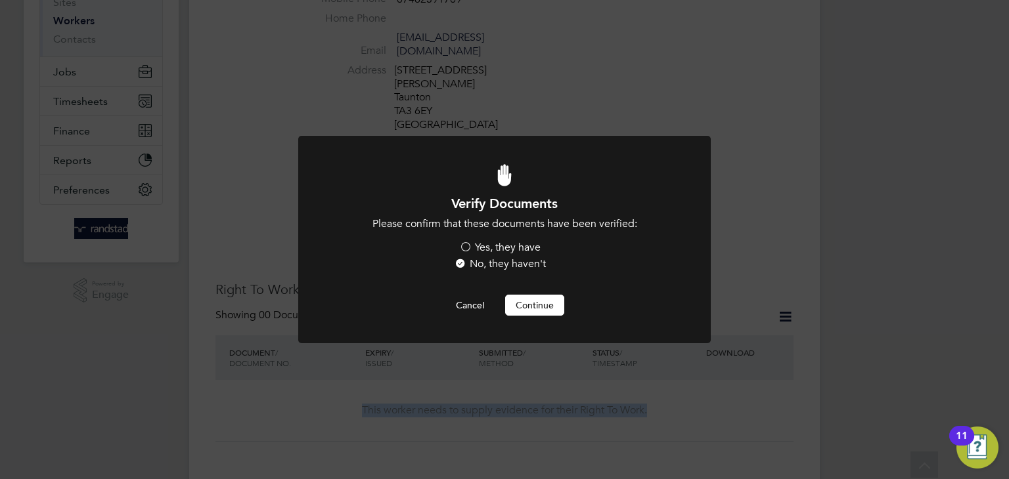
click at [477, 249] on label "Yes, they have" at bounding box center [499, 248] width 81 height 14
click at [0, 0] on input "Yes, they have" at bounding box center [0, 0] width 0 height 0
click at [535, 305] on button "Continue" at bounding box center [534, 305] width 59 height 21
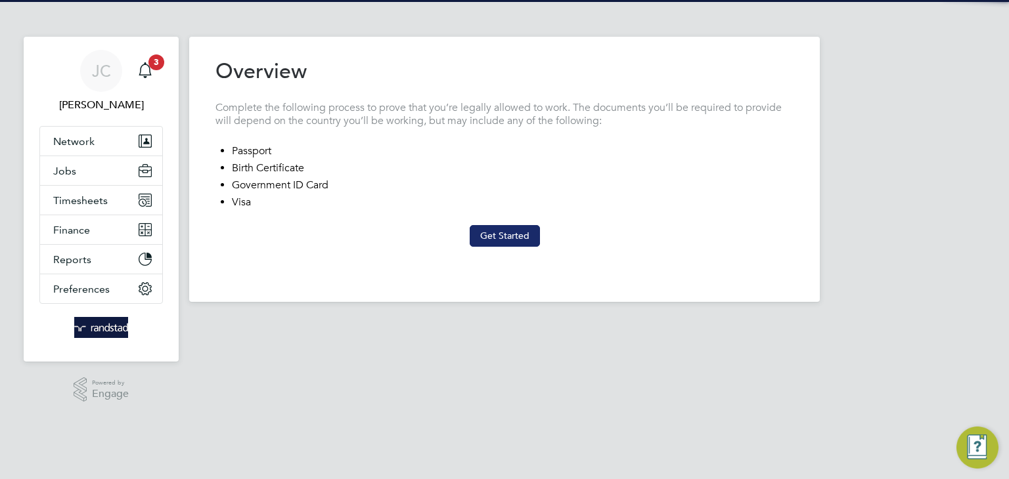
click at [501, 241] on button "Get Started" at bounding box center [505, 235] width 70 height 21
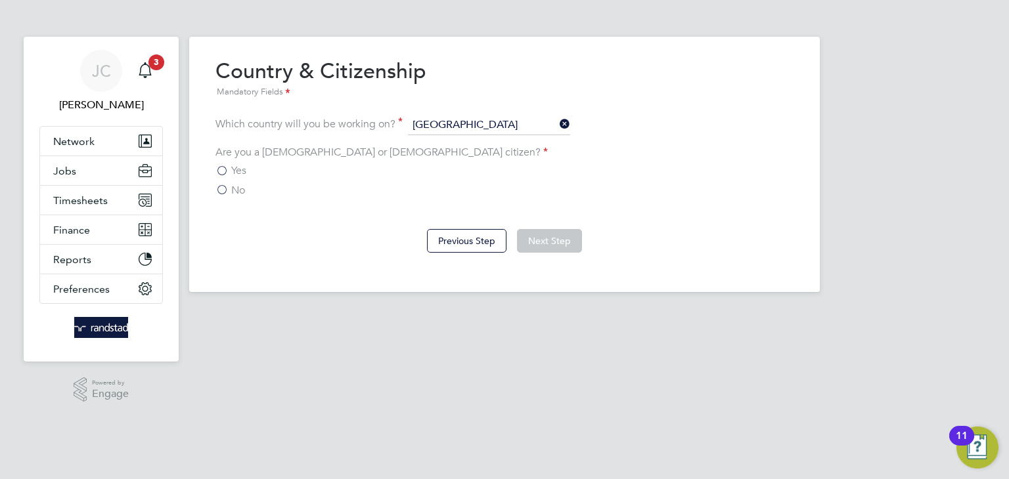
click at [229, 173] on label "Yes" at bounding box center [230, 170] width 31 height 13
click at [0, 0] on input "Yes" at bounding box center [0, 0] width 0 height 0
click at [552, 240] on button "Next Step" at bounding box center [549, 241] width 65 height 24
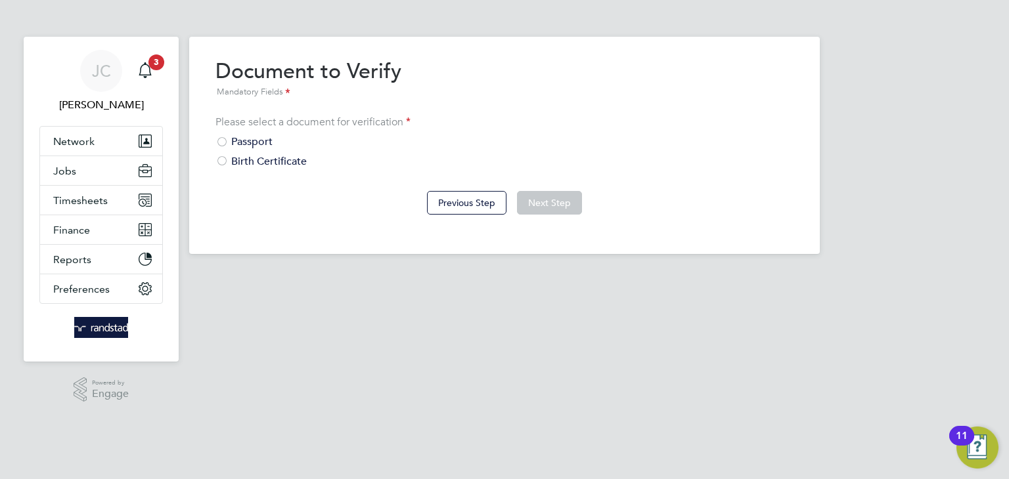
click at [236, 137] on div "Passport" at bounding box center [504, 142] width 578 height 14
click at [540, 201] on button "Next Step" at bounding box center [549, 203] width 65 height 24
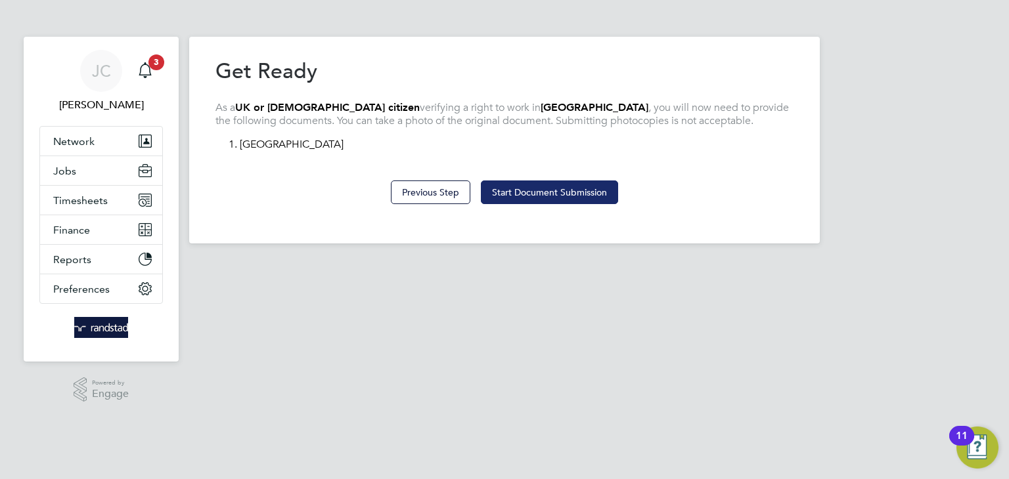
click at [547, 194] on button "Start Document Submission" at bounding box center [549, 193] width 137 height 24
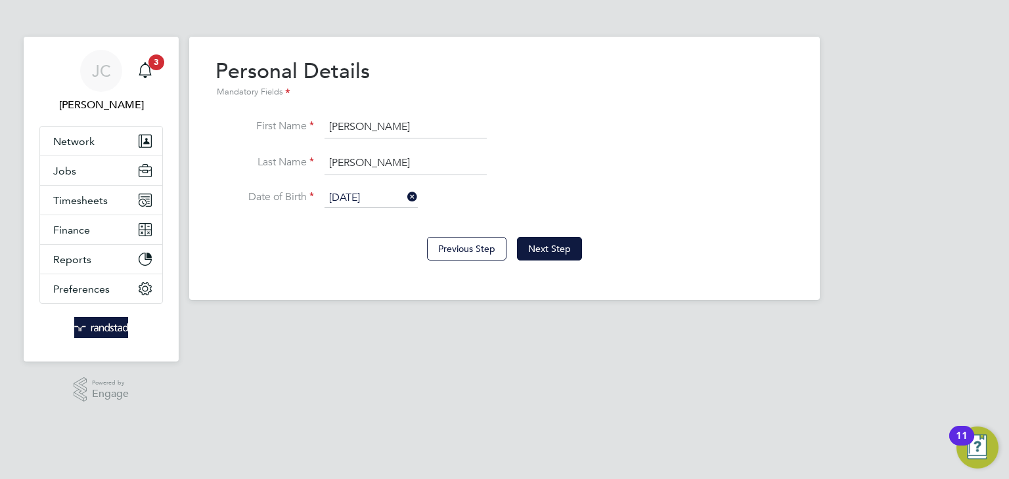
click at [393, 195] on input "15 May 2015" at bounding box center [370, 198] width 93 height 20
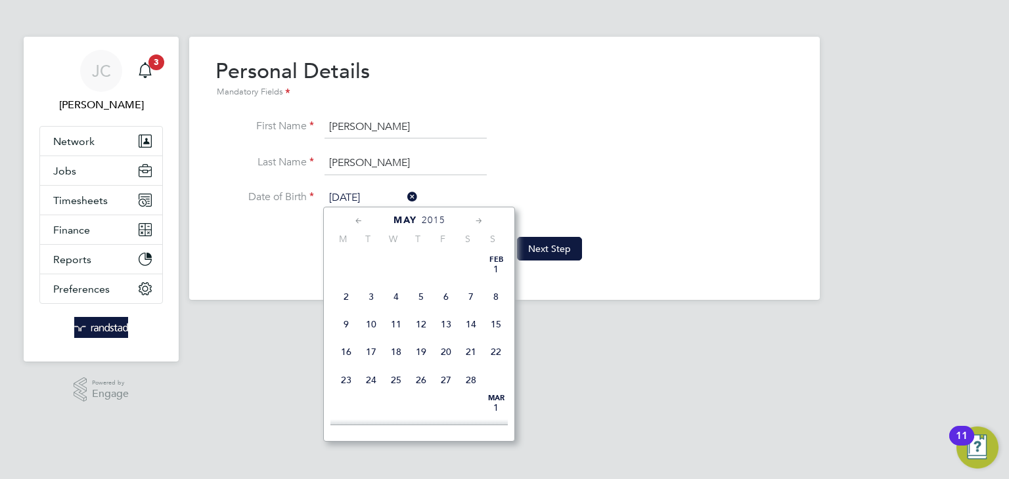
scroll to position [466, 0]
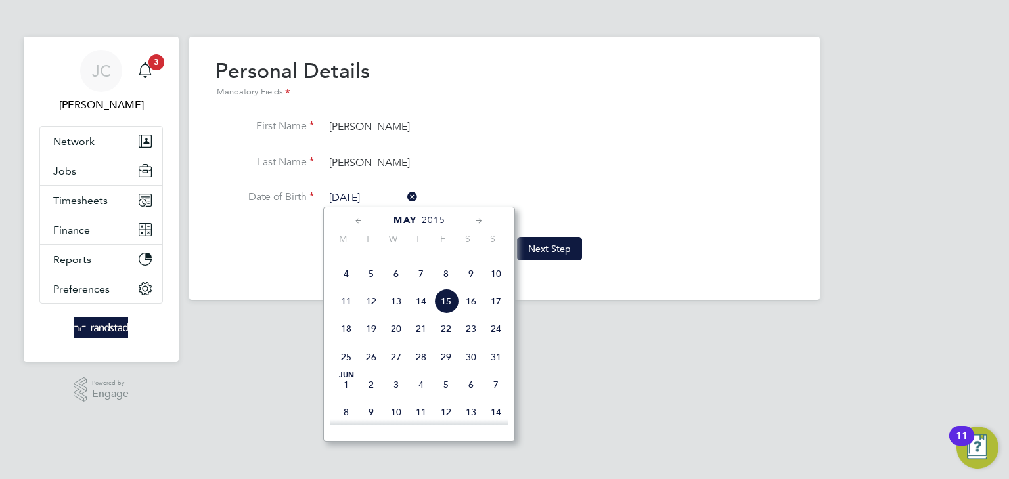
click at [411, 218] on span "May" at bounding box center [405, 220] width 24 height 11
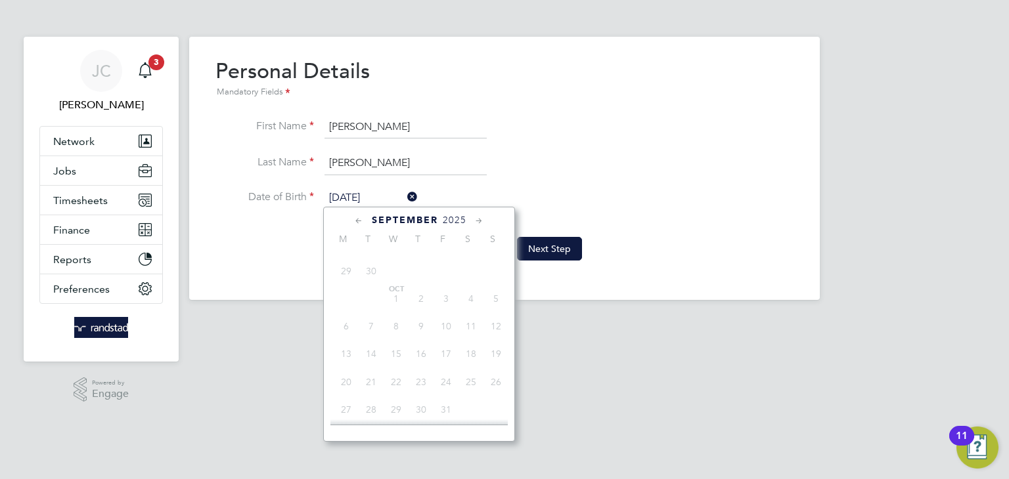
click at [406, 220] on span "September" at bounding box center [405, 220] width 66 height 11
click at [452, 221] on span "2025" at bounding box center [455, 220] width 24 height 11
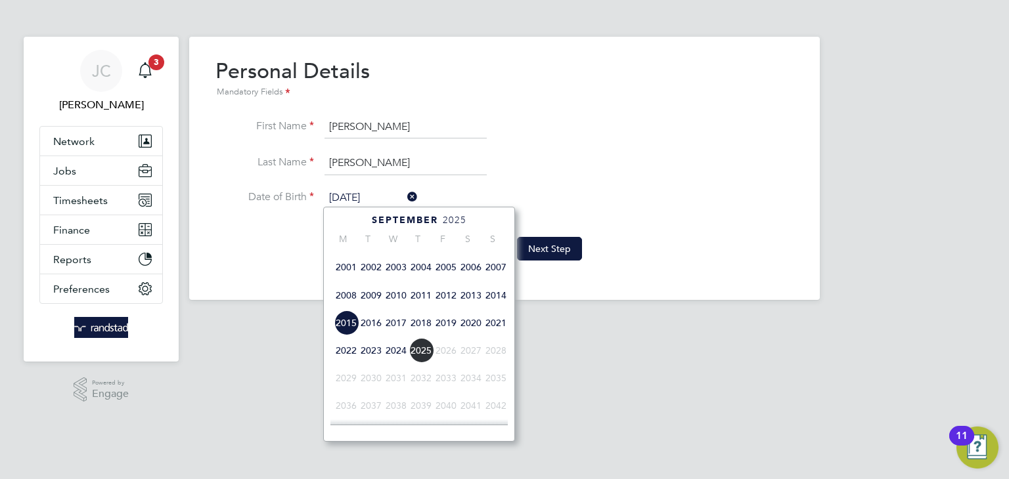
click at [451, 215] on span "2025" at bounding box center [455, 220] width 24 height 11
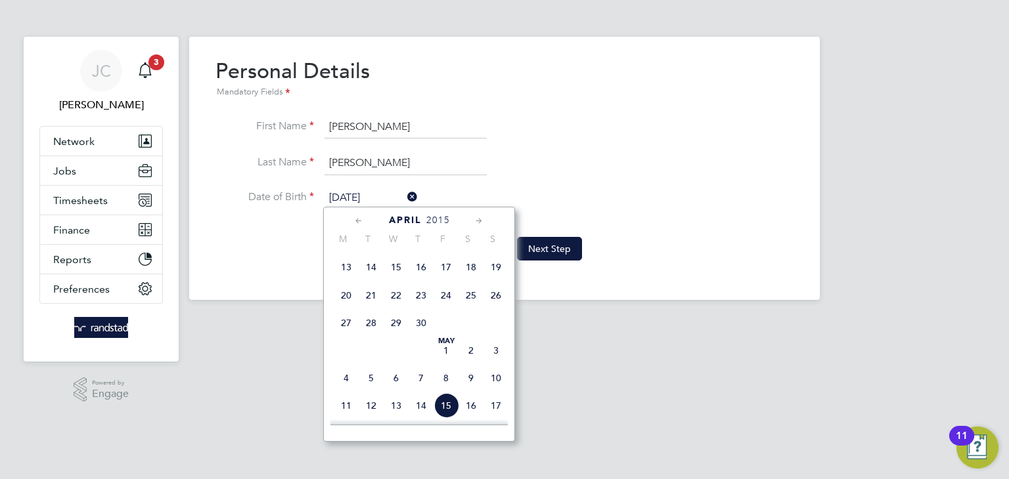
click at [445, 224] on span "2015" at bounding box center [438, 220] width 24 height 11
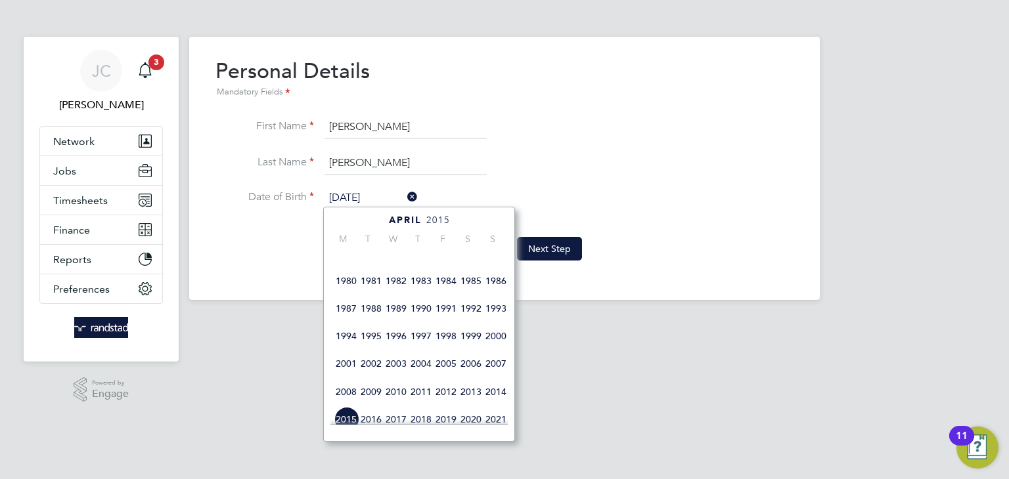
scroll to position [256, 0]
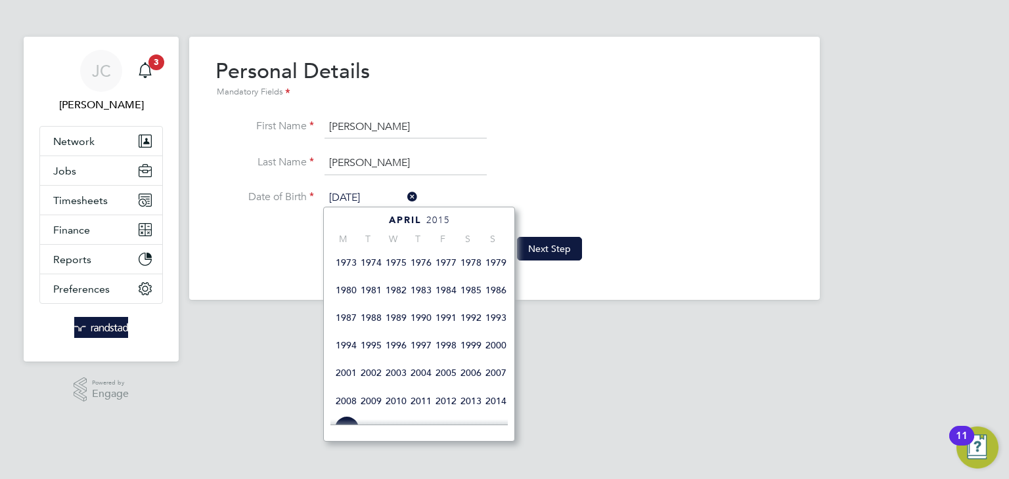
click at [371, 303] on span "1981" at bounding box center [371, 290] width 25 height 25
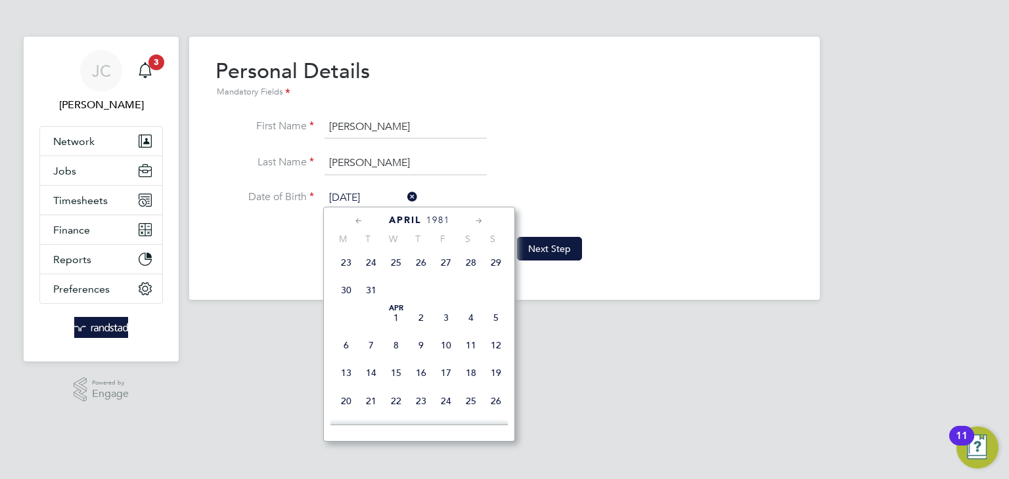
click at [358, 219] on icon at bounding box center [359, 221] width 12 height 14
click at [473, 219] on icon at bounding box center [479, 221] width 12 height 14
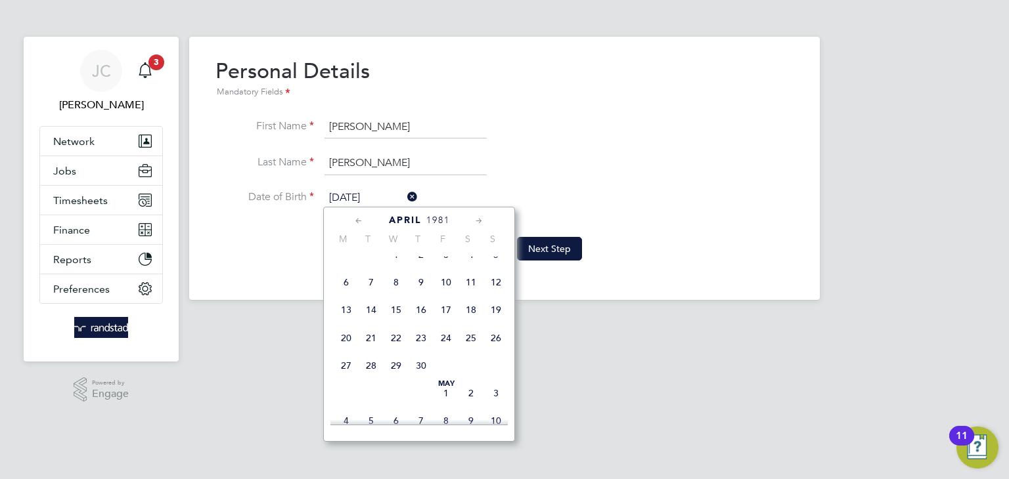
click at [480, 219] on icon at bounding box center [479, 221] width 12 height 14
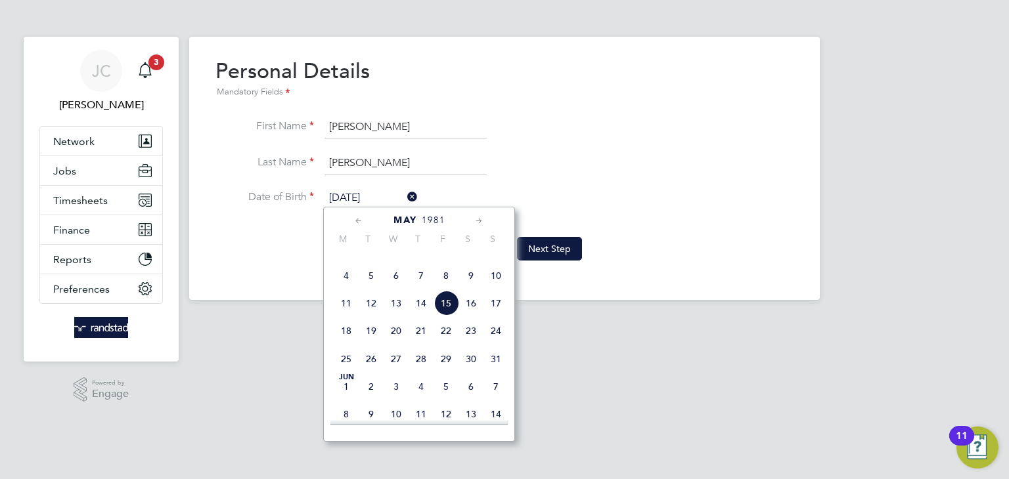
click at [447, 316] on span "15" at bounding box center [445, 303] width 25 height 25
type input "15 May 1981"
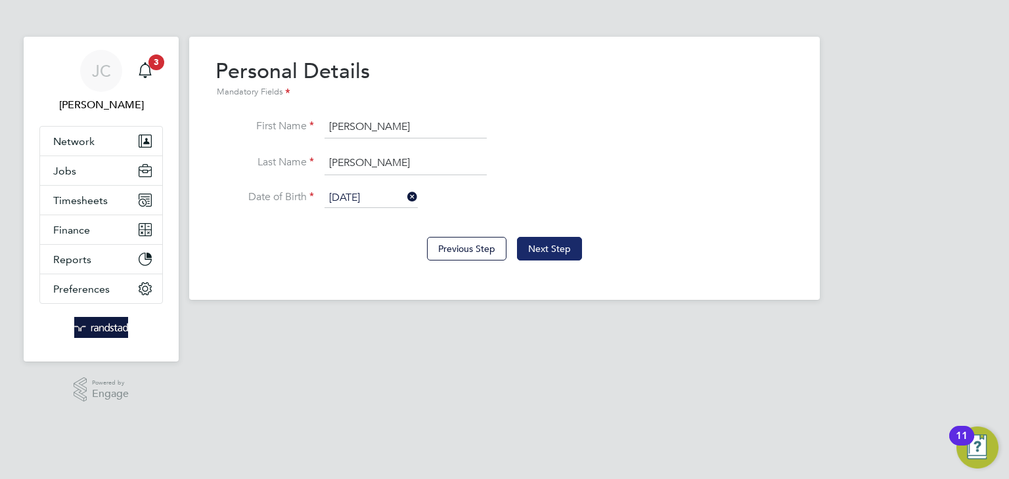
click at [564, 248] on button "Next Step" at bounding box center [549, 249] width 65 height 24
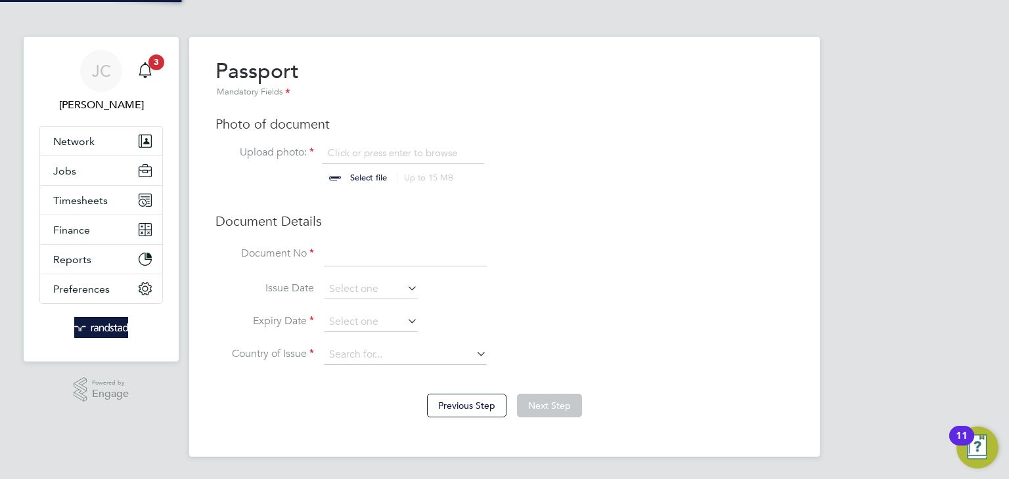
scroll to position [18, 163]
click at [357, 146] on input "file" at bounding box center [381, 165] width 206 height 39
type input "C:\fakepath\fe890a3c-202e-40b0-80d6-8a776d6ce080 (2).jpeg"
click at [379, 258] on input at bounding box center [405, 255] width 162 height 24
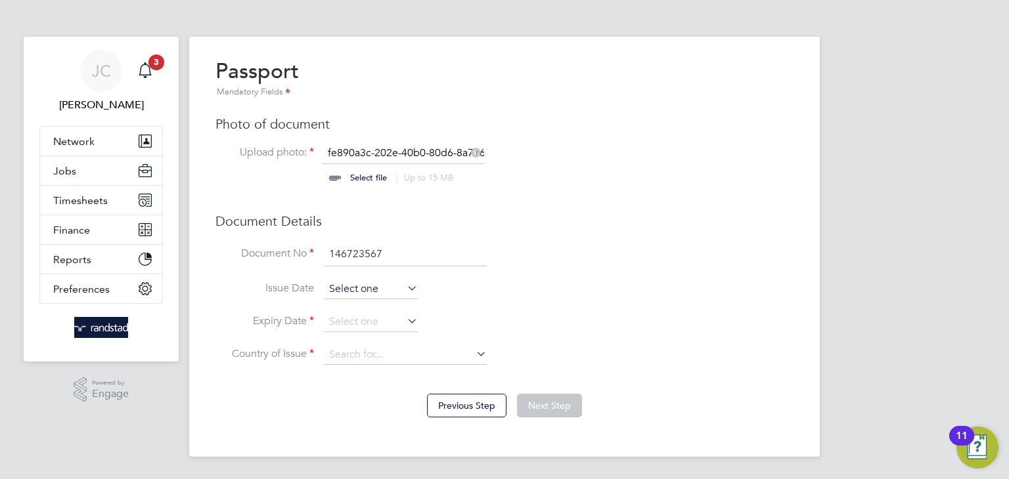
type input "146723567"
click at [368, 292] on input at bounding box center [370, 290] width 93 height 20
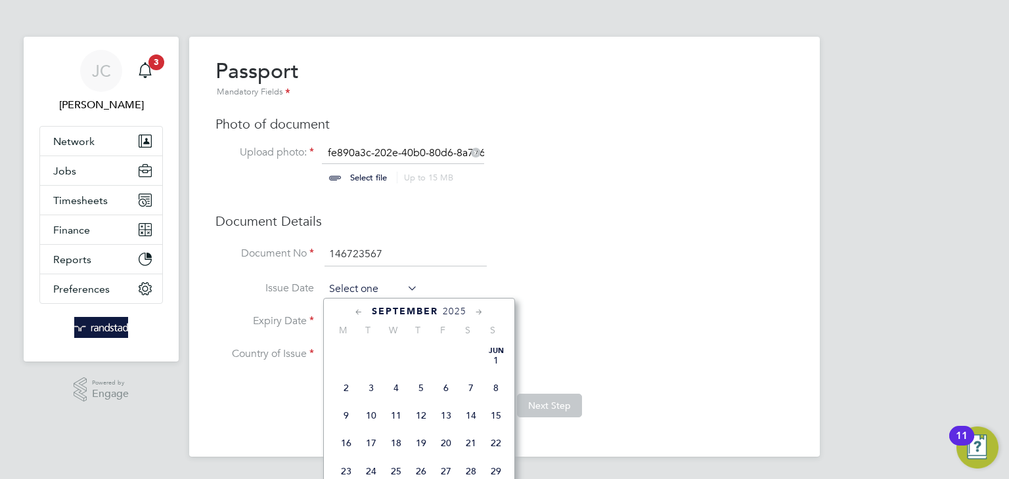
scroll to position [496, 0]
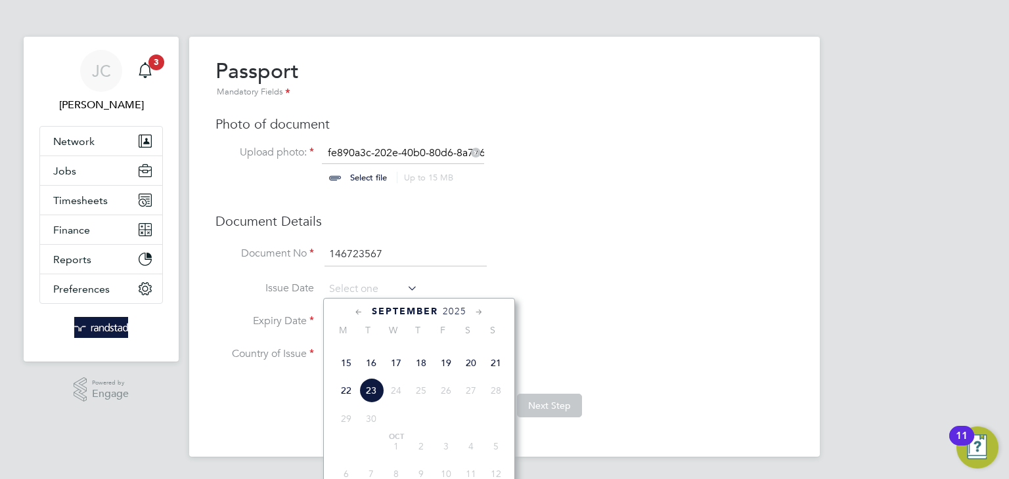
click at [355, 311] on icon at bounding box center [359, 312] width 12 height 14
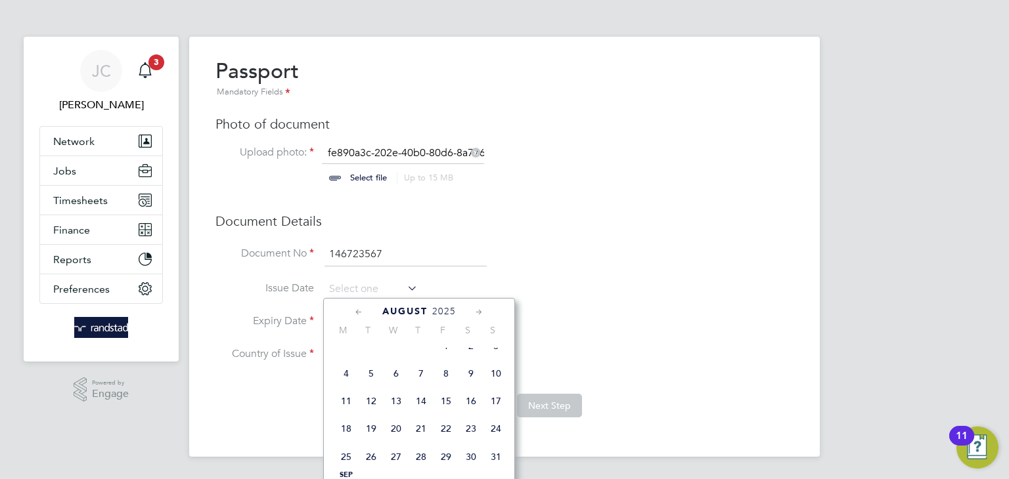
click at [355, 311] on icon at bounding box center [359, 312] width 12 height 14
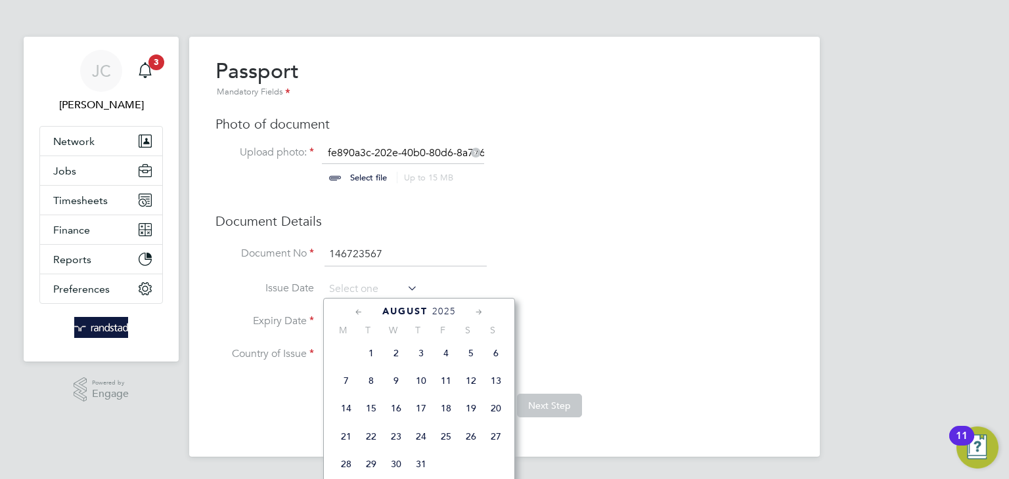
click at [355, 311] on icon at bounding box center [359, 312] width 12 height 14
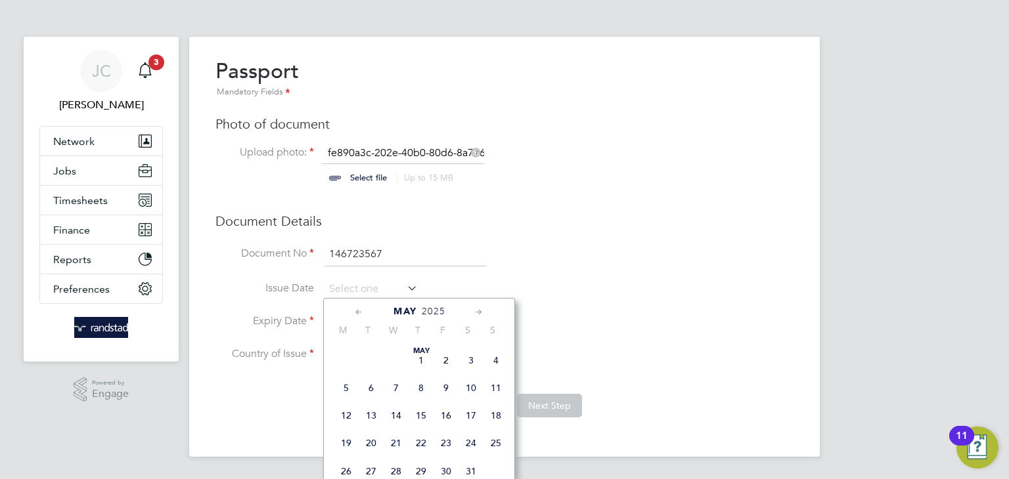
click at [355, 311] on icon at bounding box center [359, 312] width 12 height 14
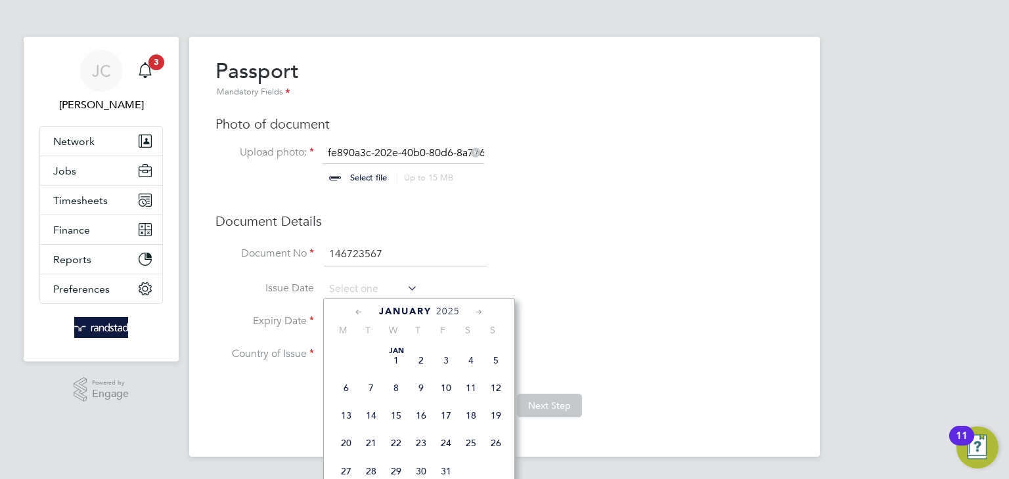
click at [355, 311] on icon at bounding box center [359, 312] width 12 height 14
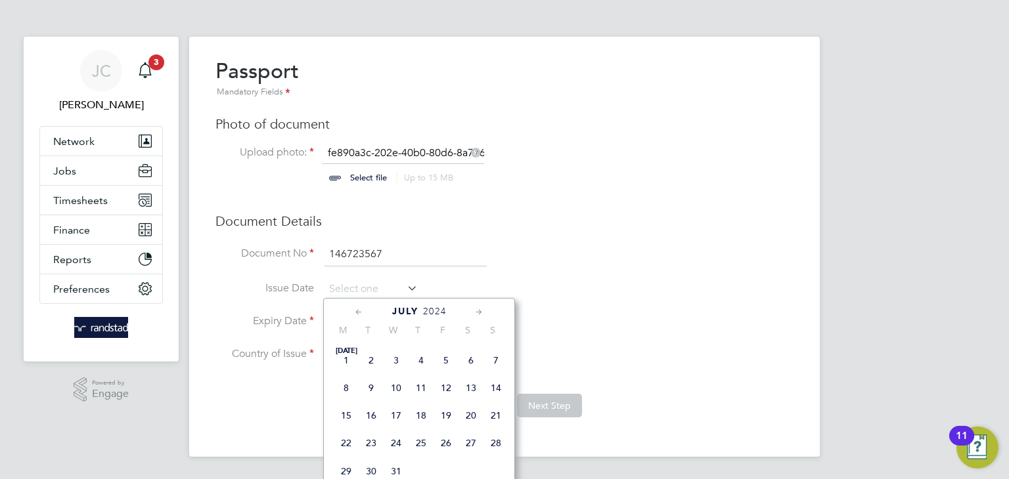
click at [355, 311] on icon at bounding box center [359, 312] width 12 height 14
click at [397, 389] on span "6" at bounding box center [395, 388] width 25 height 25
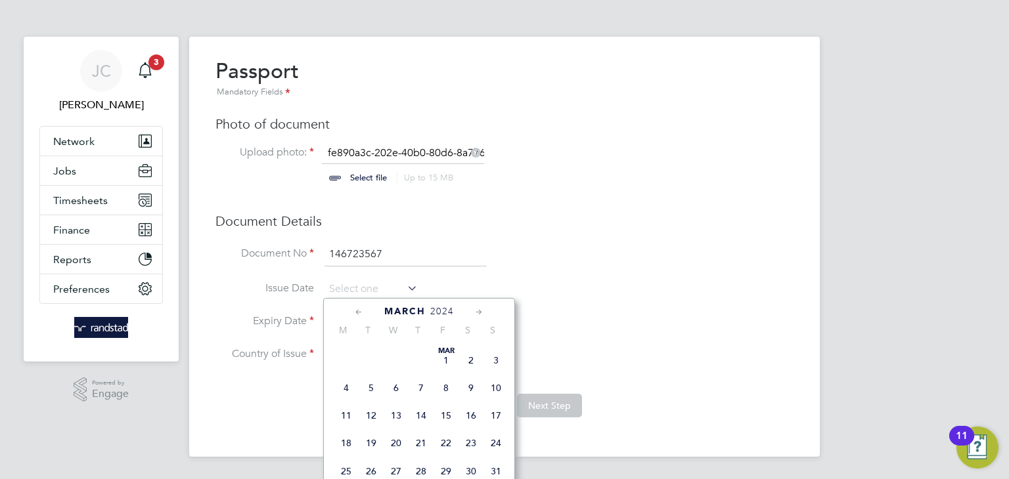
type input "06 Mar 2024"
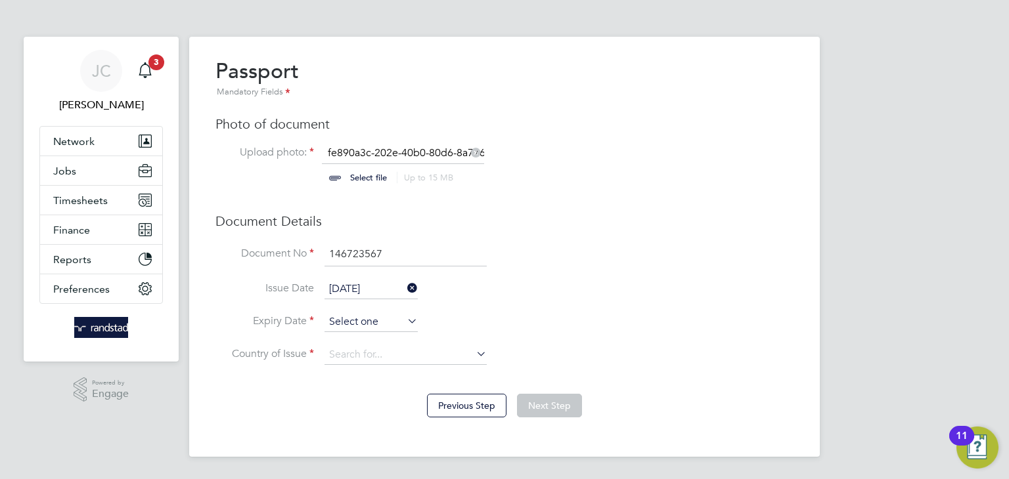
click at [371, 319] on input at bounding box center [370, 323] width 93 height 20
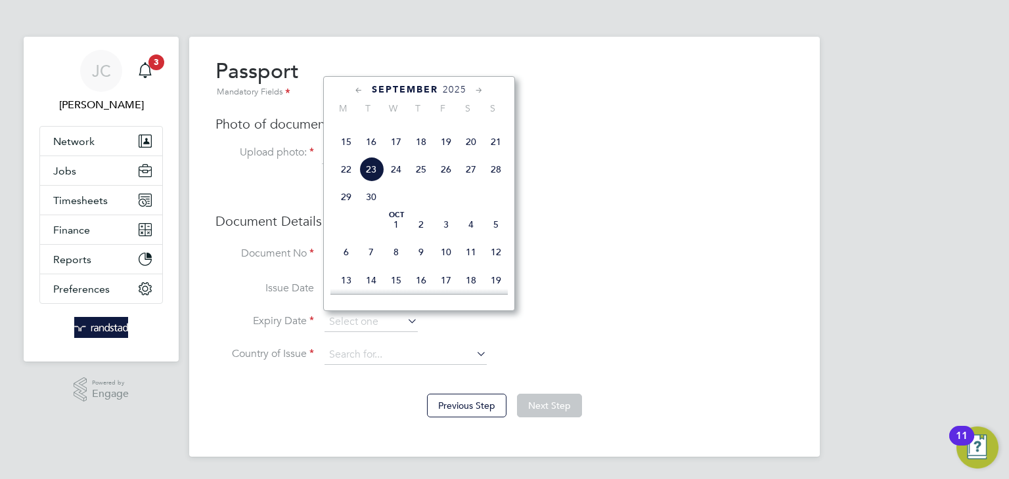
click at [457, 87] on span "2025" at bounding box center [455, 89] width 24 height 11
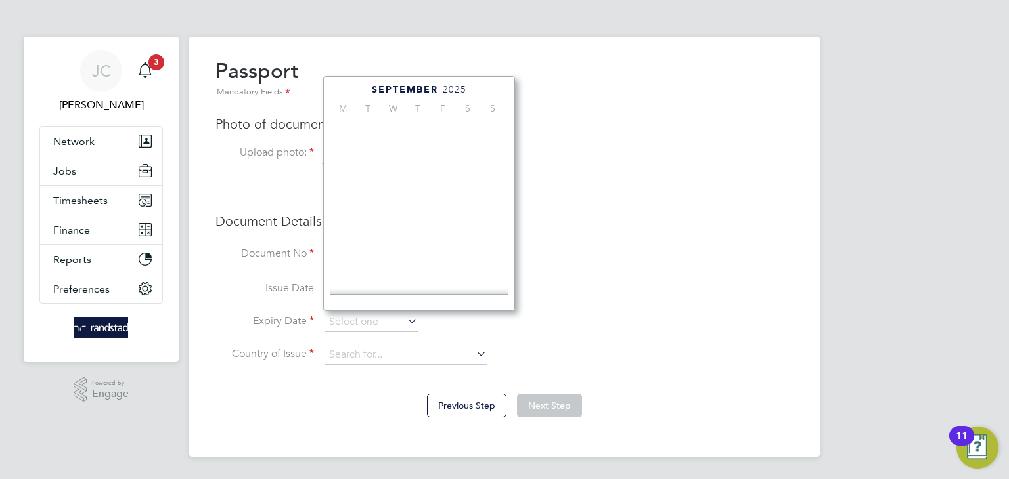
scroll to position [362, 0]
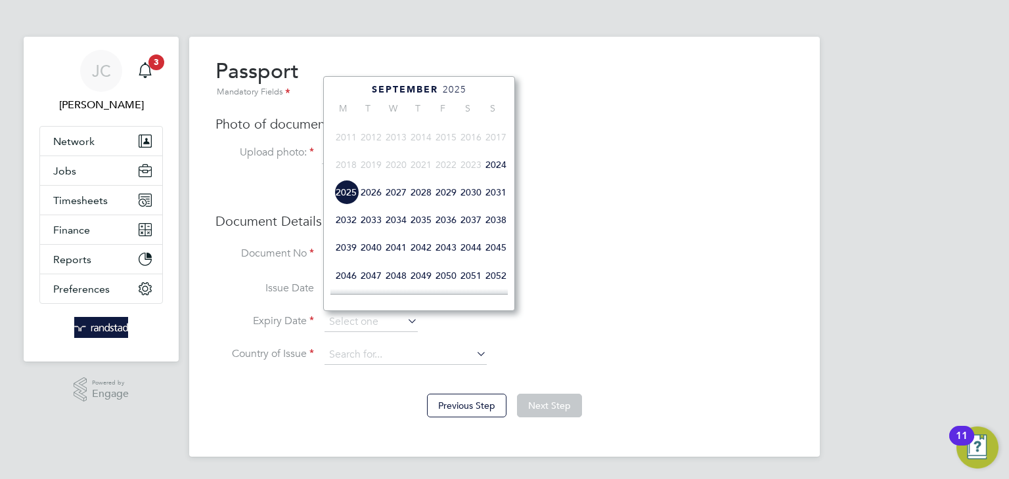
click at [398, 232] on span "2034" at bounding box center [395, 220] width 25 height 25
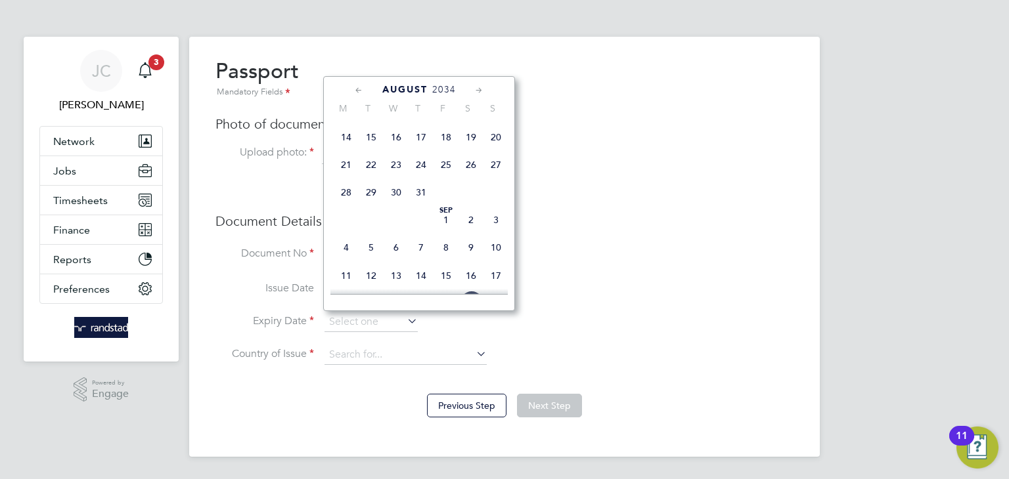
click at [362, 85] on icon at bounding box center [359, 90] width 12 height 14
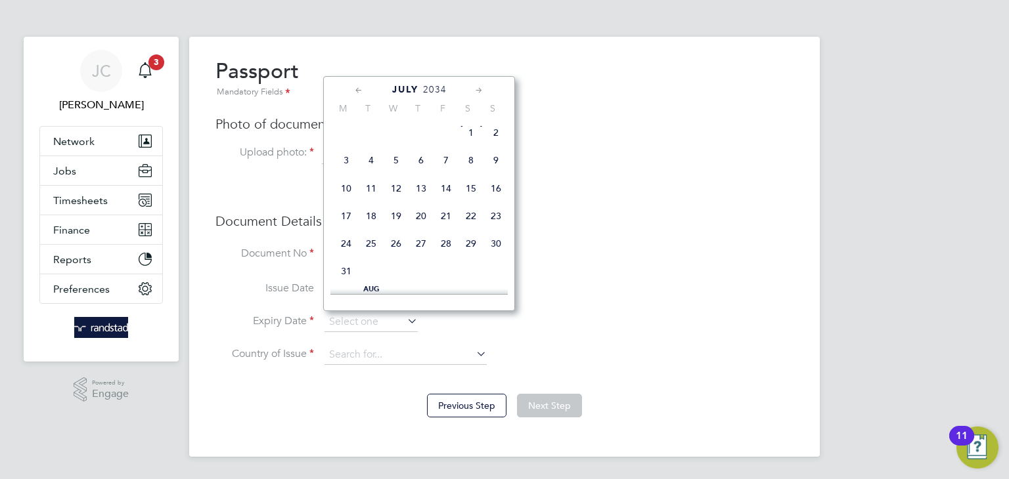
click at [362, 85] on icon at bounding box center [359, 90] width 12 height 14
click at [345, 166] on span "6" at bounding box center [346, 166] width 25 height 25
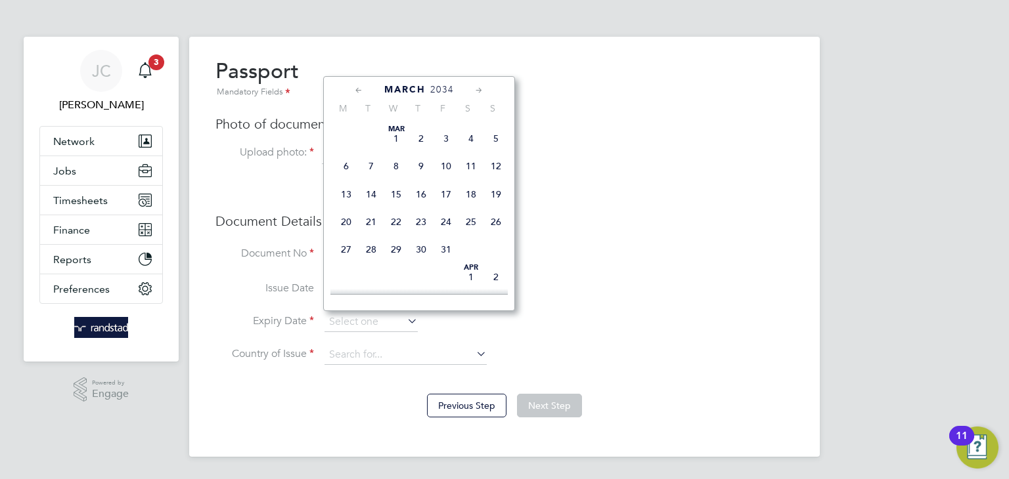
type input "06 Mar 2034"
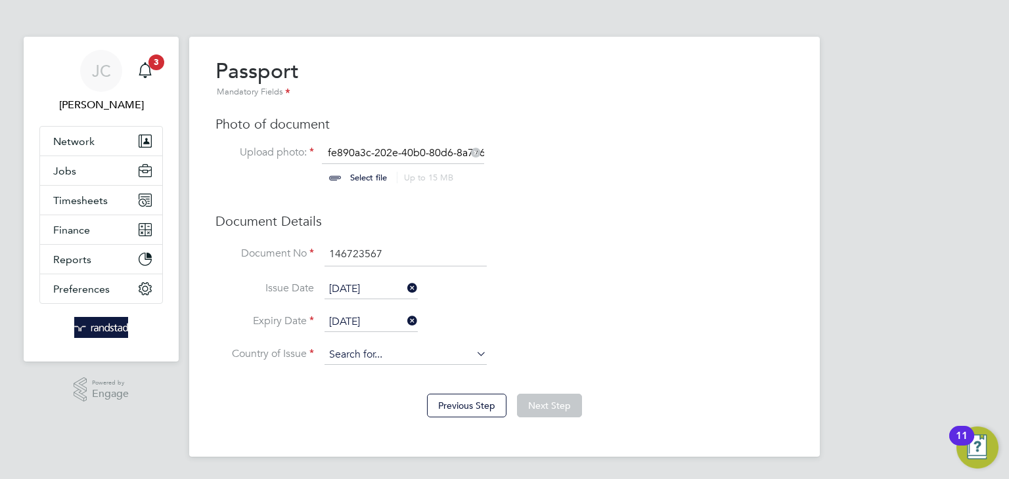
click at [424, 361] on input at bounding box center [405, 355] width 162 height 20
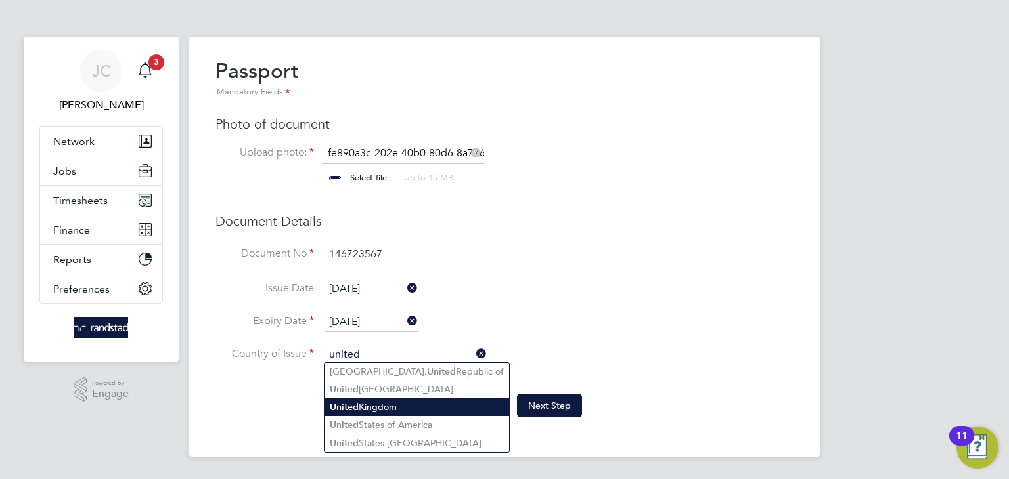
click at [359, 406] on li "United Kingdom" at bounding box center [416, 408] width 185 height 18
type input "United Kingdom"
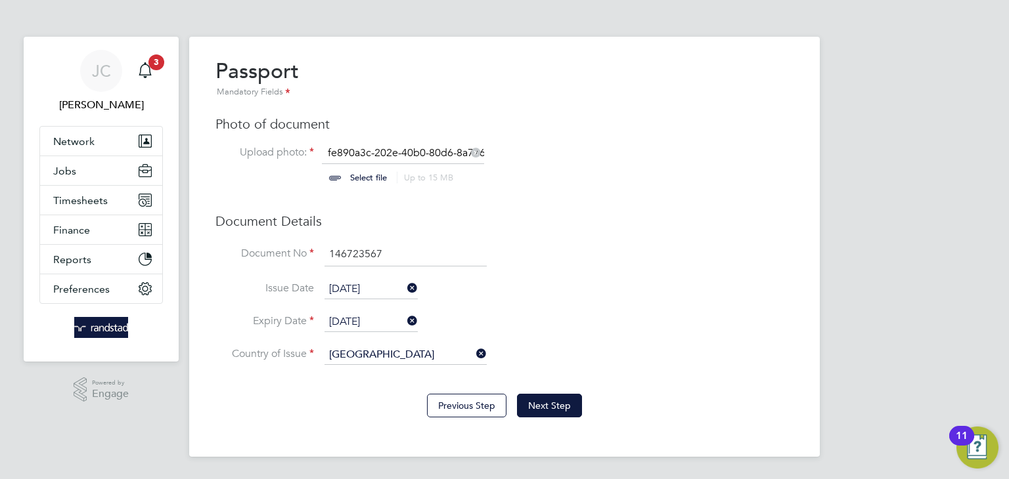
click at [571, 286] on li "Issue Date 06 Mar 2024" at bounding box center [504, 296] width 578 height 33
click at [548, 401] on button "Next Step" at bounding box center [549, 406] width 65 height 24
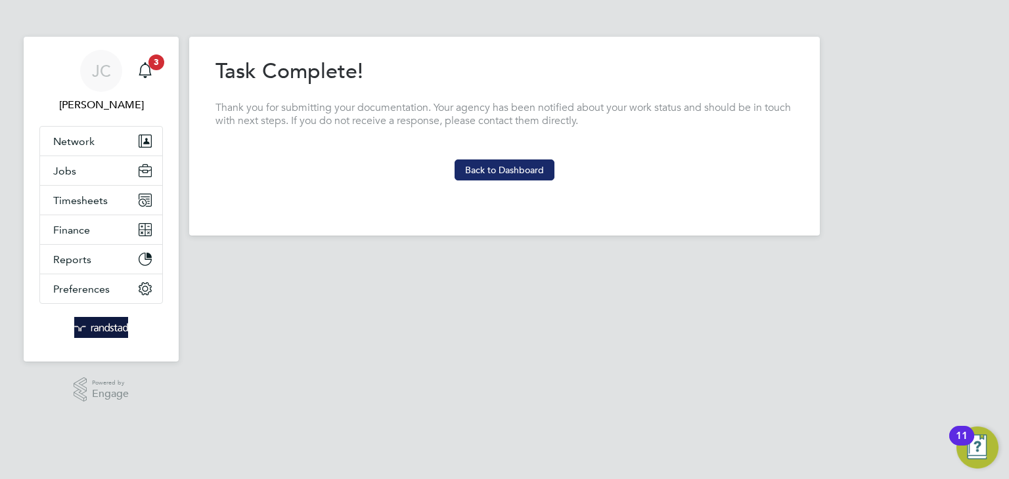
click at [506, 166] on button "Back to Dashboard" at bounding box center [504, 170] width 100 height 21
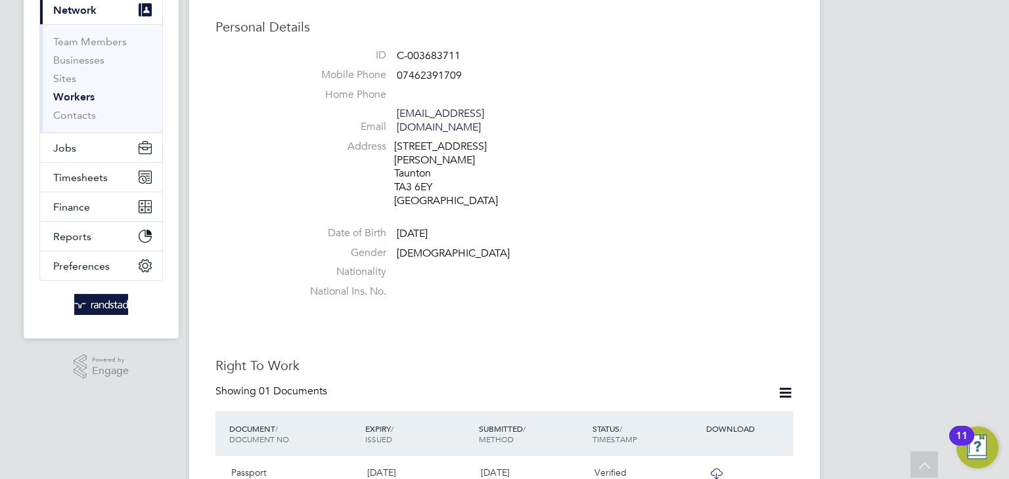
scroll to position [18, 0]
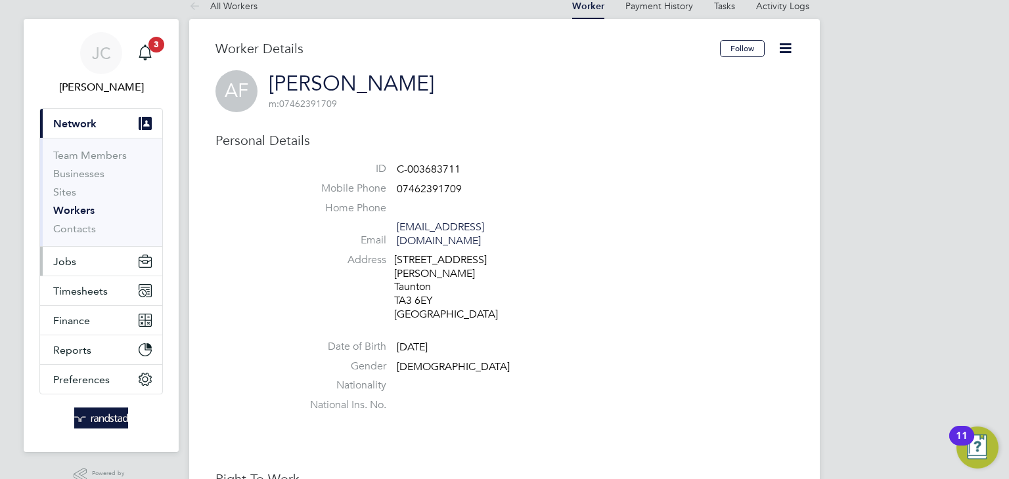
click at [102, 264] on button "Jobs" at bounding box center [101, 261] width 122 height 29
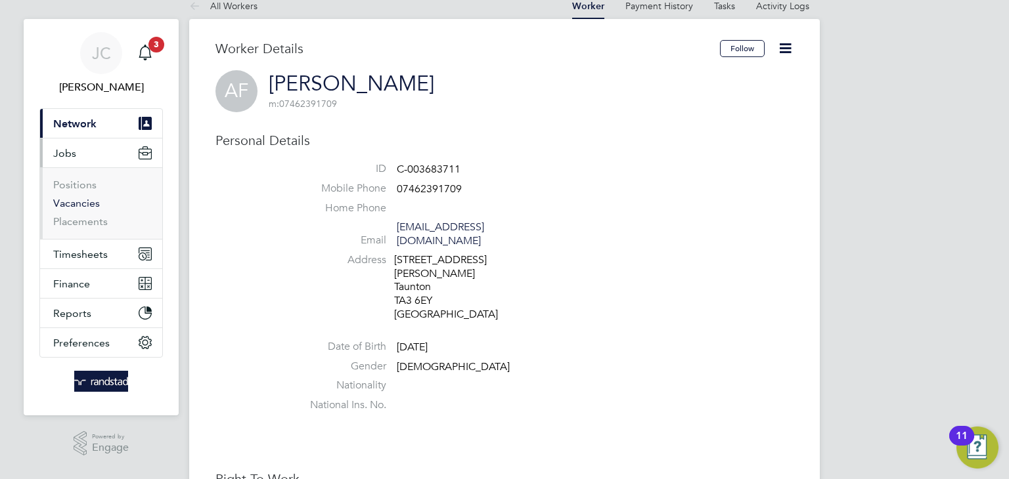
click at [76, 204] on link "Vacancies" at bounding box center [76, 203] width 47 height 12
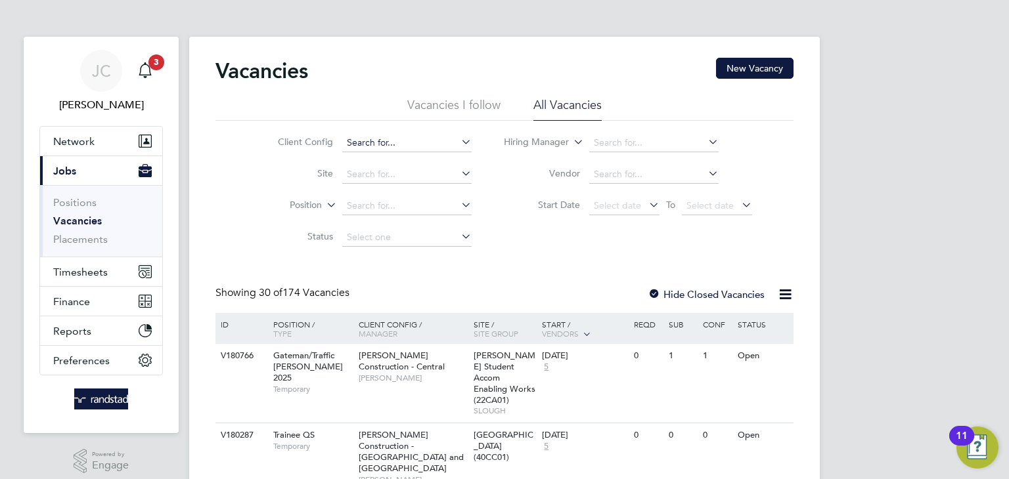
click at [437, 144] on input at bounding box center [406, 143] width 129 height 18
click at [496, 190] on li "Vendor" at bounding box center [628, 175] width 280 height 32
click at [458, 175] on icon at bounding box center [458, 173] width 0 height 18
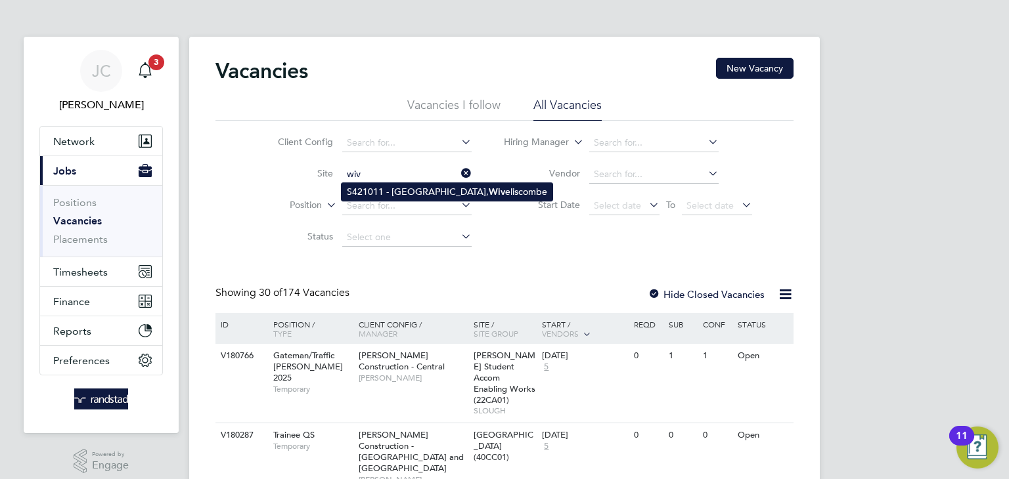
click at [412, 191] on li "S421011 - Heathstock Rise, Wiv eliscombe" at bounding box center [446, 192] width 211 height 18
type input "S421011 - [GEOGRAPHIC_DATA], [GEOGRAPHIC_DATA]"
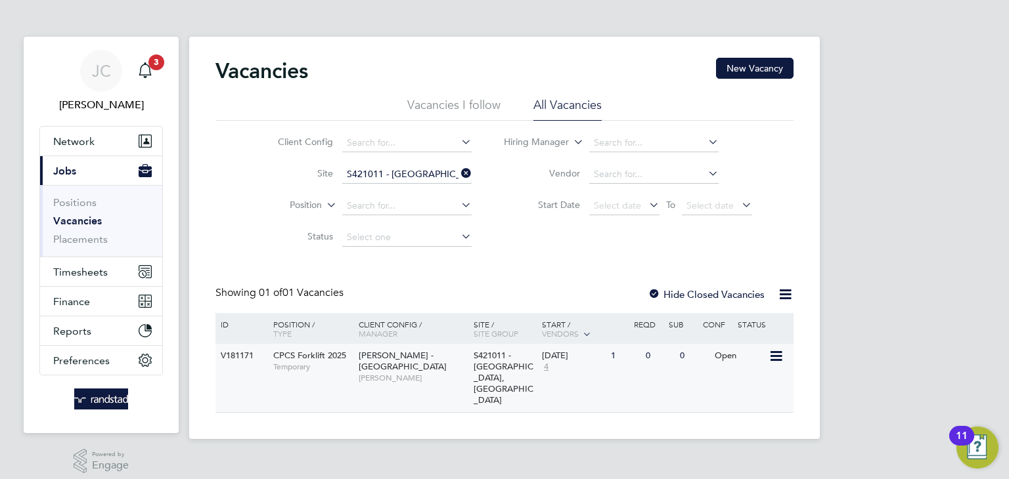
click at [410, 373] on span "[PERSON_NAME]" at bounding box center [413, 378] width 108 height 11
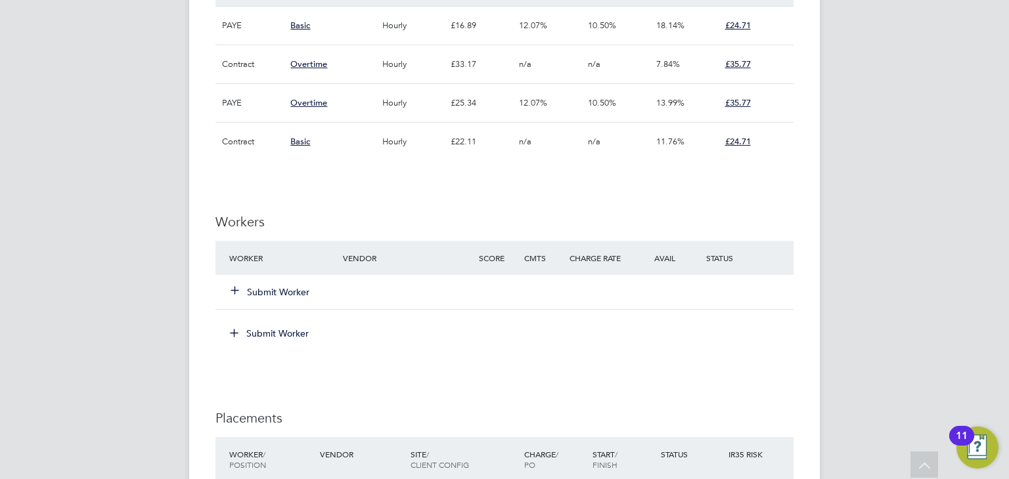
scroll to position [967, 0]
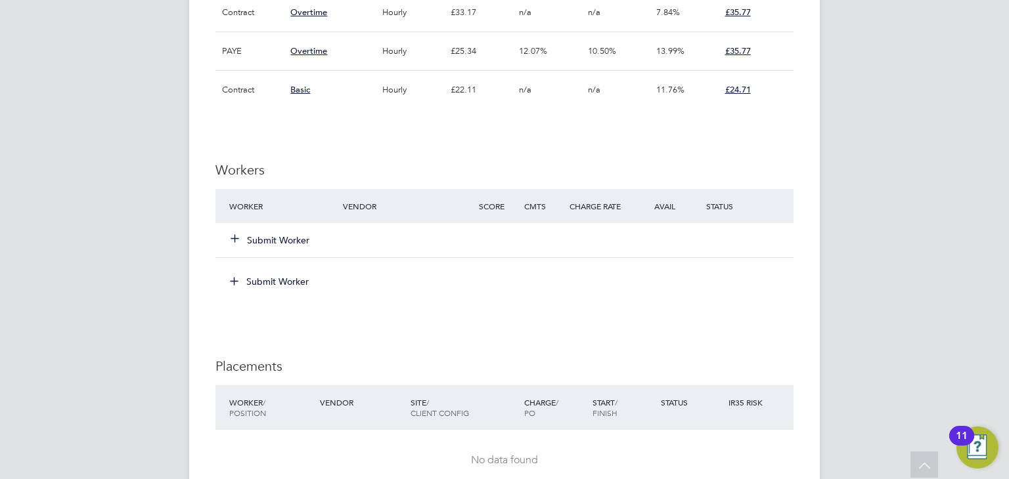
click at [294, 243] on button "Submit Worker" at bounding box center [270, 240] width 79 height 13
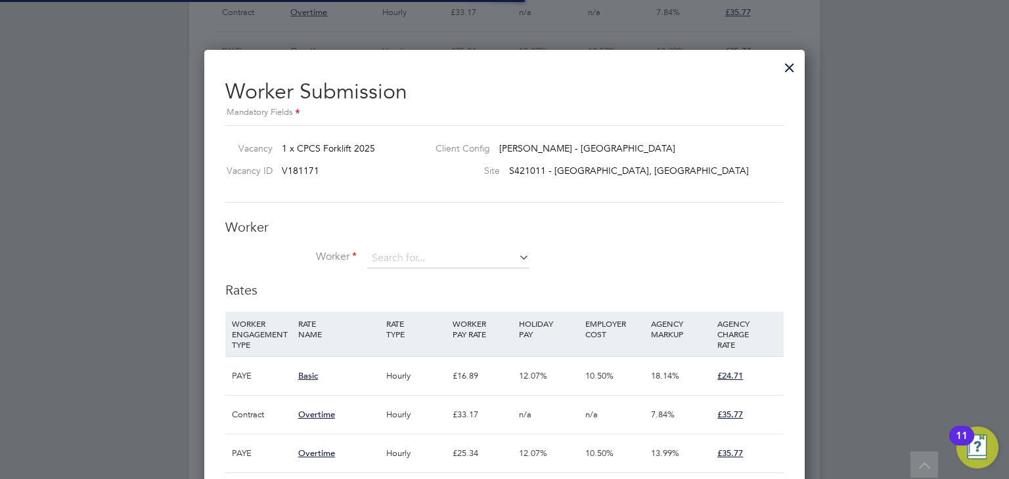
scroll to position [39, 89]
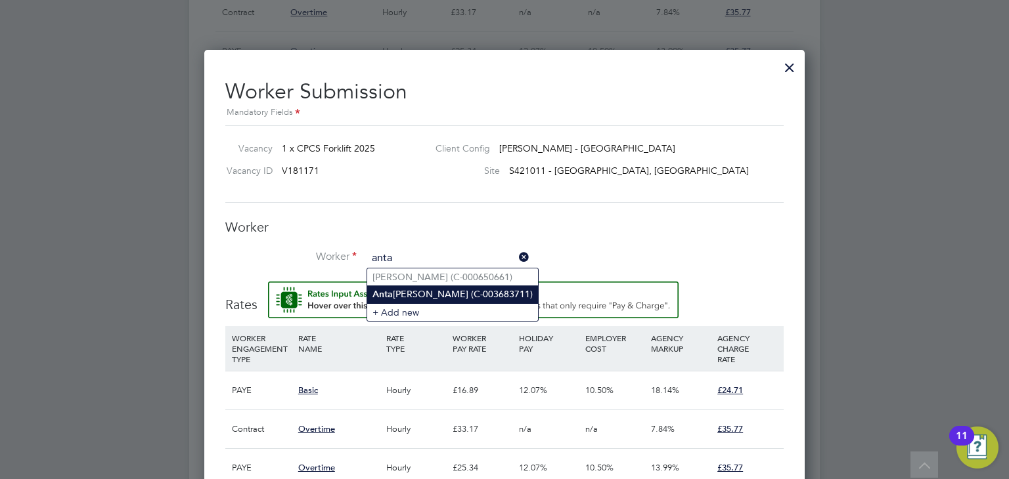
click at [428, 293] on li "[PERSON_NAME] (C-003683711)" at bounding box center [452, 295] width 171 height 18
type input "[PERSON_NAME] (C-003683711)"
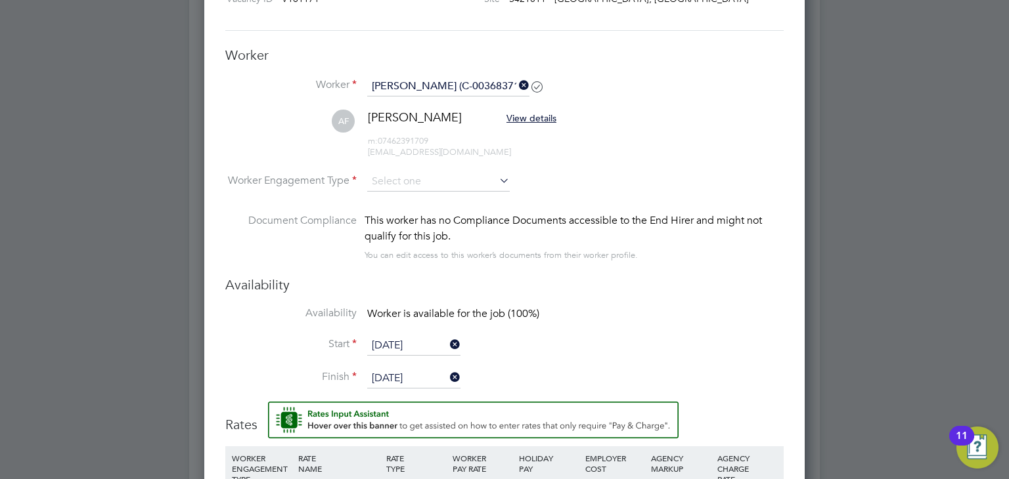
click at [496, 182] on icon at bounding box center [496, 180] width 0 height 18
click at [454, 181] on input at bounding box center [438, 182] width 142 height 20
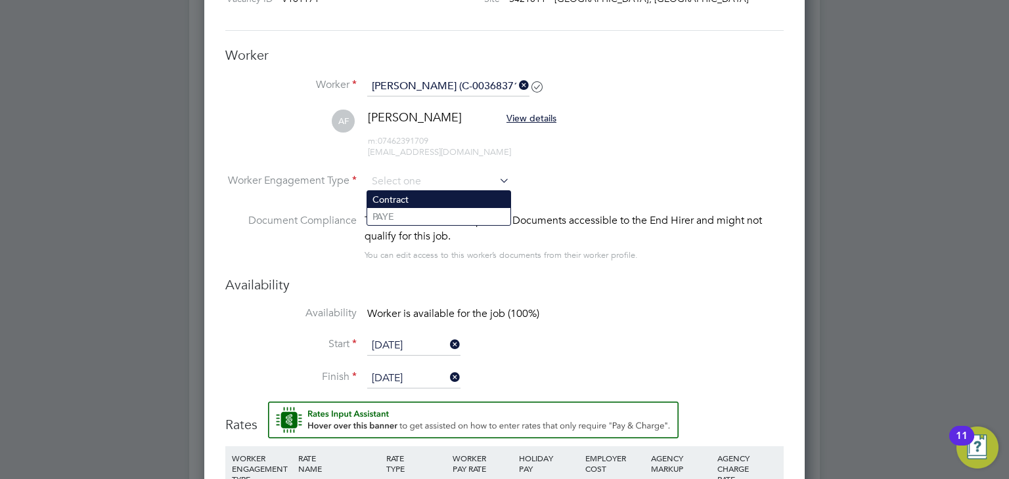
click at [427, 196] on li "Contract" at bounding box center [438, 199] width 143 height 17
type input "Contract"
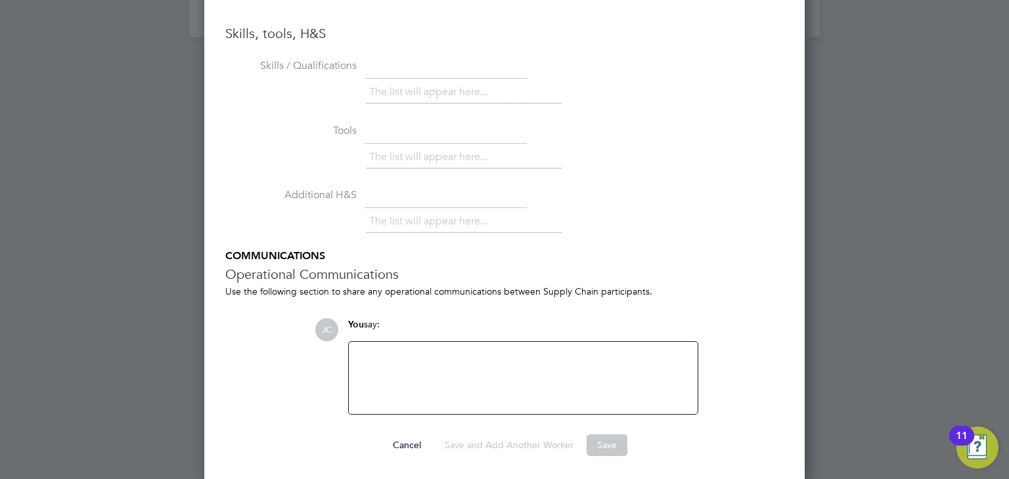
click at [491, 352] on div at bounding box center [523, 378] width 333 height 56
click at [663, 202] on li "Additional H&S The list will appear here..." at bounding box center [504, 217] width 558 height 65
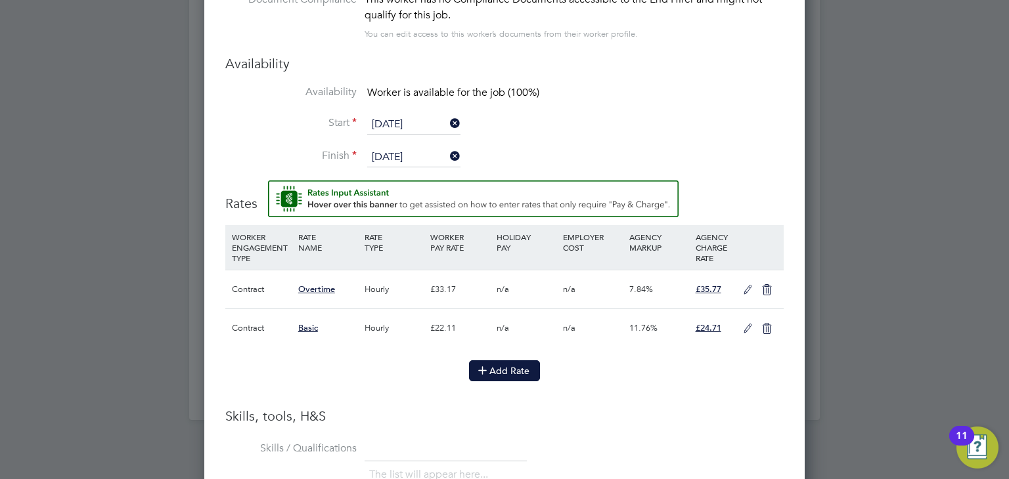
click at [499, 368] on button "Add Rate" at bounding box center [504, 371] width 71 height 21
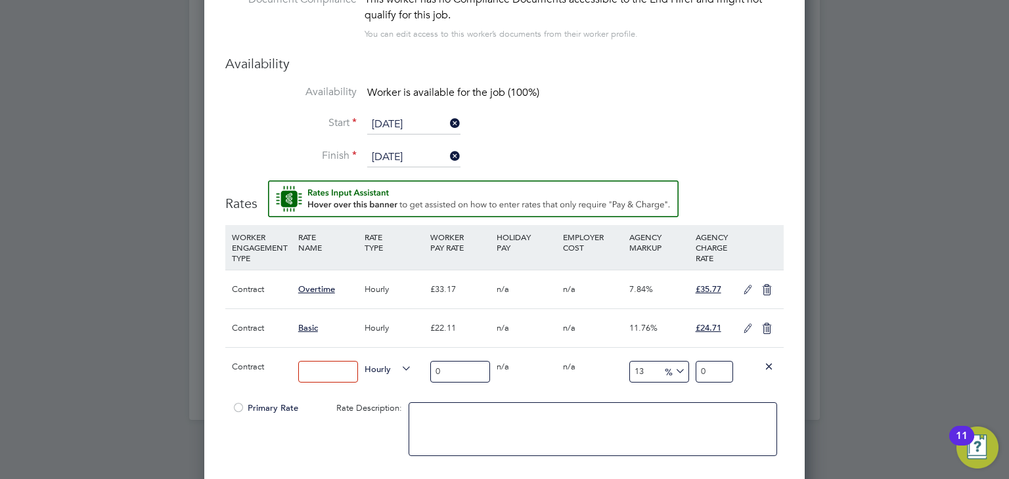
click at [391, 326] on div "Hourly" at bounding box center [394, 328] width 66 height 38
click at [768, 361] on icon at bounding box center [769, 366] width 10 height 10
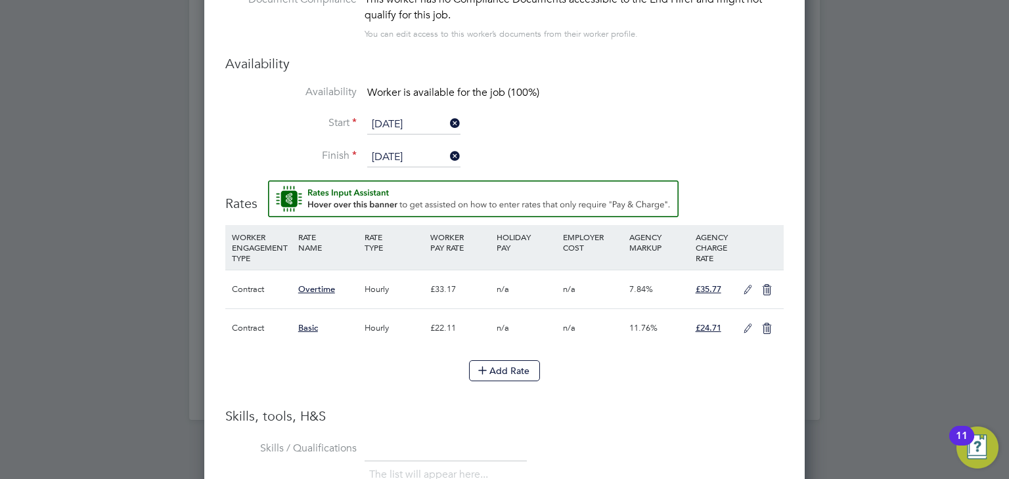
click at [597, 326] on div "n/a" at bounding box center [592, 328] width 66 height 38
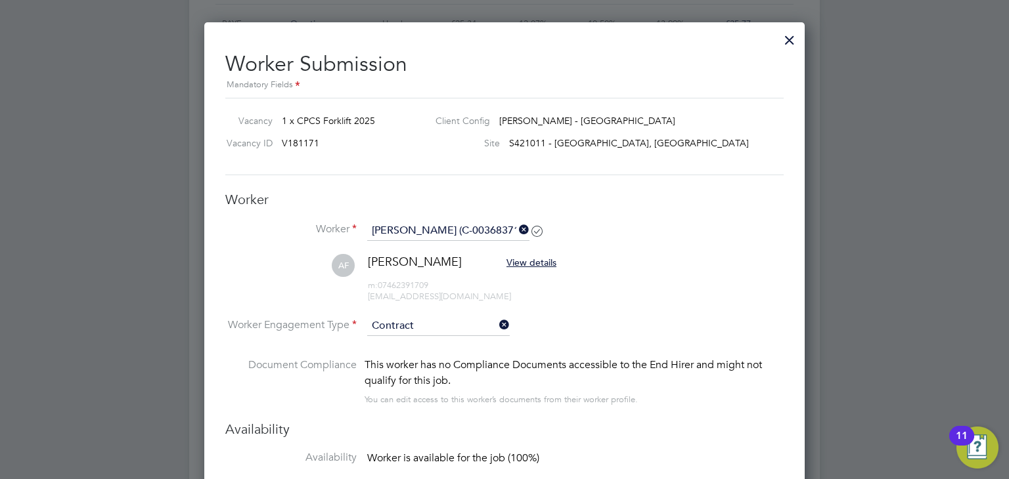
click at [496, 326] on icon at bounding box center [496, 325] width 0 height 18
click at [460, 328] on input at bounding box center [438, 327] width 142 height 20
click at [435, 369] on ul "Contract PAYE" at bounding box center [438, 352] width 144 height 35
click at [436, 361] on div "This worker has no Compliance Documents accessible to the End Hirer and might n…" at bounding box center [573, 373] width 419 height 32
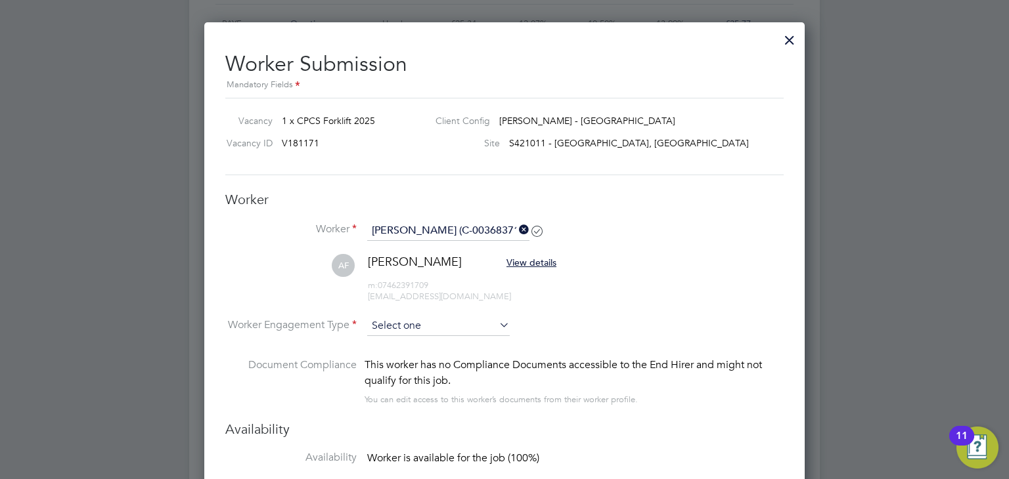
click at [444, 330] on input at bounding box center [438, 327] width 142 height 20
click at [437, 360] on li "PAYE" at bounding box center [438, 361] width 143 height 17
type input "PAYE"
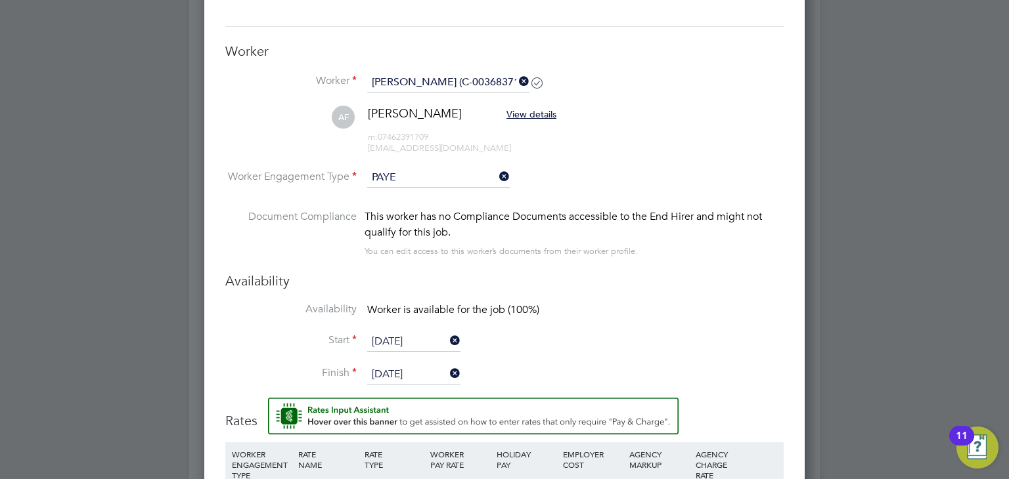
scroll to position [1139, 0]
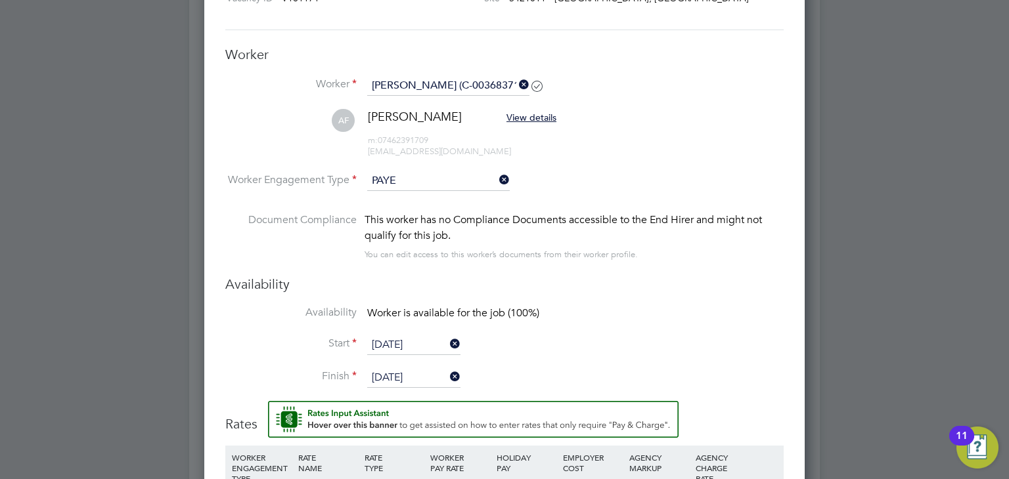
click at [496, 181] on icon at bounding box center [496, 180] width 0 height 18
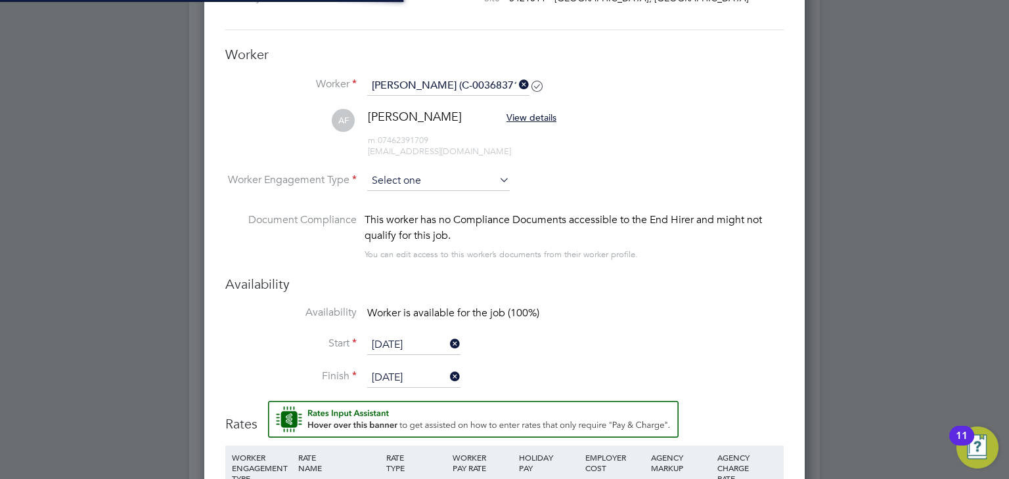
scroll to position [6, 6]
click at [479, 184] on input at bounding box center [438, 181] width 142 height 20
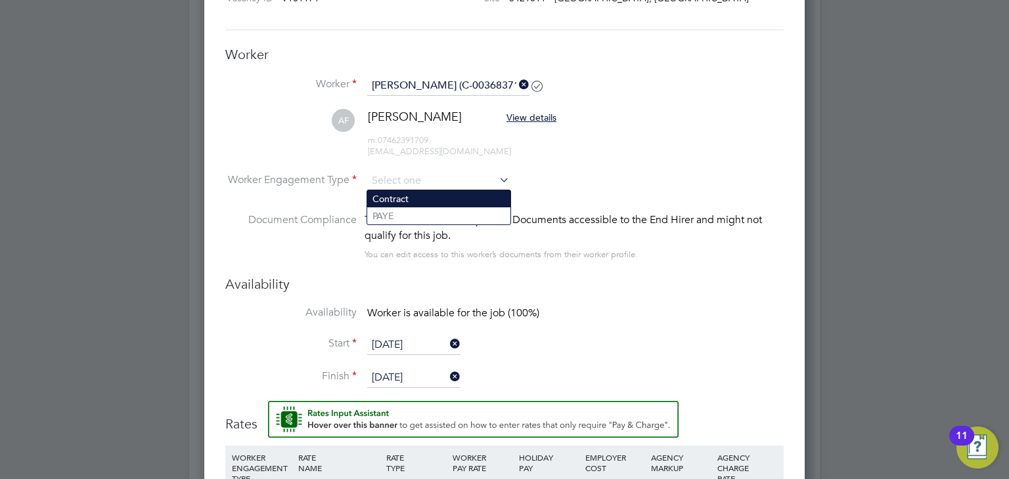
click at [449, 200] on li "Contract" at bounding box center [438, 198] width 143 height 17
type input "Contract"
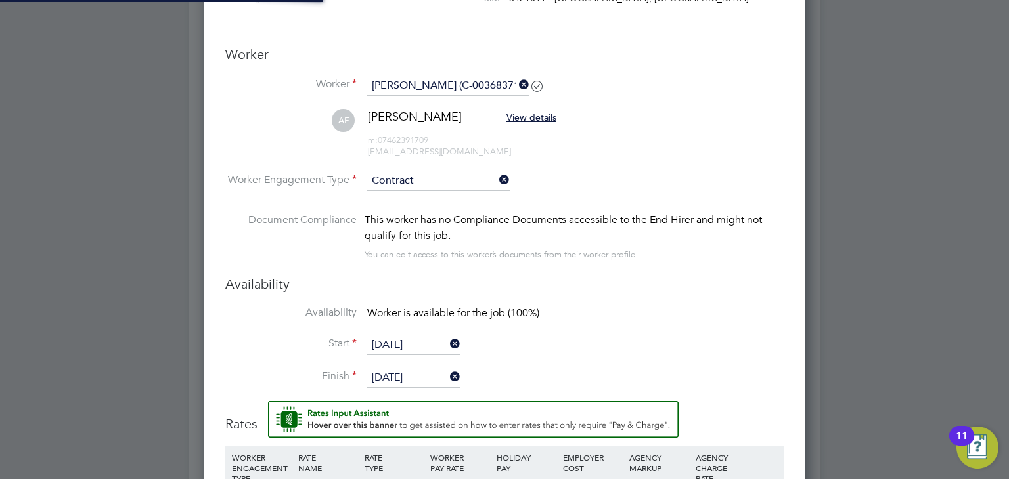
scroll to position [7, 6]
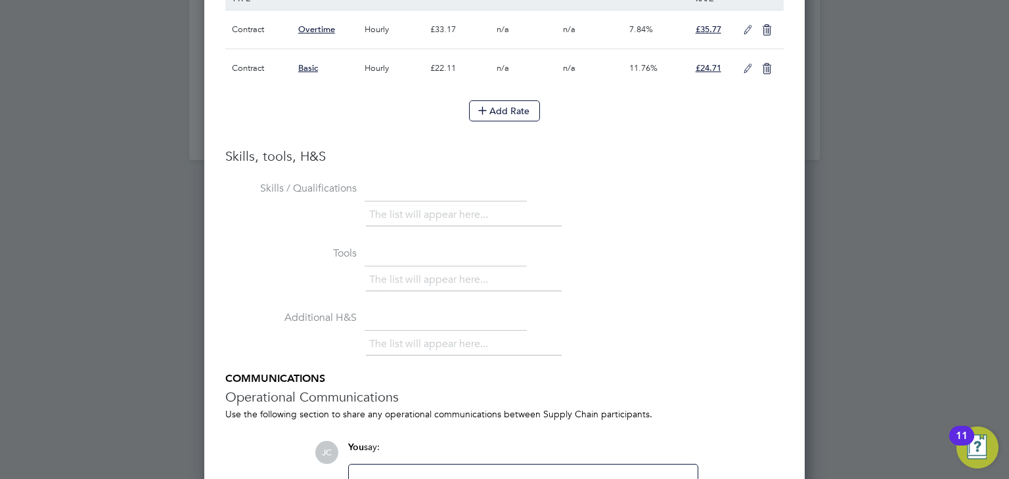
click at [451, 206] on li "The list will appear here..." at bounding box center [431, 215] width 124 height 18
click at [466, 213] on li "The list will appear here..." at bounding box center [431, 215] width 124 height 18
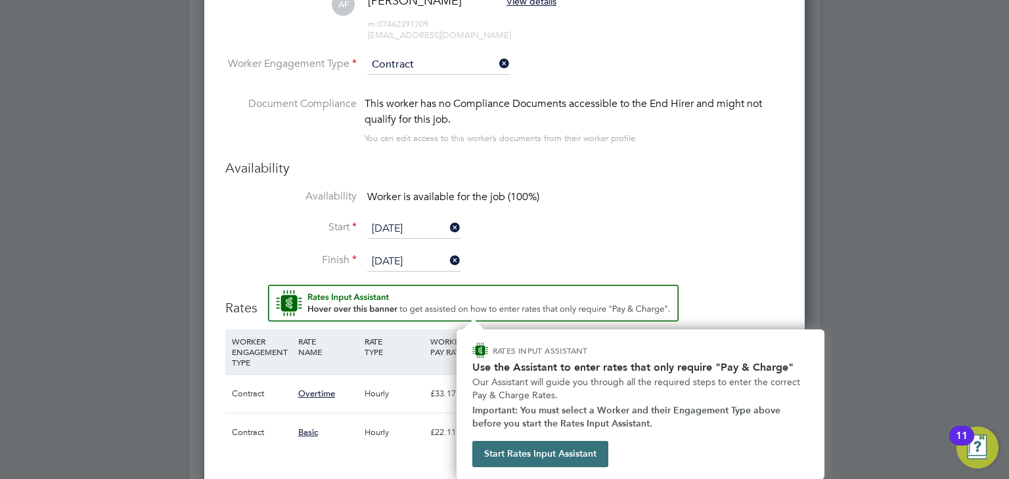
click at [544, 445] on button "Start Rates Input Assistant" at bounding box center [540, 454] width 136 height 26
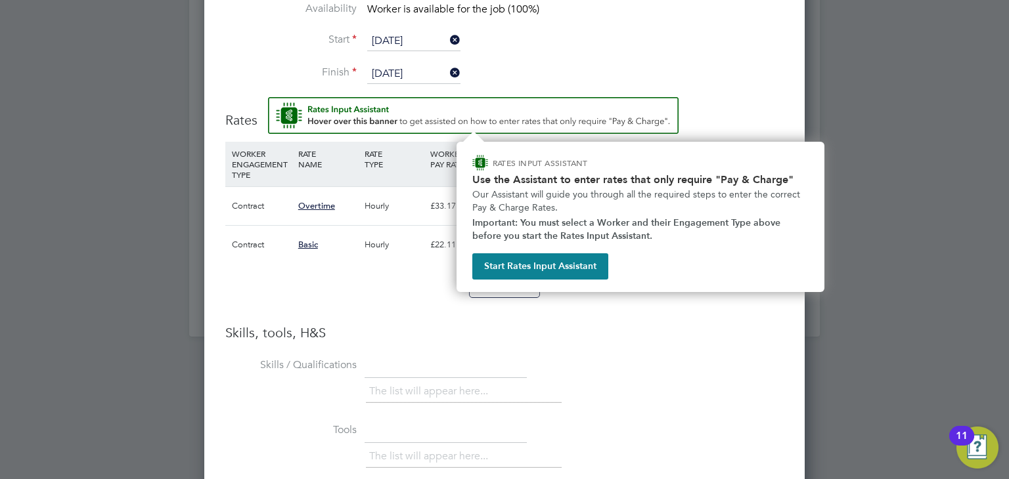
click at [455, 125] on img "Rate Assistant" at bounding box center [473, 115] width 410 height 37
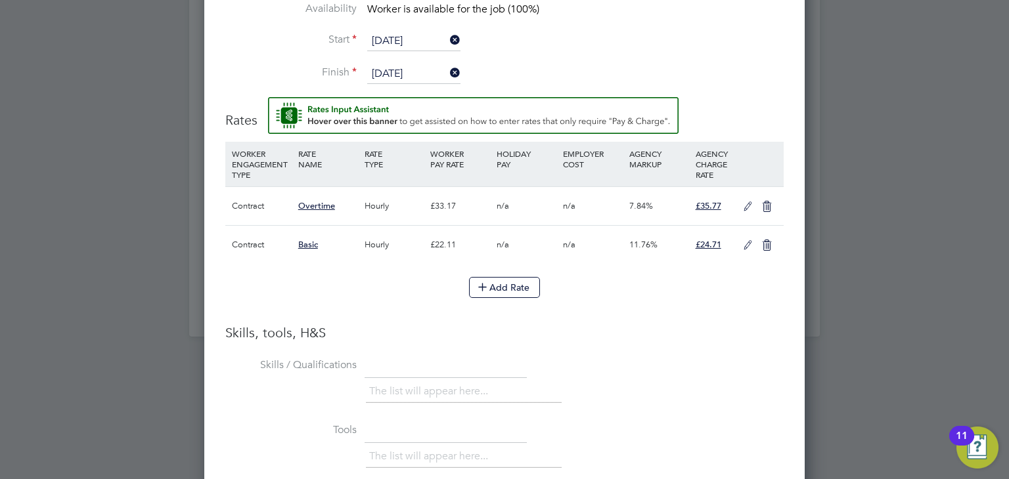
click at [446, 108] on img "Rate Assistant" at bounding box center [473, 115] width 410 height 37
click at [504, 290] on button "Add Rate" at bounding box center [504, 287] width 71 height 21
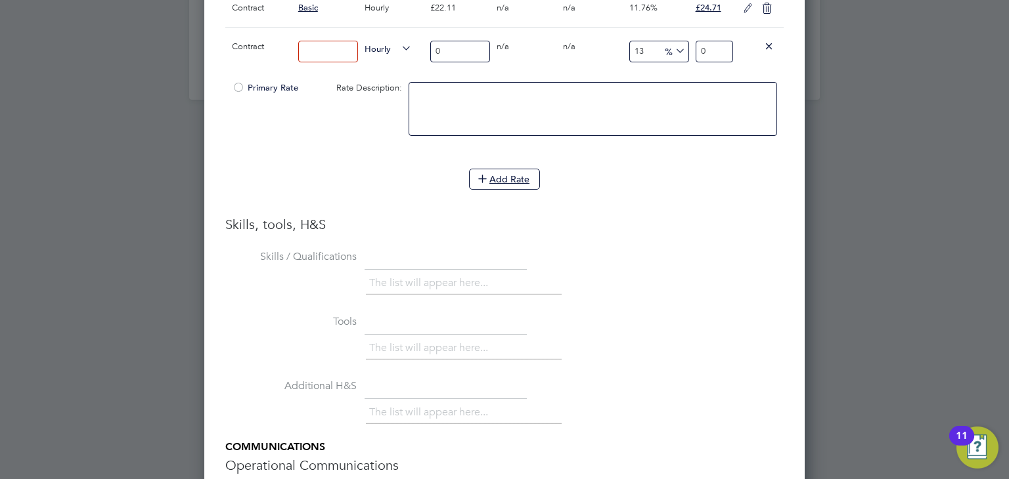
click at [644, 202] on li "WORKER ENGAGEMENT TYPE RATE NAME RATE TYPE WORKER PAY RATE HOLIDAY PAY EMPLOYER…" at bounding box center [504, 60] width 558 height 311
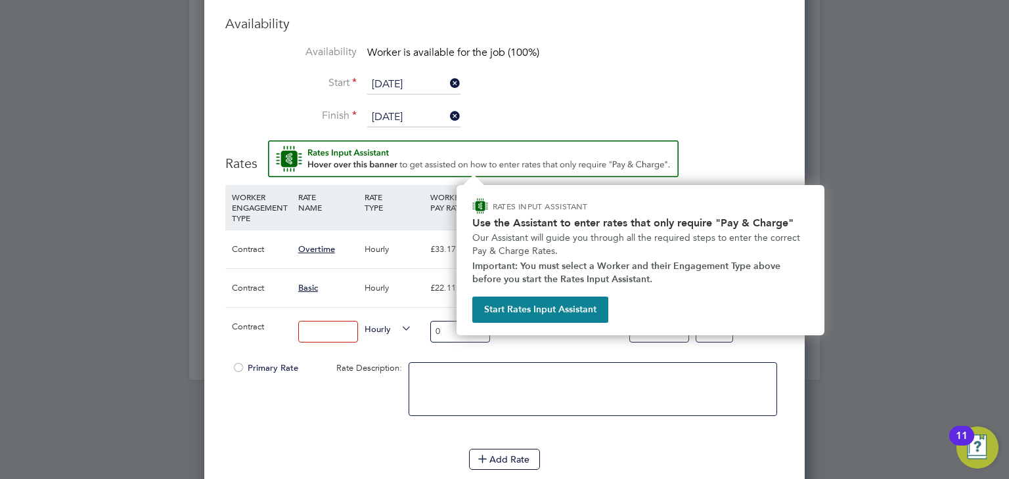
click at [468, 152] on img "Rate Assistant" at bounding box center [473, 159] width 410 height 37
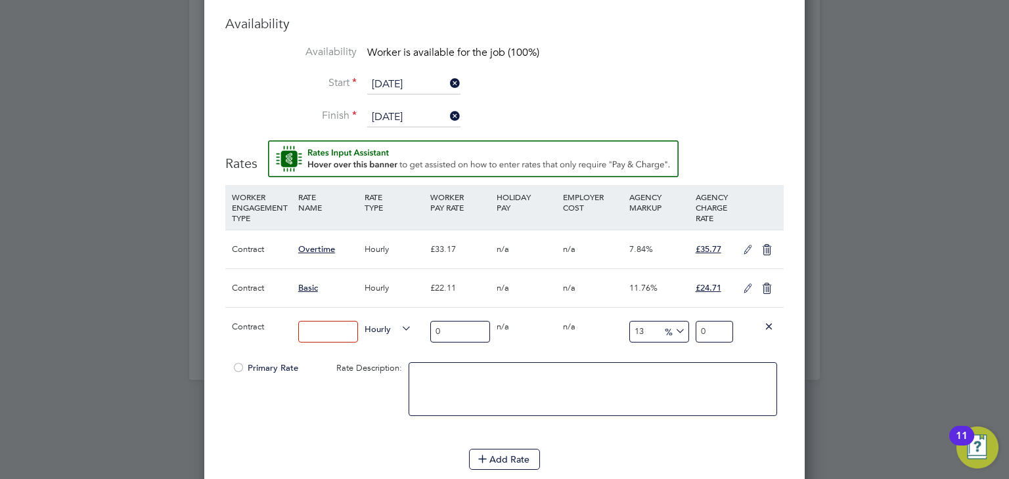
click at [766, 321] on icon at bounding box center [769, 326] width 10 height 10
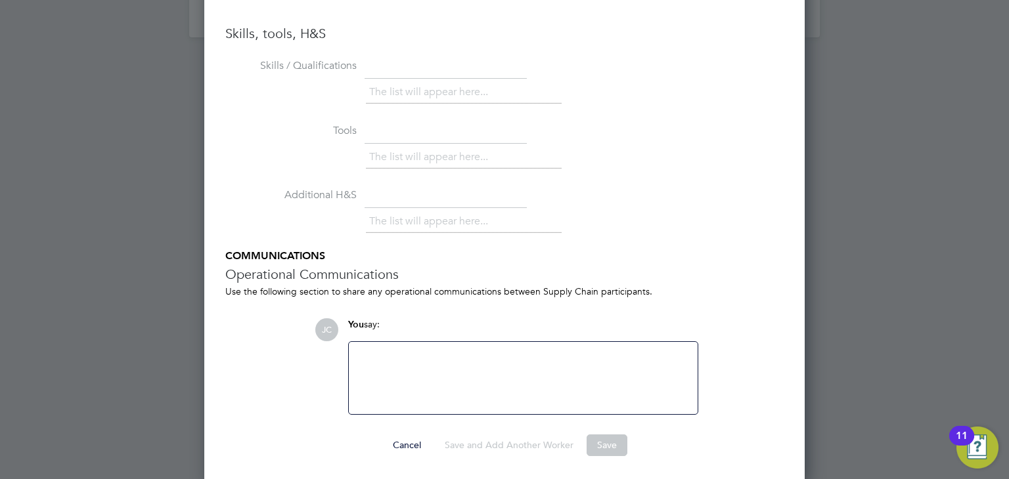
click at [608, 439] on button "Save" at bounding box center [606, 445] width 41 height 21
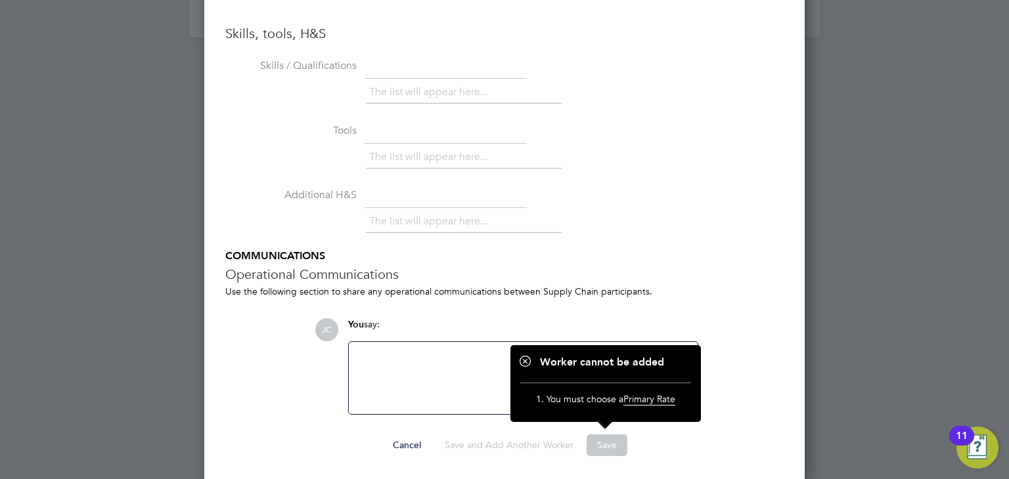
click at [673, 203] on li "Additional H&S The list will appear here..." at bounding box center [504, 217] width 558 height 65
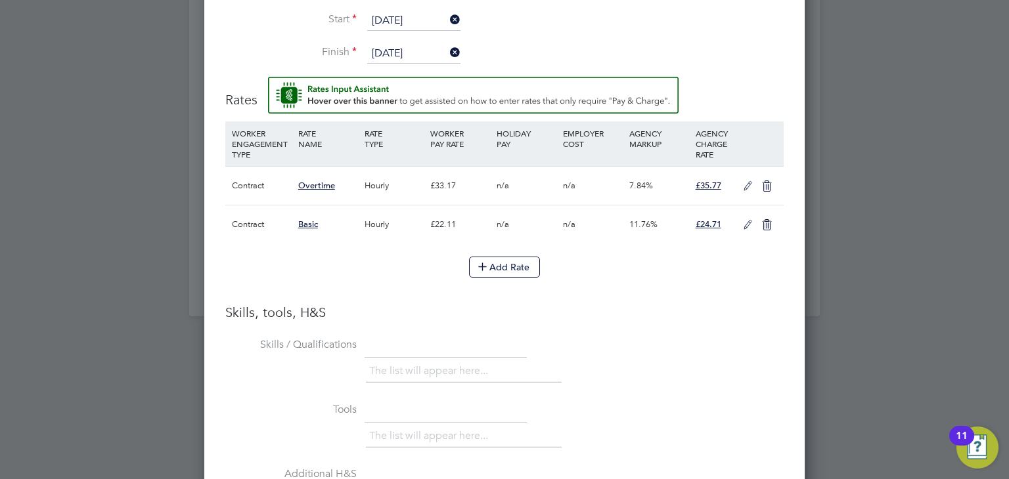
click at [705, 219] on span "£24.71" at bounding box center [708, 224] width 26 height 11
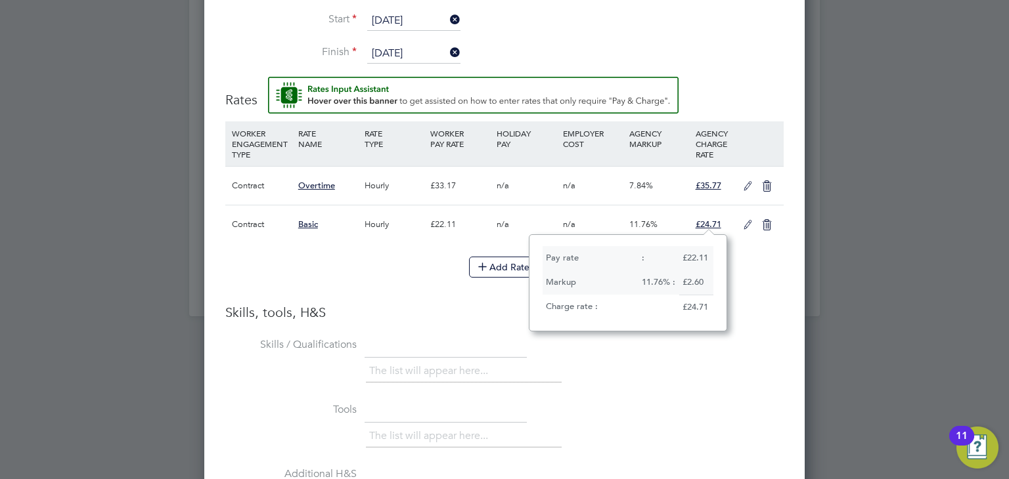
click at [312, 223] on span "Basic" at bounding box center [308, 224] width 20 height 11
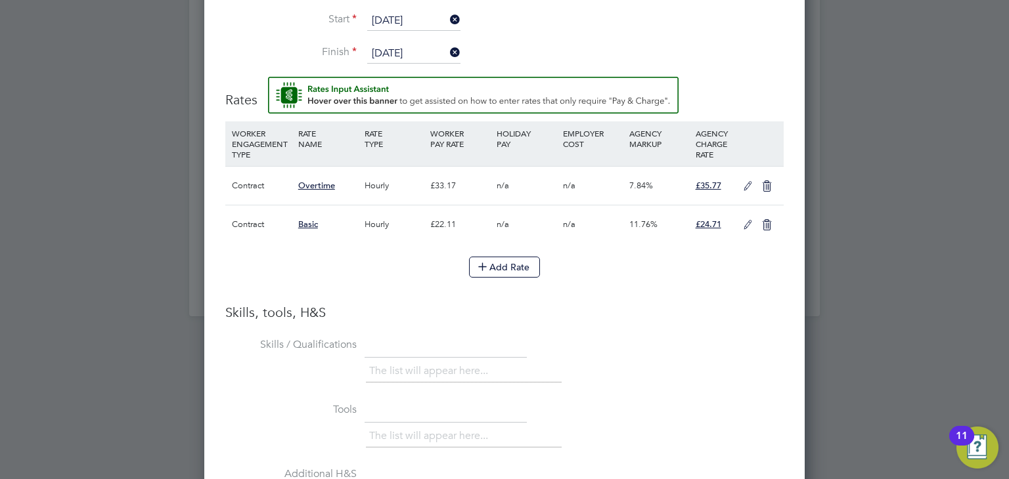
scroll to position [34, 198]
click at [227, 225] on div "Contract Basic Hourly £22.11 n/a n/a 11.76% £24.71" at bounding box center [504, 224] width 558 height 39
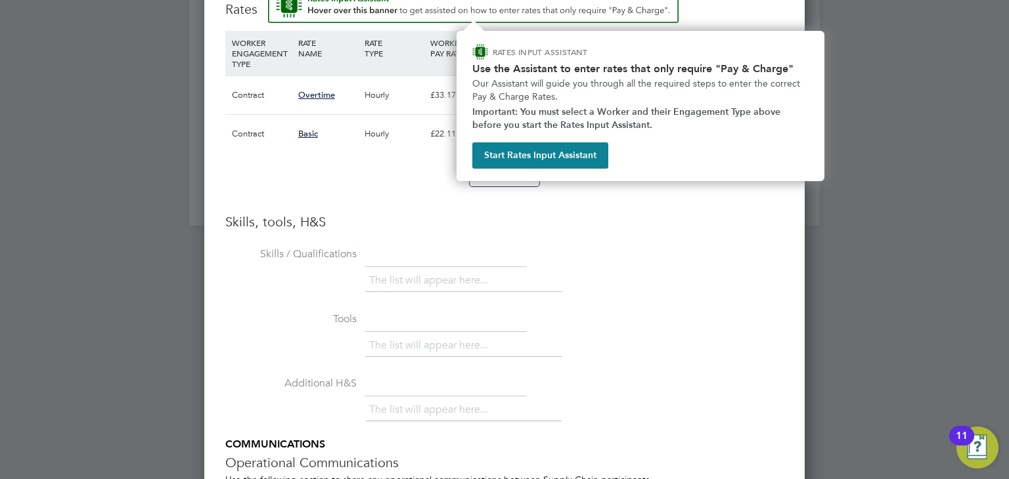
scroll to position [1538, 0]
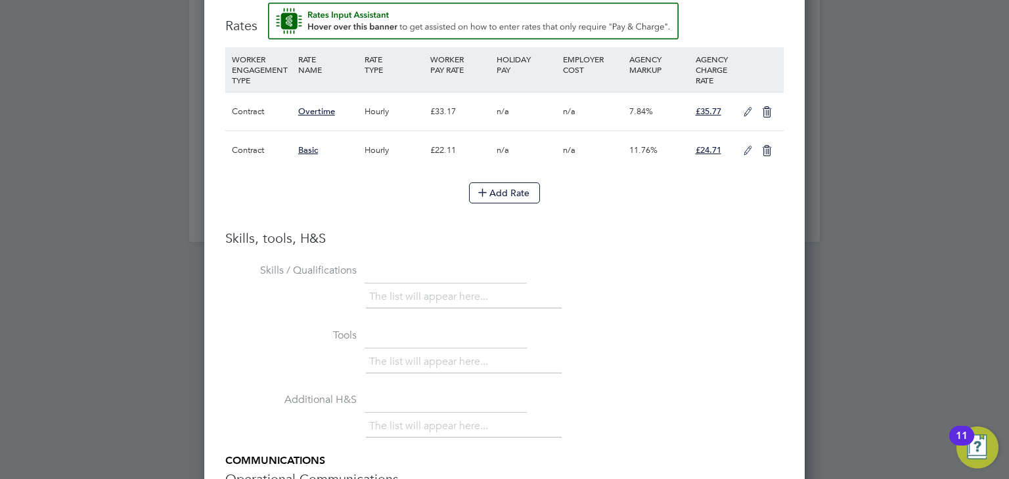
click at [747, 152] on icon at bounding box center [747, 151] width 16 height 11
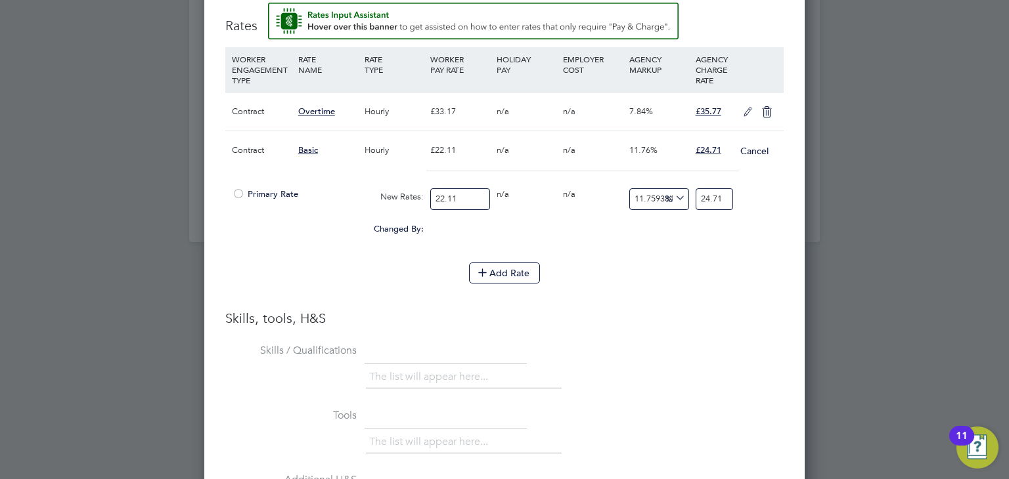
scroll to position [1286, 601]
click at [724, 267] on div "Add Rate" at bounding box center [504, 273] width 558 height 21
click at [758, 149] on button "Cancel" at bounding box center [754, 150] width 30 height 13
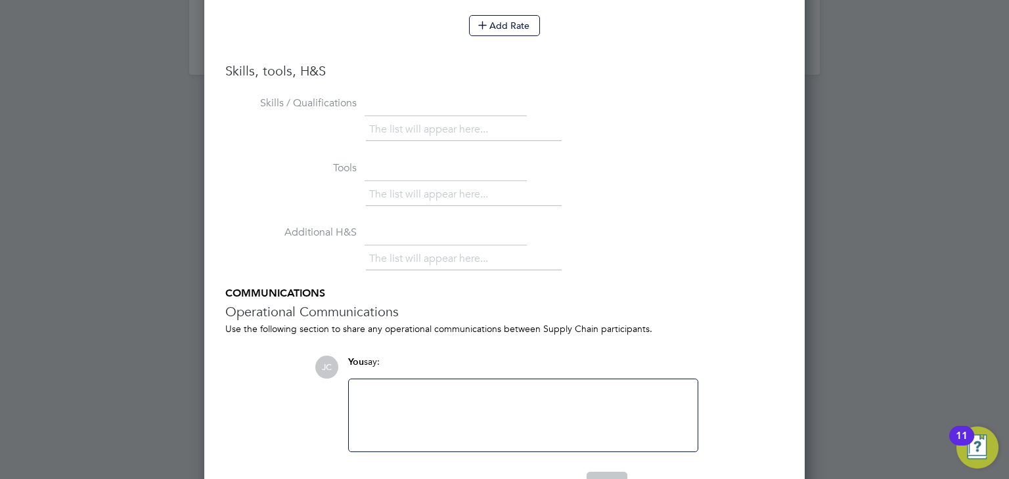
scroll to position [1743, 0]
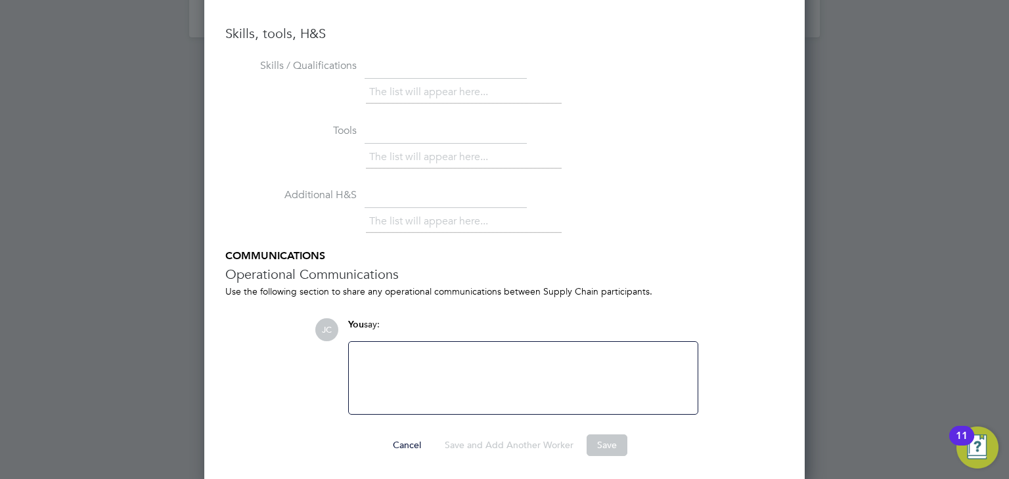
click at [598, 441] on button "Save" at bounding box center [606, 445] width 41 height 21
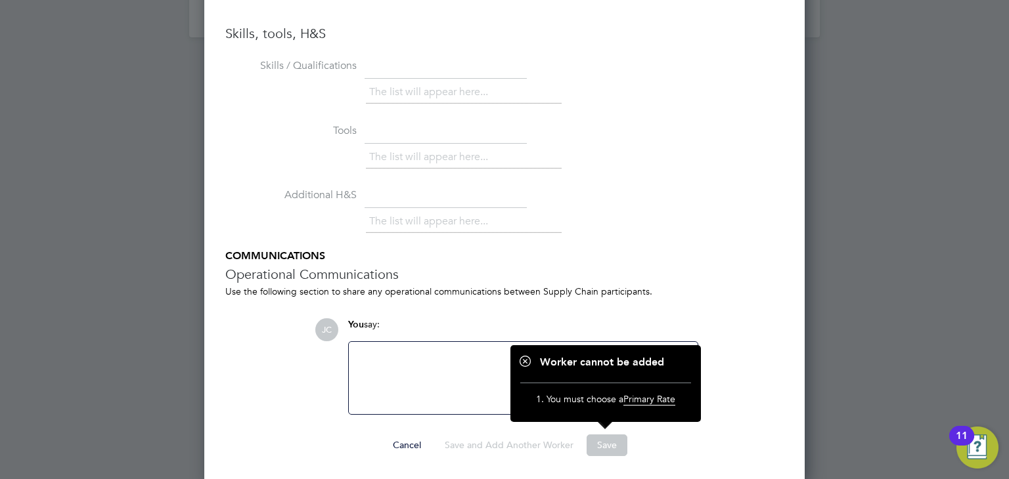
click at [649, 402] on span "Primary Rate" at bounding box center [649, 399] width 52 height 12
click at [693, 231] on div "The list will appear here..." at bounding box center [575, 223] width 418 height 26
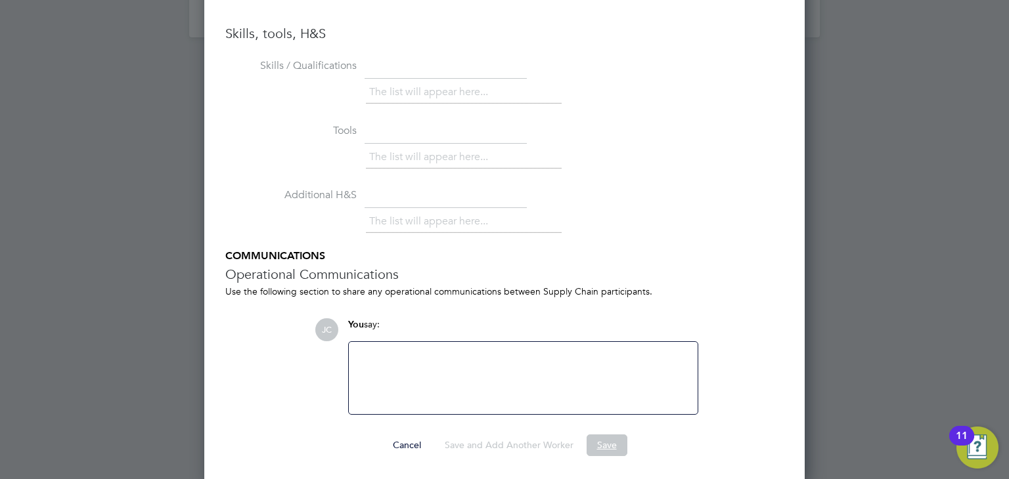
click at [619, 448] on button "Save" at bounding box center [606, 445] width 41 height 21
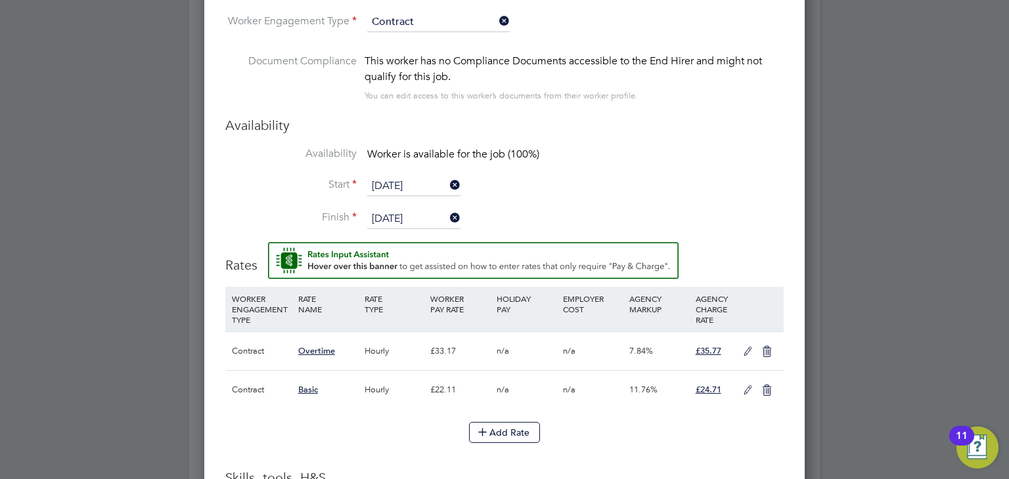
scroll to position [1321, 0]
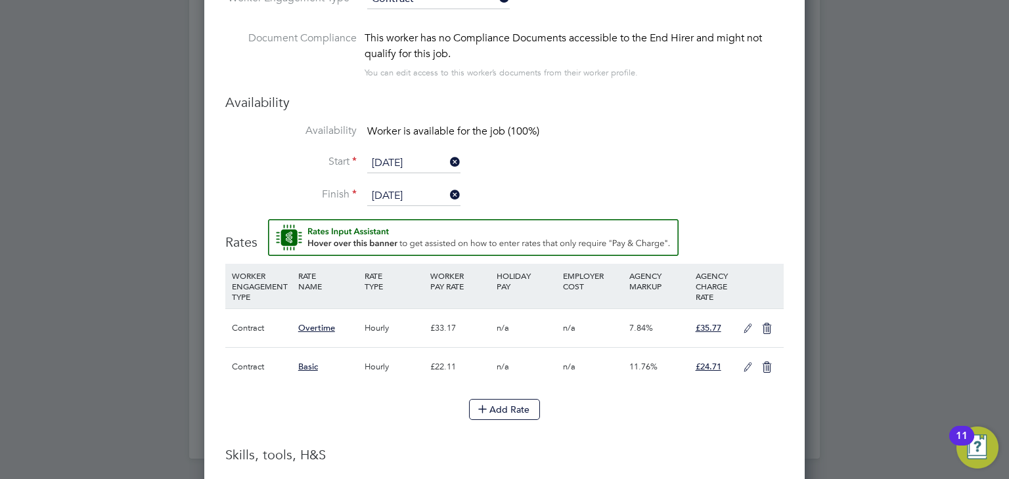
click at [747, 364] on icon at bounding box center [747, 367] width 16 height 11
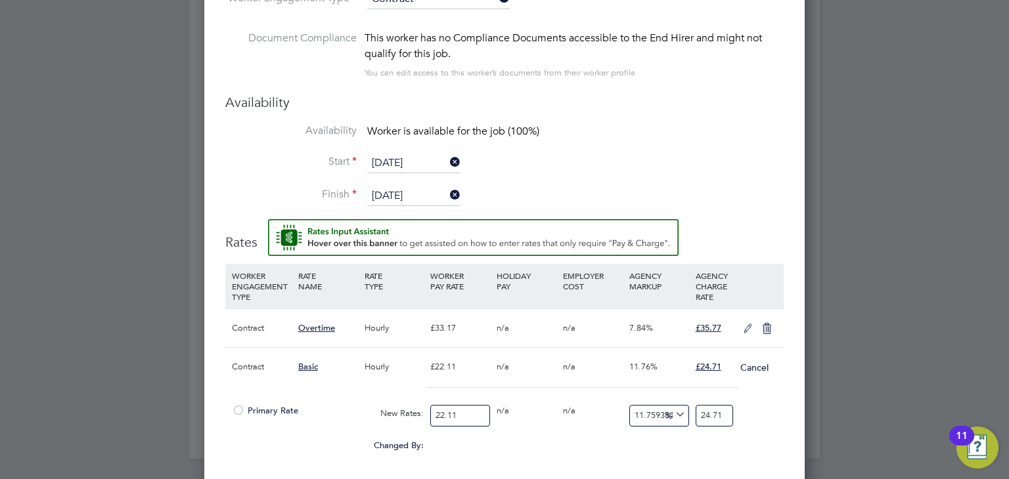
click at [256, 407] on span "Primary Rate" at bounding box center [265, 410] width 66 height 11
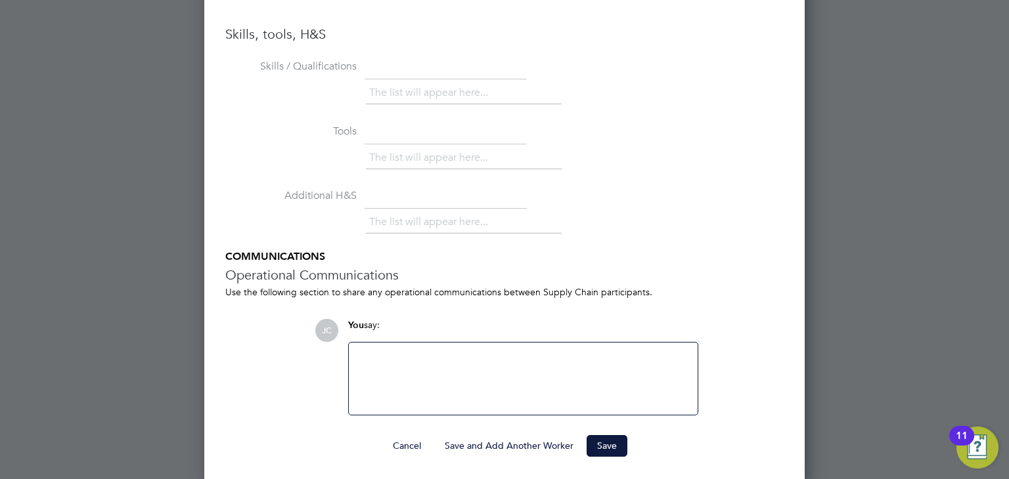
scroll to position [1823, 0]
click at [604, 447] on button "Save" at bounding box center [606, 445] width 41 height 21
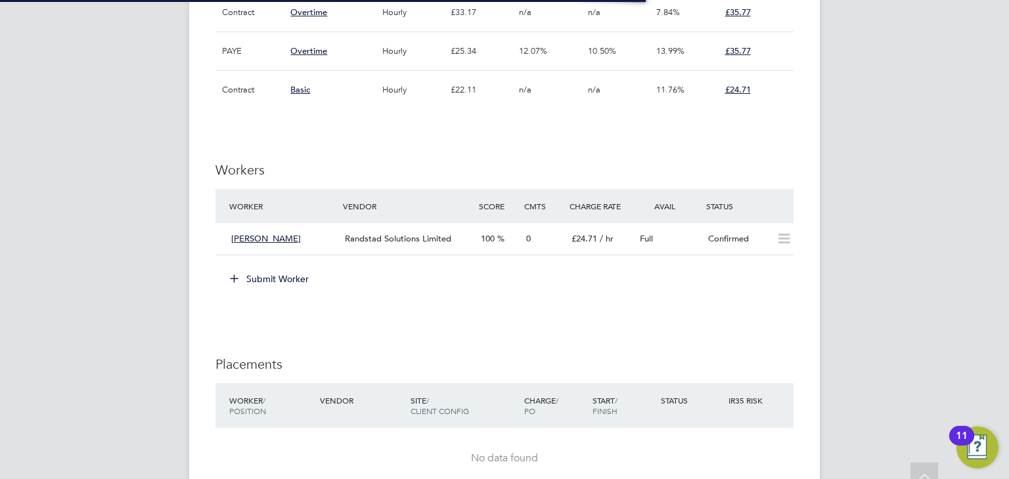
scroll to position [39, 92]
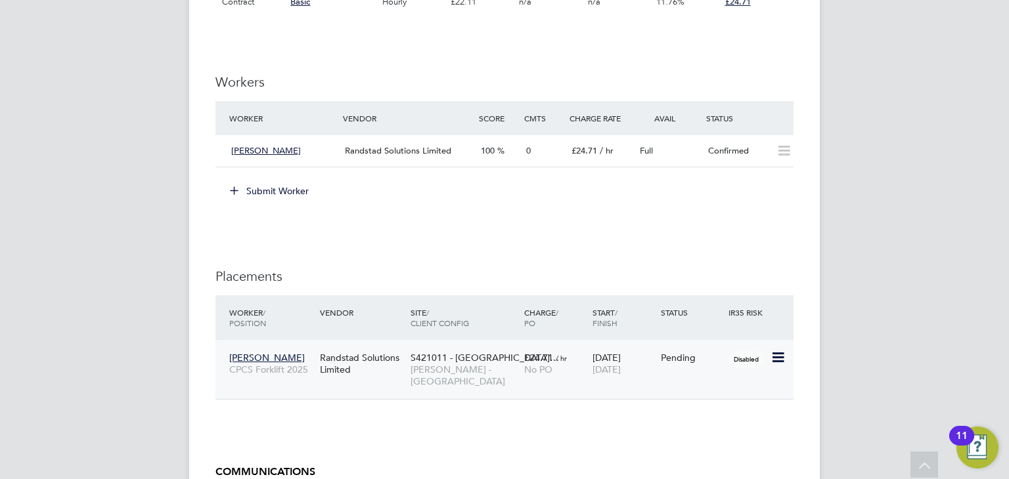
click at [779, 358] on icon at bounding box center [776, 358] width 13 height 16
click at [709, 435] on li "Start" at bounding box center [737, 438] width 93 height 18
type input "[PERSON_NAME]"
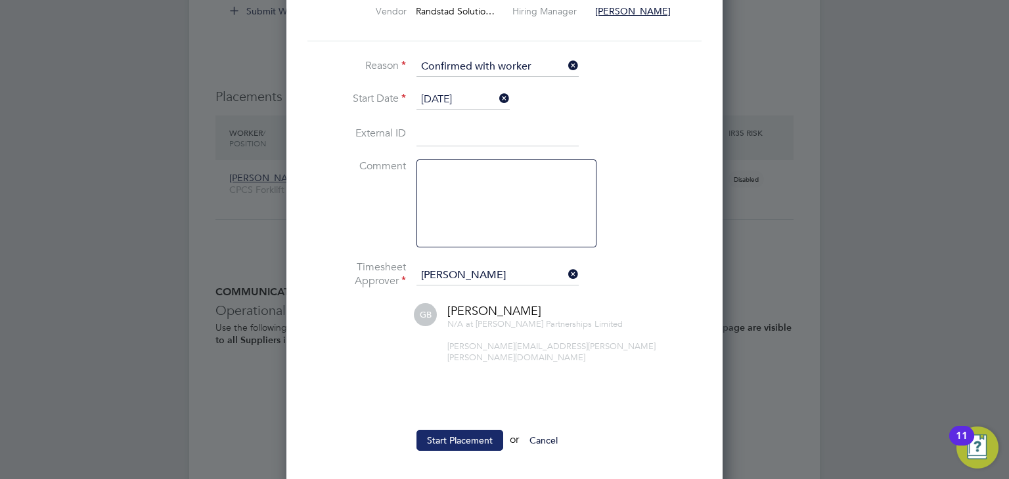
click at [436, 430] on button "Start Placement" at bounding box center [459, 440] width 87 height 21
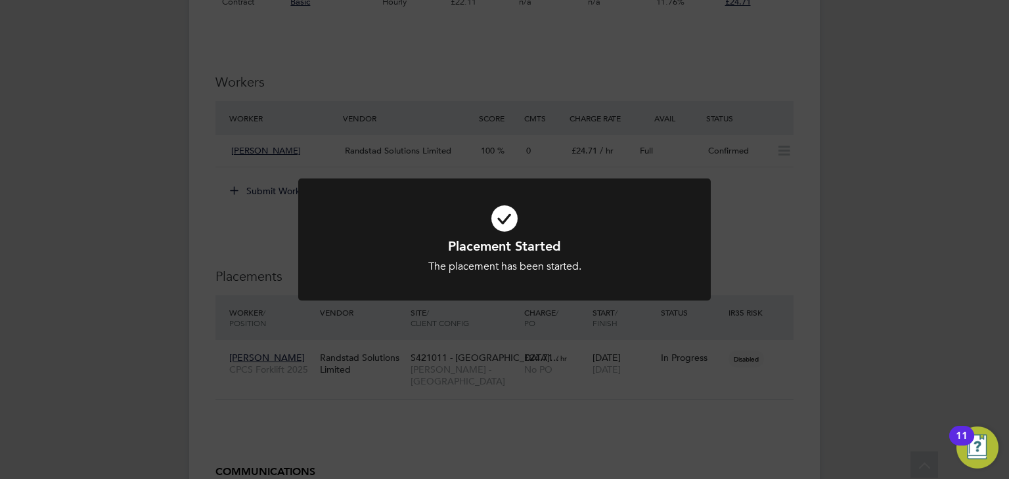
click at [781, 333] on div "Placement Started The placement has been started. Cancel Okay" at bounding box center [504, 239] width 1009 height 479
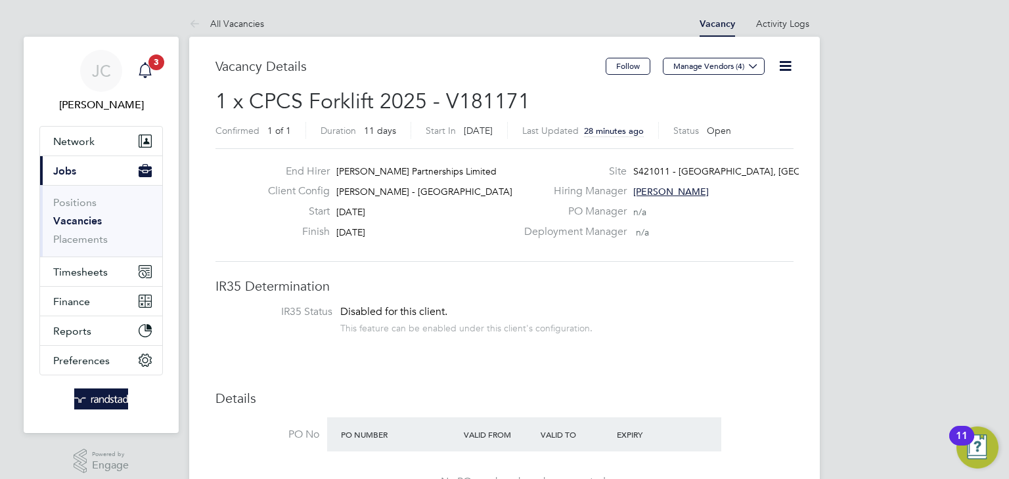
click at [137, 76] on icon "Main navigation" at bounding box center [145, 70] width 16 height 16
